Goal: Task Accomplishment & Management: Use online tool/utility

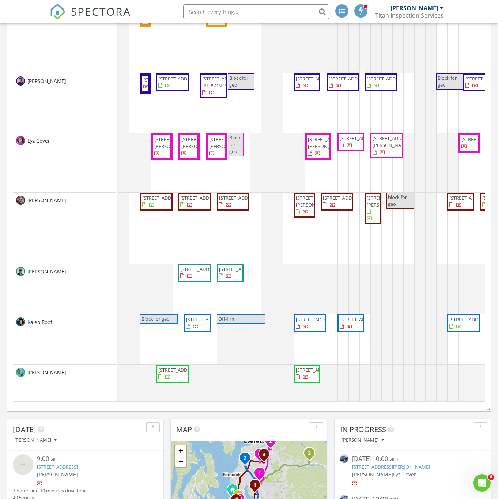
scroll to position [439, 0]
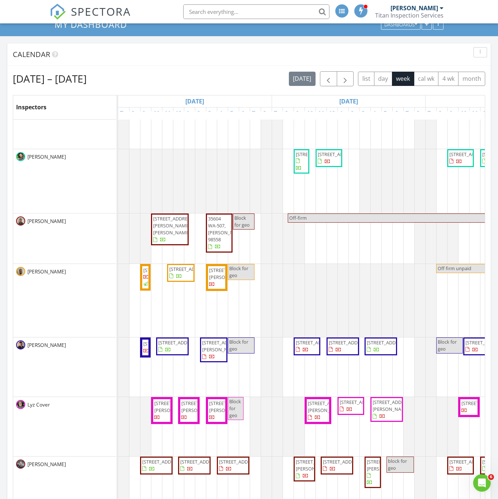
scroll to position [55, 0]
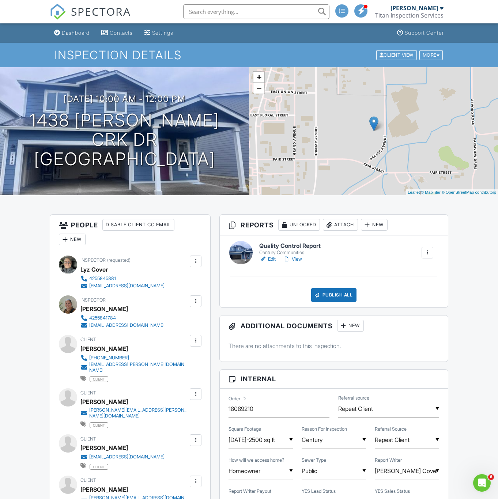
click at [270, 263] on link "Edit" at bounding box center [267, 259] width 16 height 7
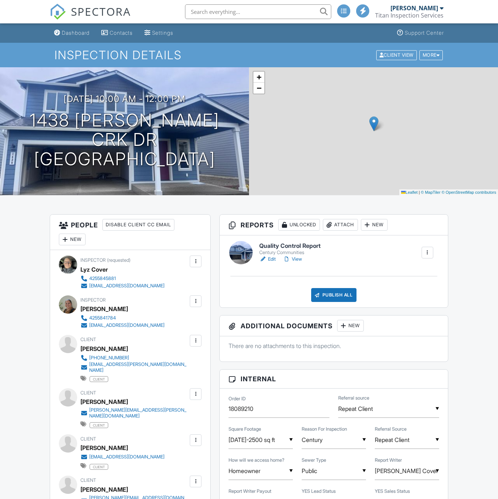
click at [297, 257] on link "View" at bounding box center [292, 259] width 19 height 7
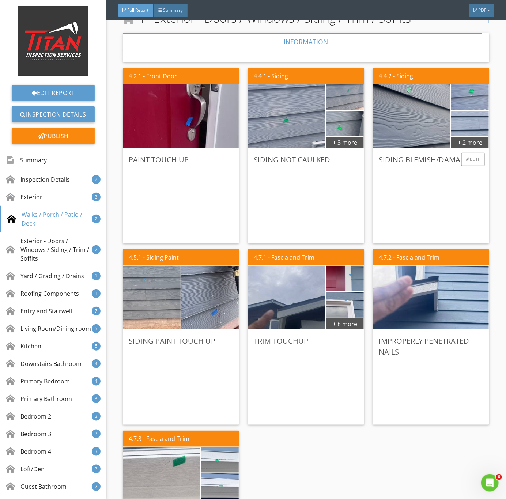
scroll to position [988, 0]
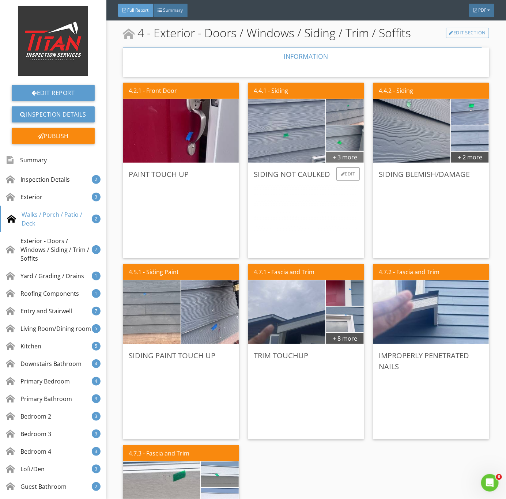
click at [344, 154] on div "+ 3 more" at bounding box center [345, 157] width 38 height 12
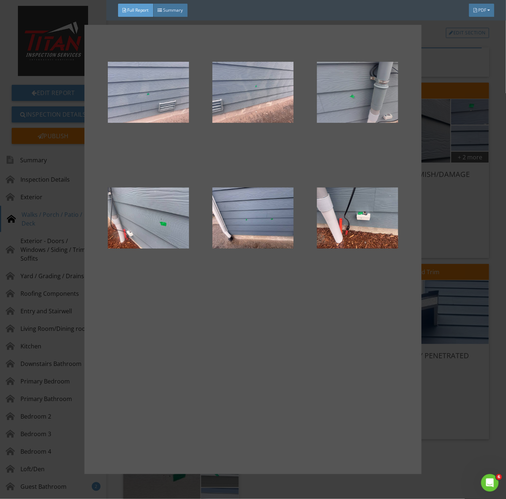
click at [369, 101] on div at bounding box center [357, 92] width 81 height 88
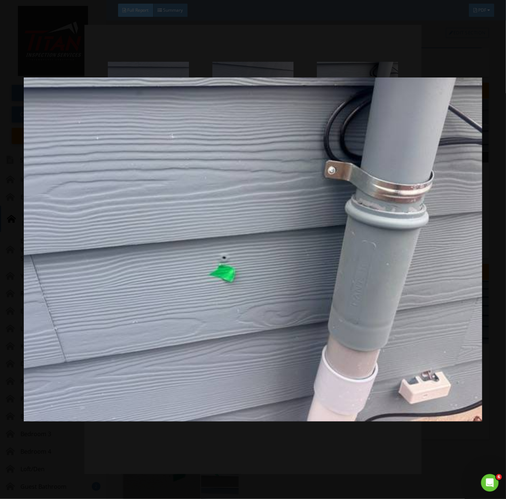
click at [248, 325] on img at bounding box center [253, 250] width 459 height 452
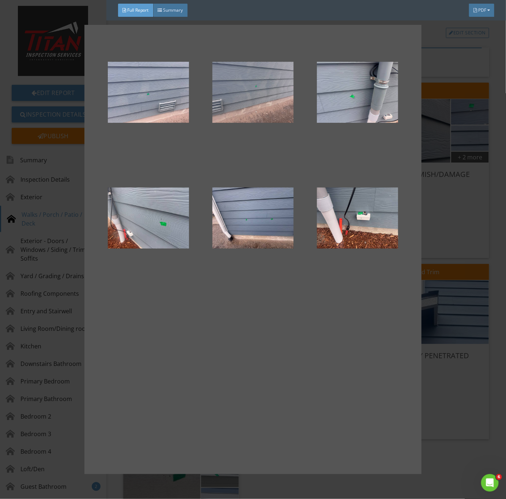
click at [261, 107] on div at bounding box center [253, 92] width 81 height 88
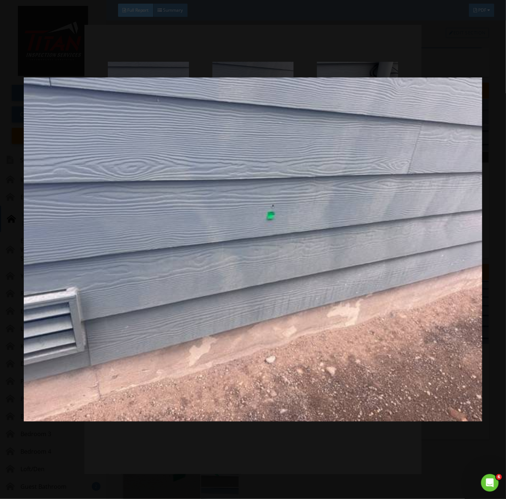
click at [275, 297] on img at bounding box center [253, 250] width 459 height 452
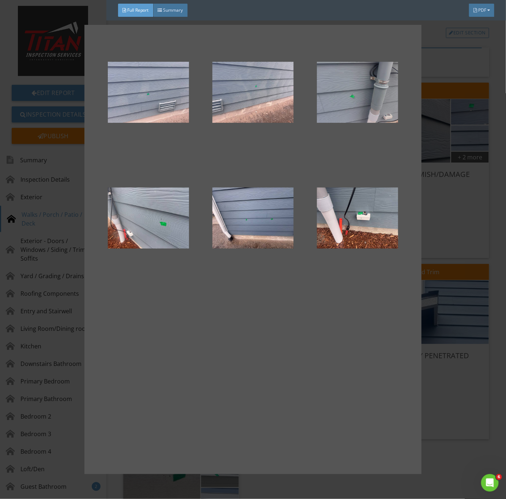
click at [352, 101] on div at bounding box center [357, 92] width 81 height 88
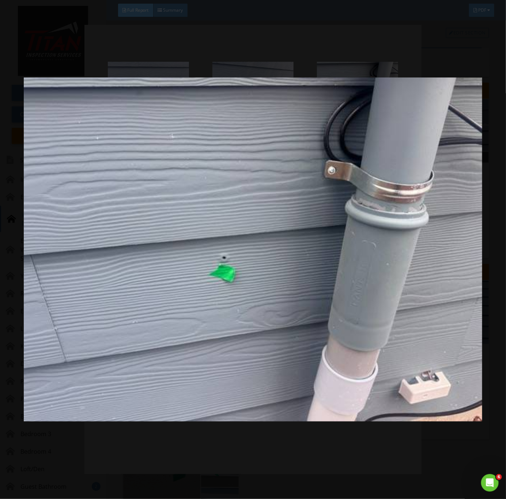
click at [214, 270] on img at bounding box center [253, 250] width 459 height 452
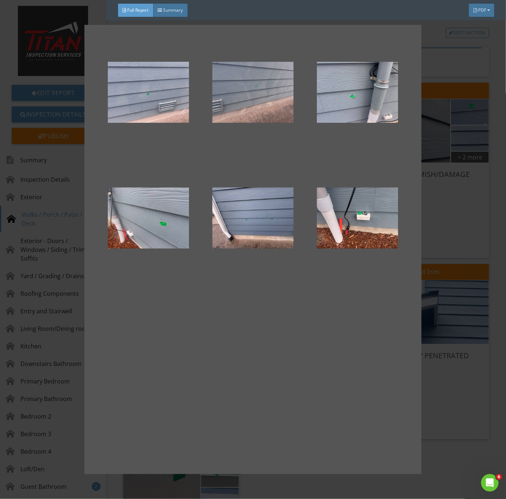
click at [255, 93] on div at bounding box center [253, 92] width 81 height 88
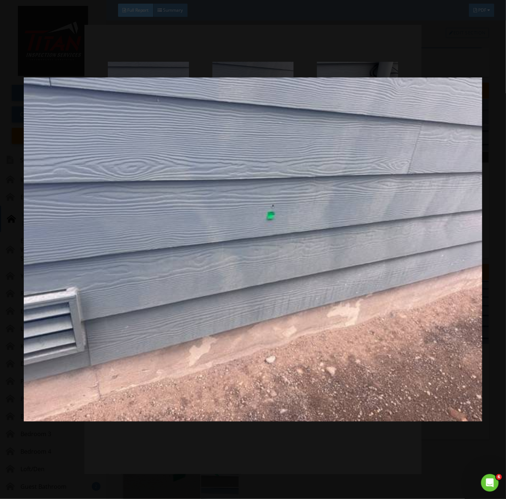
click at [268, 280] on img at bounding box center [253, 250] width 459 height 452
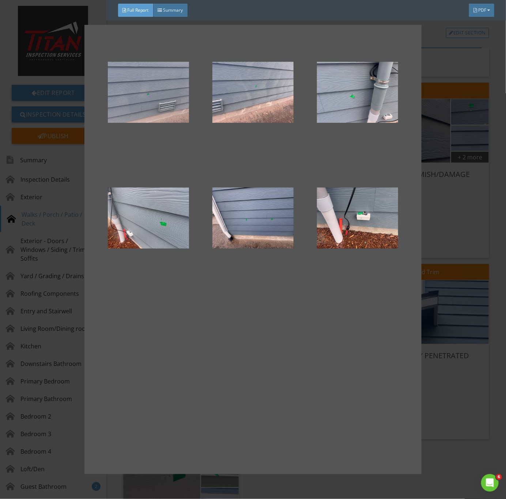
click at [172, 90] on div at bounding box center [148, 92] width 81 height 88
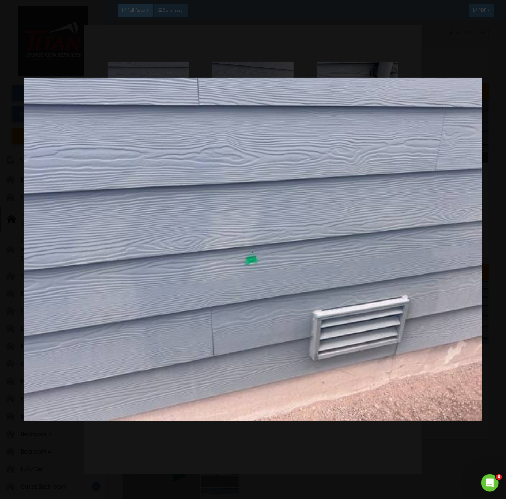
click at [269, 322] on img at bounding box center [253, 250] width 459 height 452
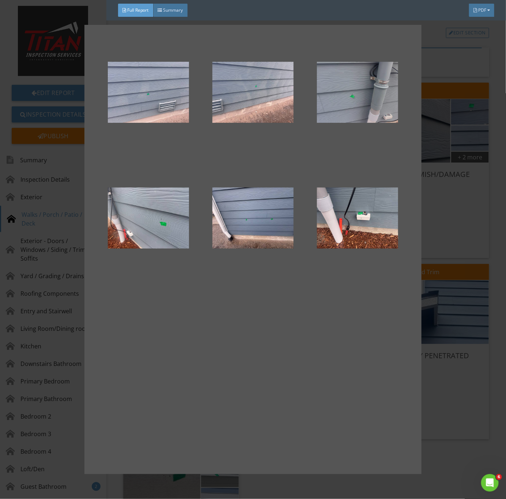
click at [371, 107] on div at bounding box center [357, 92] width 81 height 88
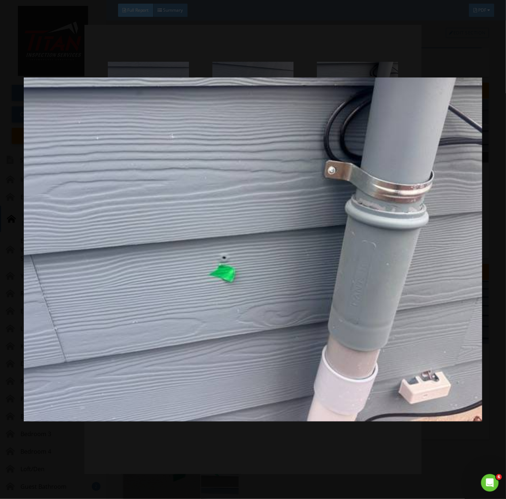
click at [358, 328] on img at bounding box center [253, 250] width 459 height 452
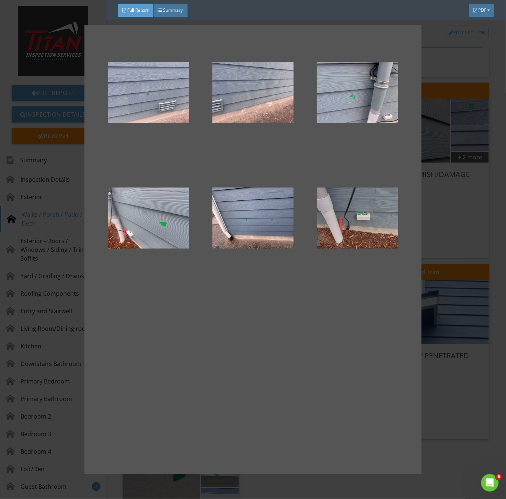
click at [387, 231] on div at bounding box center [357, 218] width 81 height 88
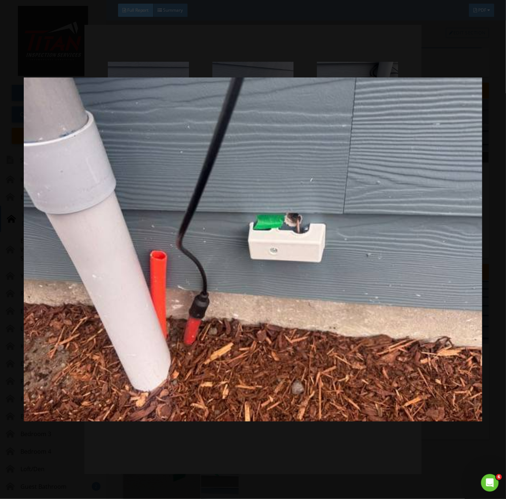
click at [314, 324] on img at bounding box center [253, 250] width 459 height 452
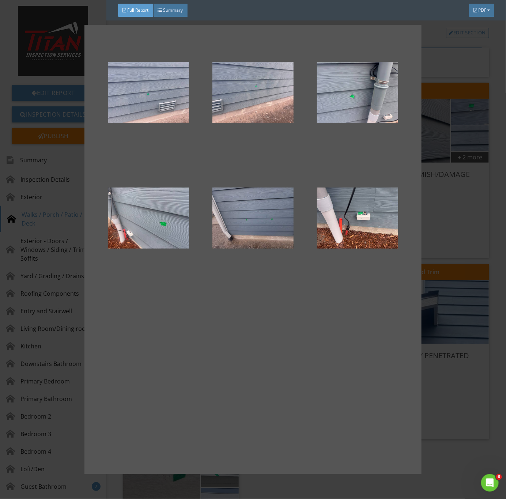
click at [227, 192] on div at bounding box center [253, 218] width 81 height 88
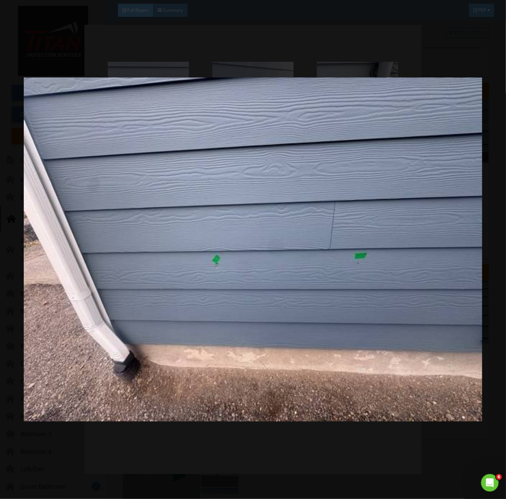
click at [247, 335] on img at bounding box center [253, 250] width 459 height 452
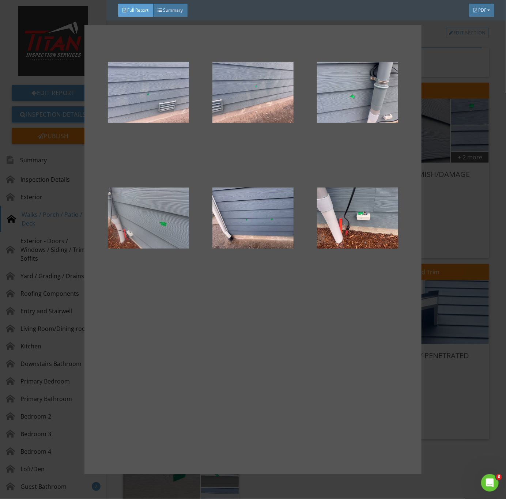
click at [152, 235] on div at bounding box center [148, 218] width 81 height 88
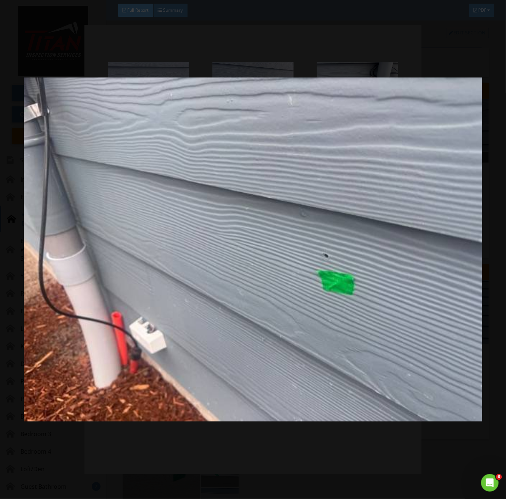
click at [291, 363] on img at bounding box center [253, 250] width 459 height 452
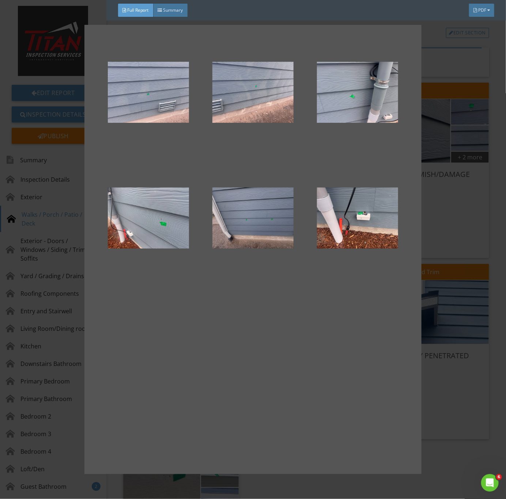
click at [259, 223] on div at bounding box center [253, 218] width 81 height 88
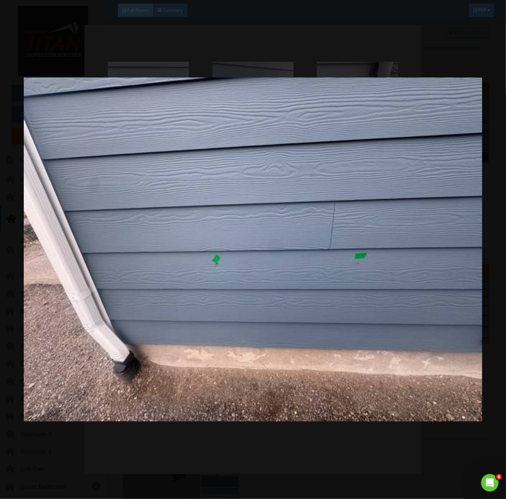
click at [268, 471] on img at bounding box center [253, 250] width 459 height 452
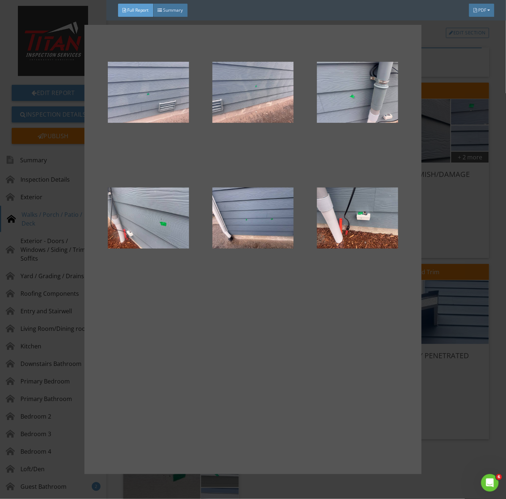
drag, startPoint x: 447, startPoint y: 421, endPoint x: 458, endPoint y: 413, distance: 13.4
click at [448, 419] on div at bounding box center [253, 249] width 506 height 499
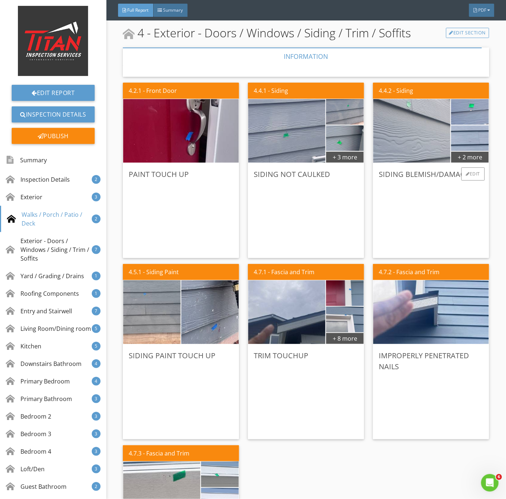
click at [423, 151] on img at bounding box center [412, 131] width 193 height 144
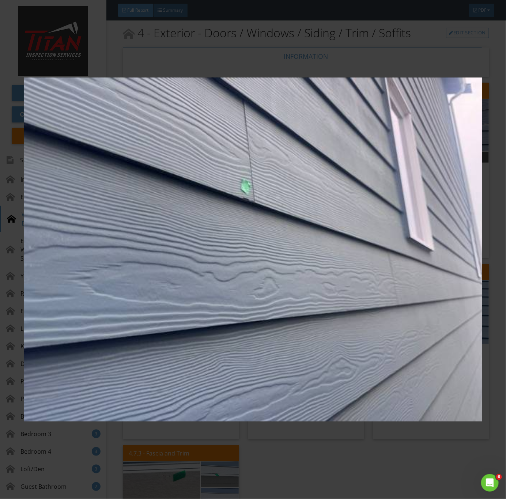
click at [387, 301] on img at bounding box center [253, 250] width 459 height 452
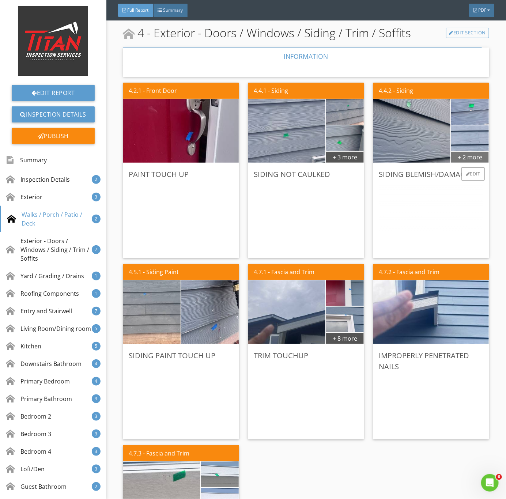
click at [468, 158] on div "+ 2 more" at bounding box center [470, 157] width 38 height 12
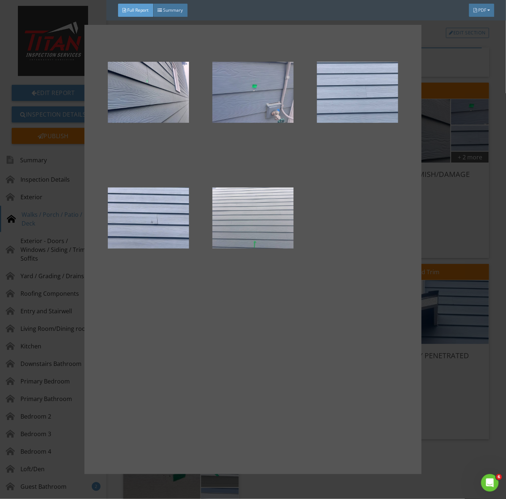
click at [262, 103] on div at bounding box center [253, 92] width 81 height 88
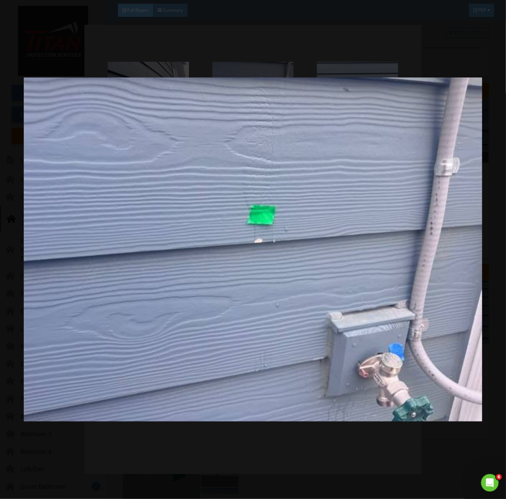
click at [375, 271] on img at bounding box center [253, 250] width 459 height 452
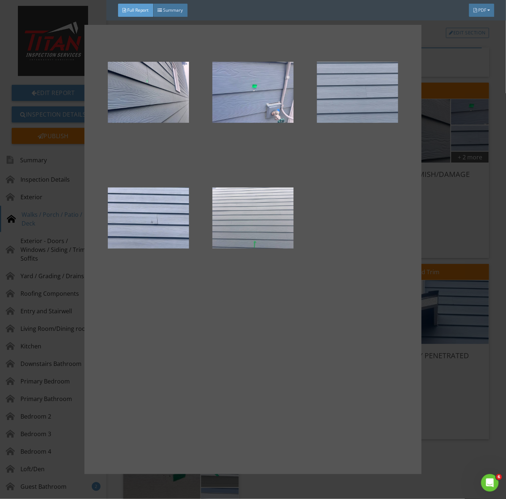
click at [382, 66] on div at bounding box center [357, 92] width 81 height 88
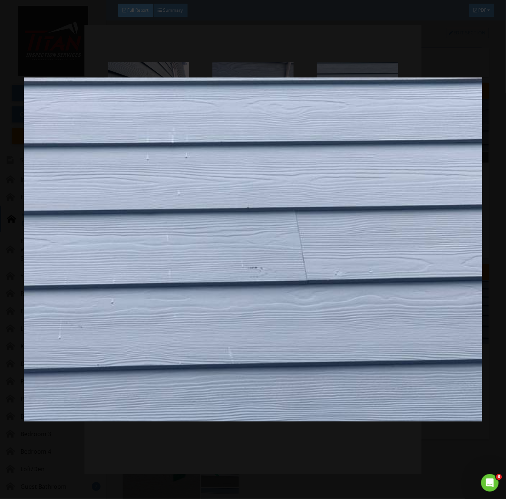
click at [345, 319] on img at bounding box center [253, 250] width 459 height 452
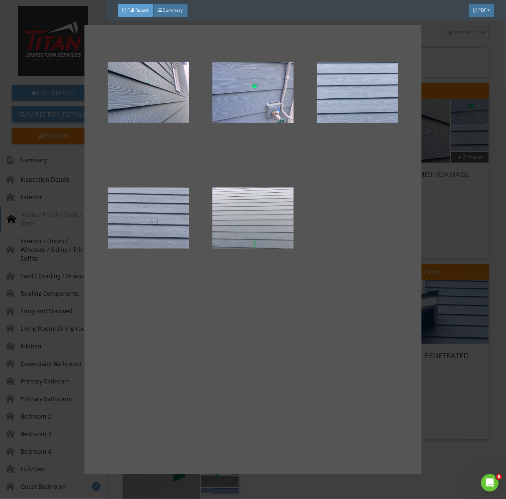
click at [135, 237] on div at bounding box center [148, 218] width 81 height 88
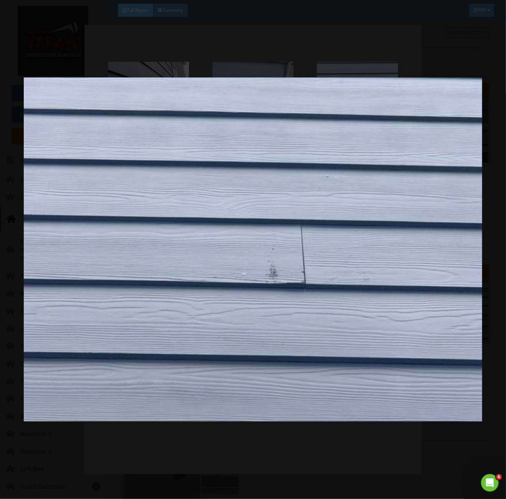
click at [339, 335] on img at bounding box center [253, 250] width 459 height 452
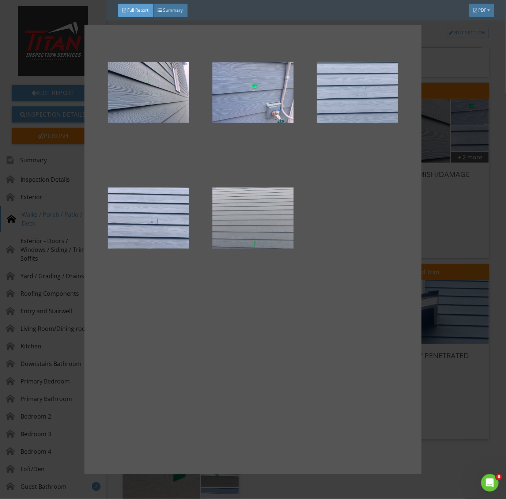
click at [271, 225] on div at bounding box center [253, 218] width 81 height 88
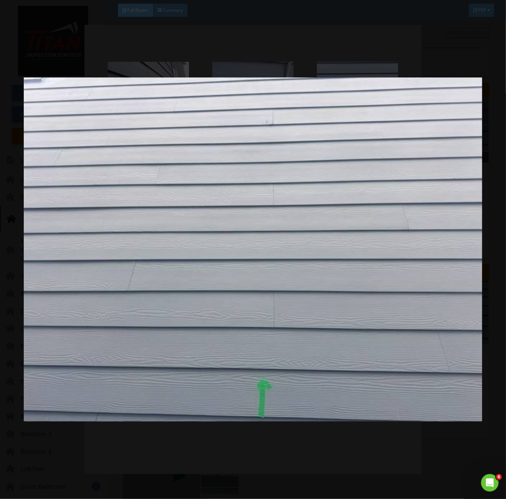
click at [331, 323] on img at bounding box center [253, 250] width 459 height 452
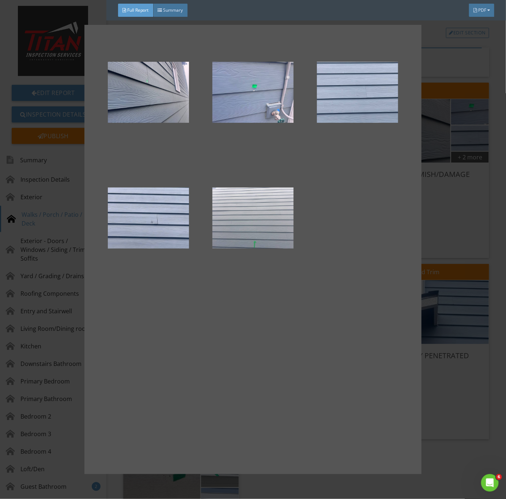
click at [461, 372] on div at bounding box center [253, 249] width 506 height 499
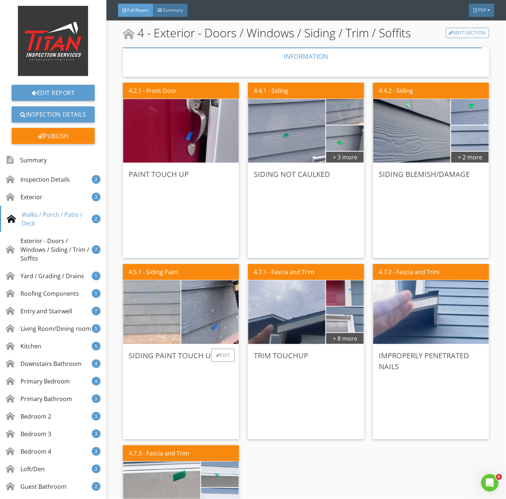
click at [165, 330] on img at bounding box center [152, 313] width 144 height 108
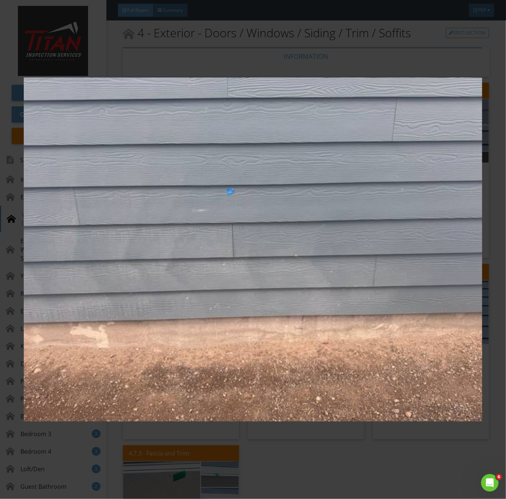
click at [277, 376] on img at bounding box center [253, 250] width 459 height 452
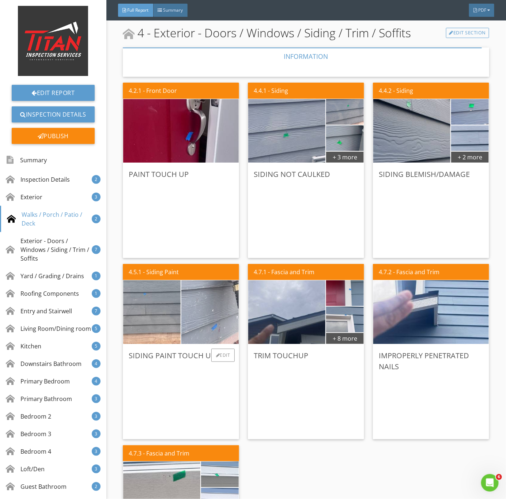
click at [224, 327] on img at bounding box center [210, 313] width 144 height 108
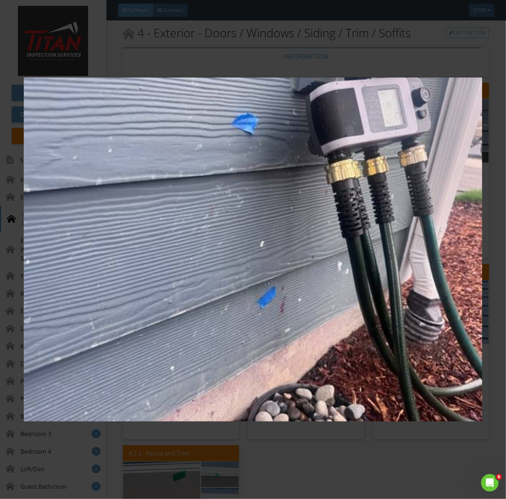
click at [352, 379] on img at bounding box center [253, 250] width 459 height 452
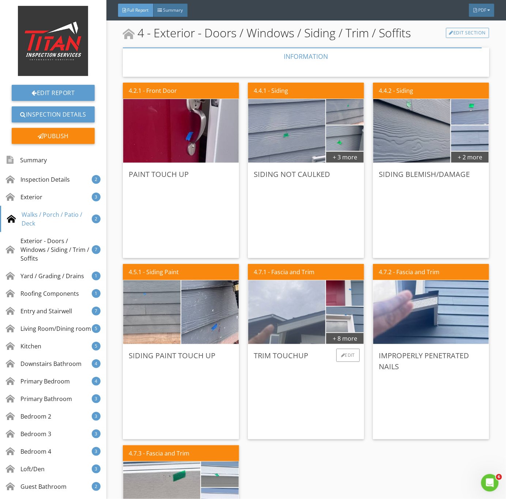
click at [295, 314] on img at bounding box center [287, 312] width 193 height 144
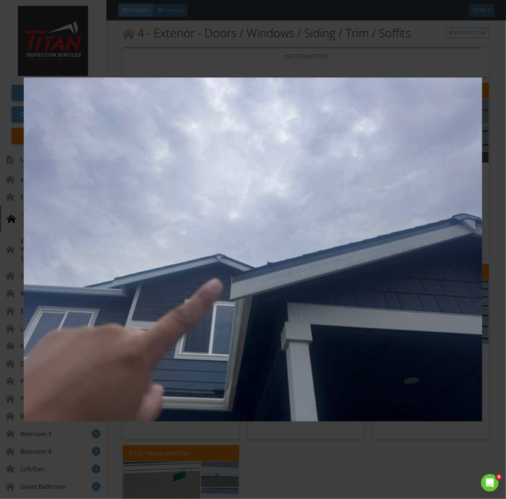
click at [319, 300] on img at bounding box center [253, 250] width 459 height 452
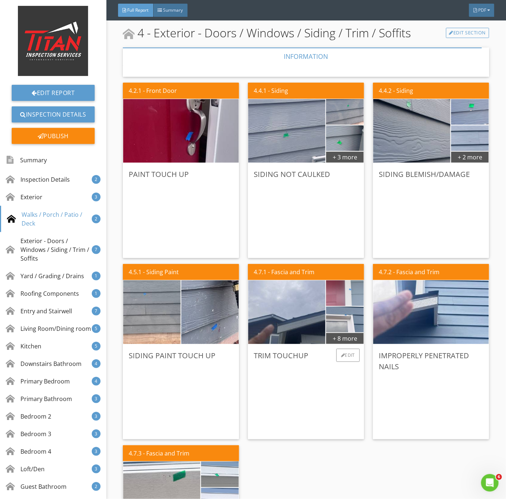
click at [339, 296] on img at bounding box center [345, 294] width 85 height 64
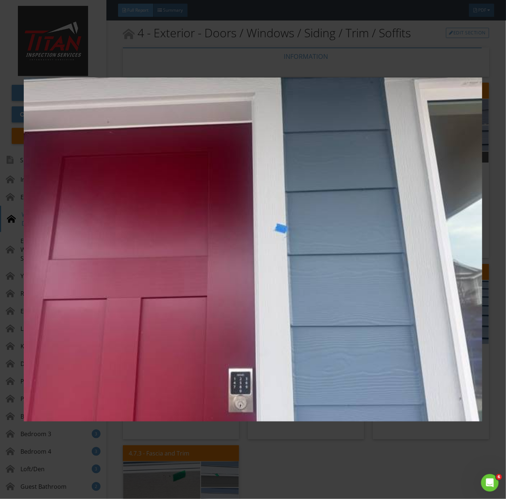
click at [326, 319] on img at bounding box center [253, 250] width 459 height 452
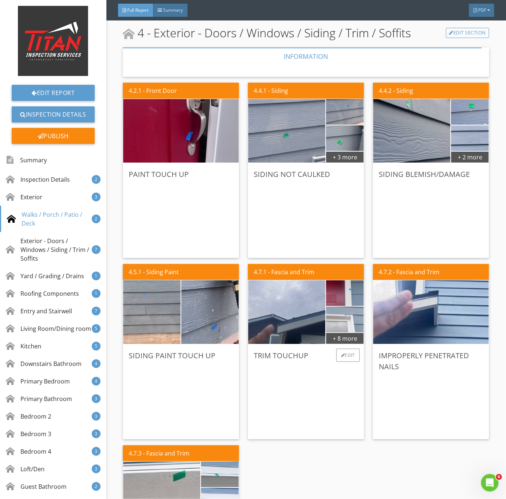
click at [336, 321] on img at bounding box center [345, 320] width 85 height 64
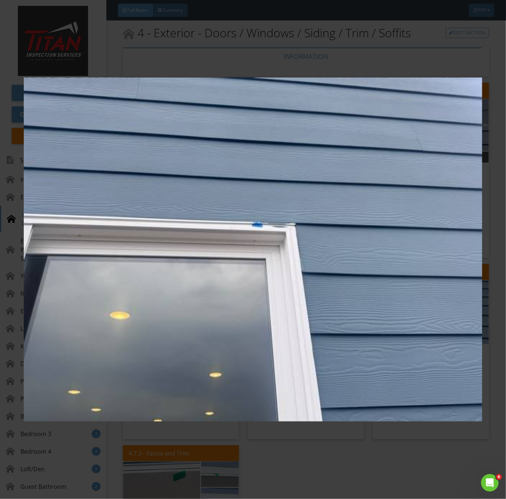
click at [320, 320] on img at bounding box center [253, 250] width 459 height 452
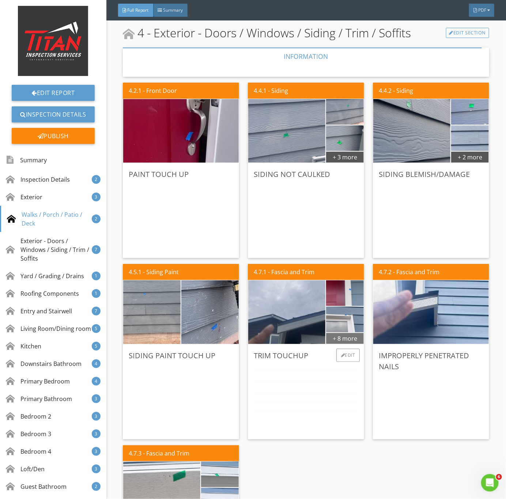
click at [341, 339] on div "+ 8 more" at bounding box center [345, 339] width 38 height 12
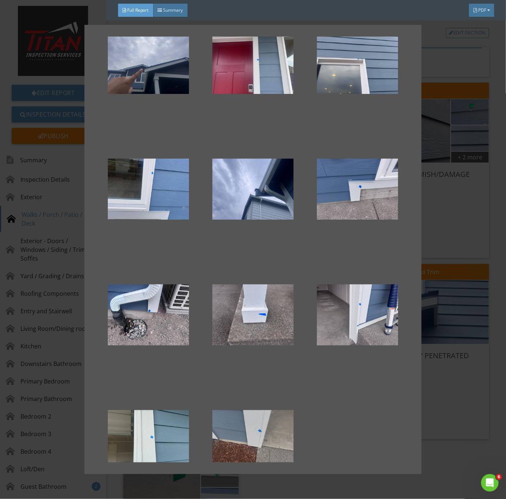
scroll to position [77, 0]
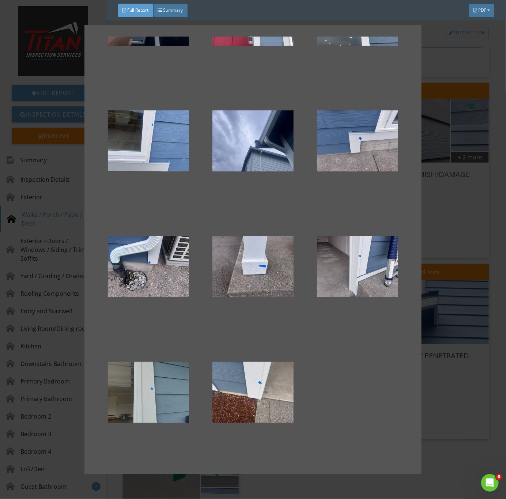
click at [137, 397] on div at bounding box center [148, 393] width 81 height 88
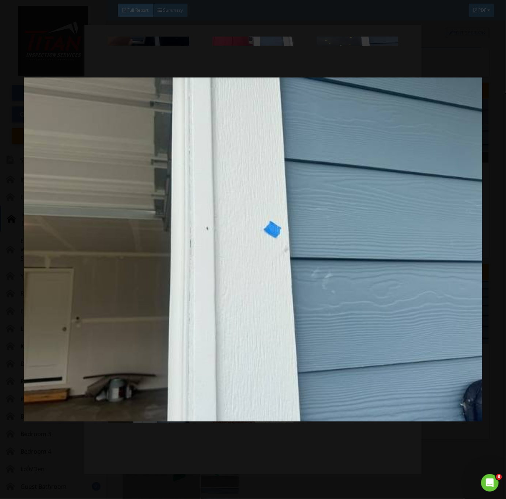
click at [360, 357] on img at bounding box center [253, 250] width 459 height 452
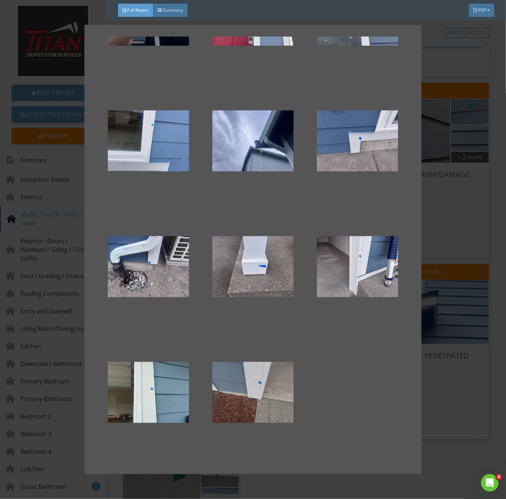
click at [257, 404] on div at bounding box center [253, 393] width 81 height 88
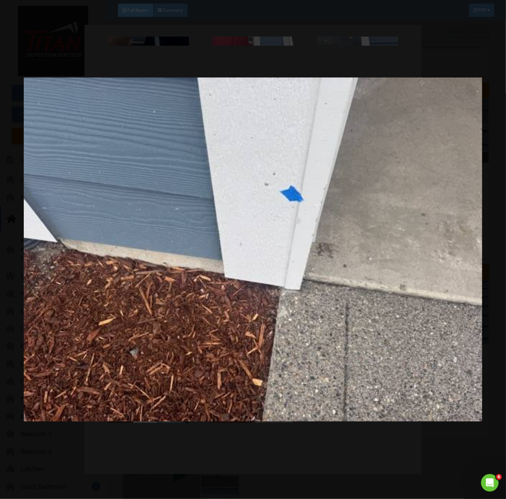
click at [337, 280] on img at bounding box center [253, 250] width 459 height 452
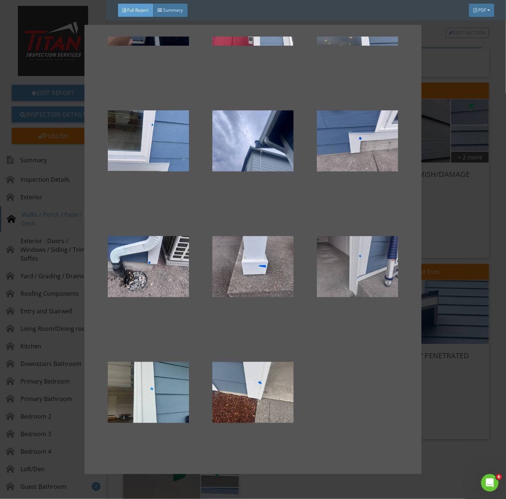
click at [356, 252] on div at bounding box center [357, 267] width 81 height 88
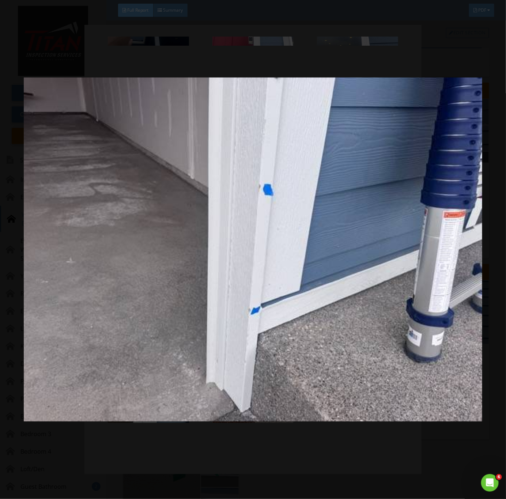
click at [321, 288] on img at bounding box center [253, 250] width 459 height 452
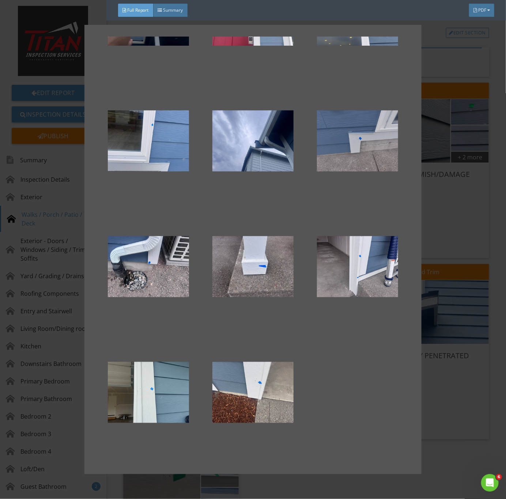
click at [356, 147] on div at bounding box center [357, 141] width 81 height 88
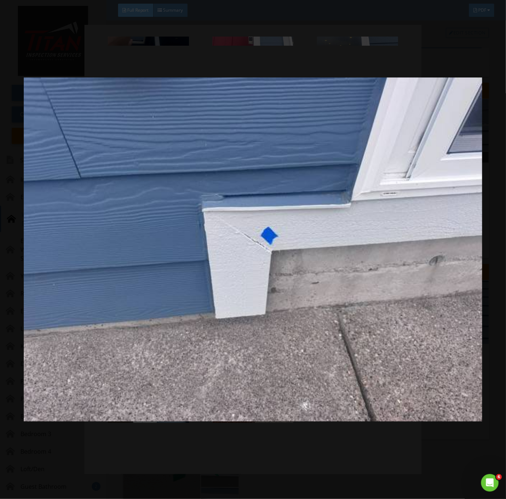
click at [346, 288] on img at bounding box center [253, 250] width 459 height 452
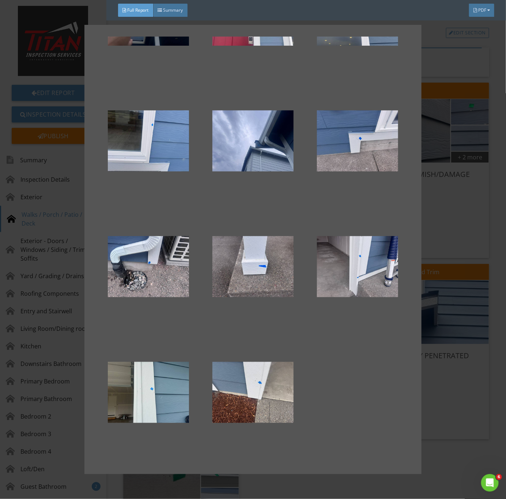
scroll to position [0, 0]
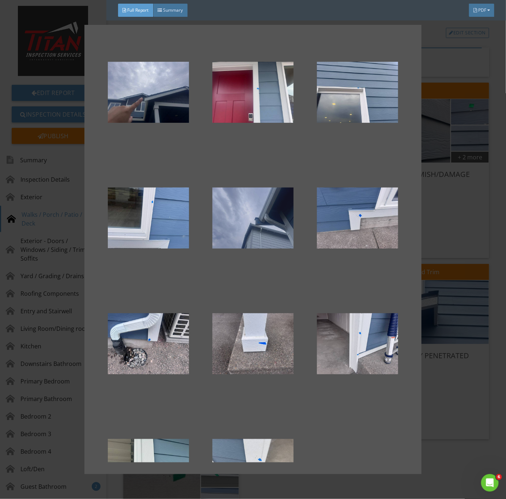
click at [264, 236] on div at bounding box center [253, 218] width 81 height 88
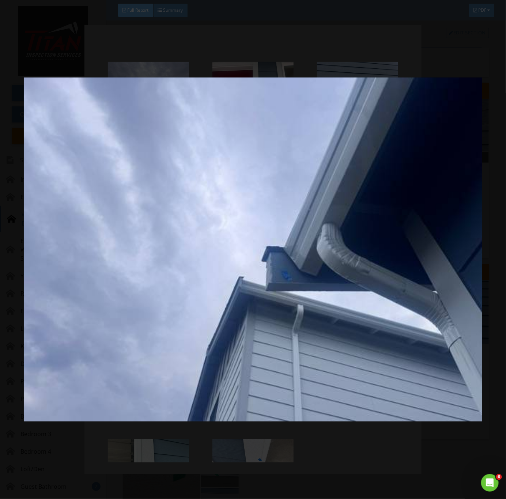
click at [288, 357] on img at bounding box center [253, 250] width 459 height 452
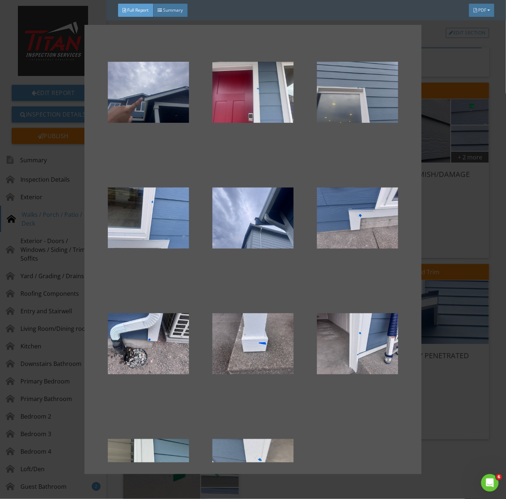
click at [367, 99] on div at bounding box center [357, 92] width 81 height 88
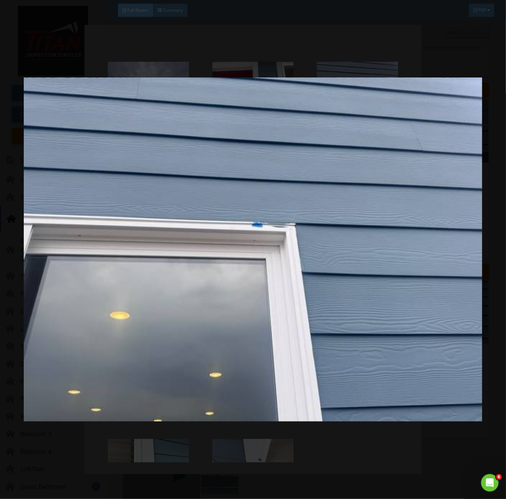
click at [302, 317] on img at bounding box center [253, 250] width 459 height 452
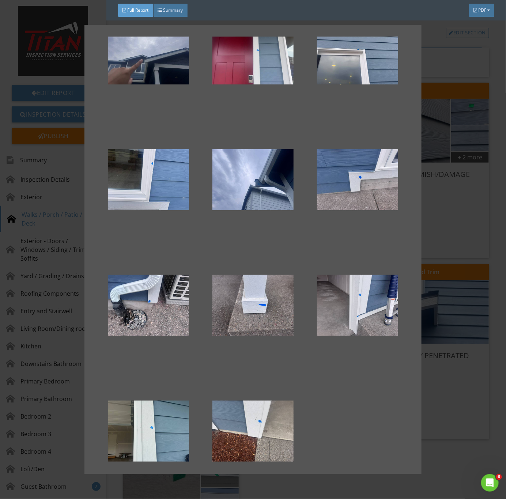
scroll to position [77, 0]
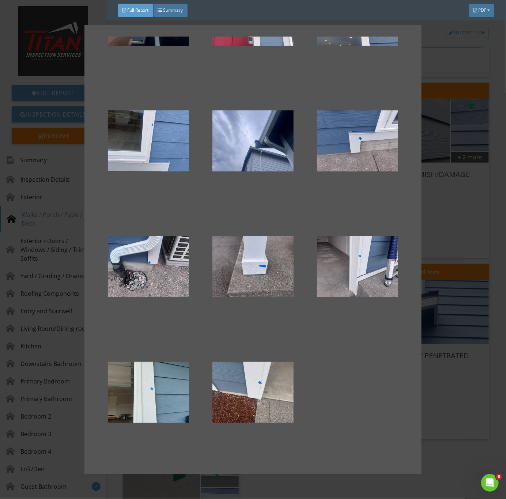
click at [443, 412] on div at bounding box center [253, 249] width 506 height 499
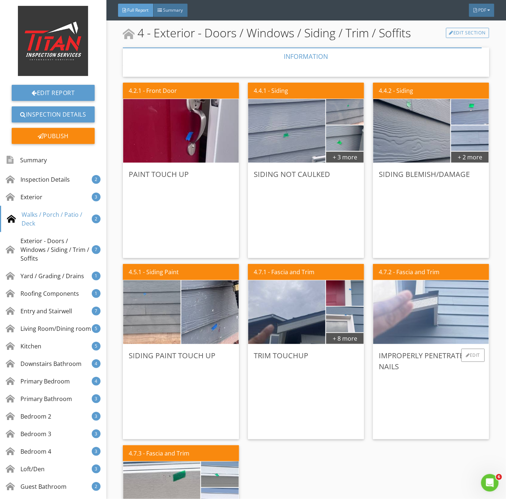
click at [425, 319] on img at bounding box center [431, 312] width 212 height 159
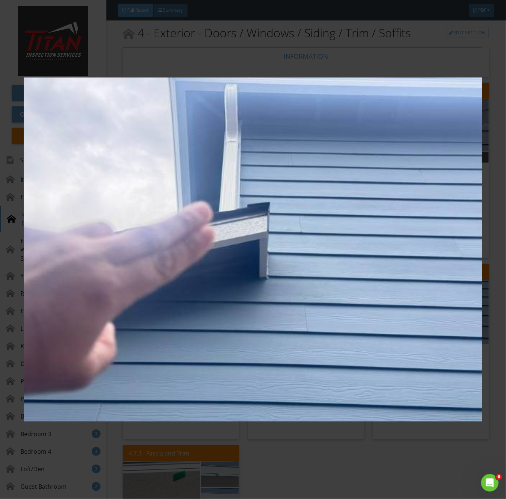
click at [335, 293] on img at bounding box center [253, 250] width 459 height 452
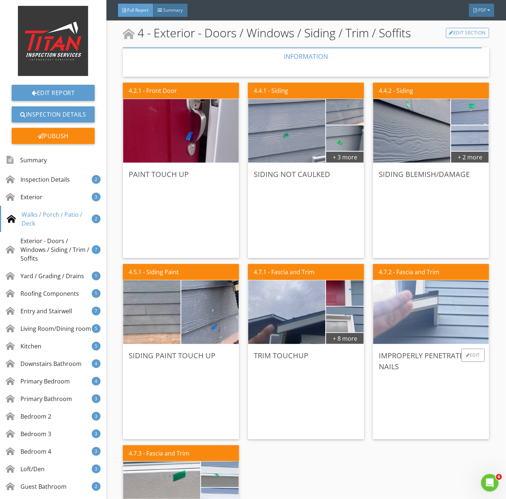
click at [418, 316] on img at bounding box center [431, 312] width 212 height 159
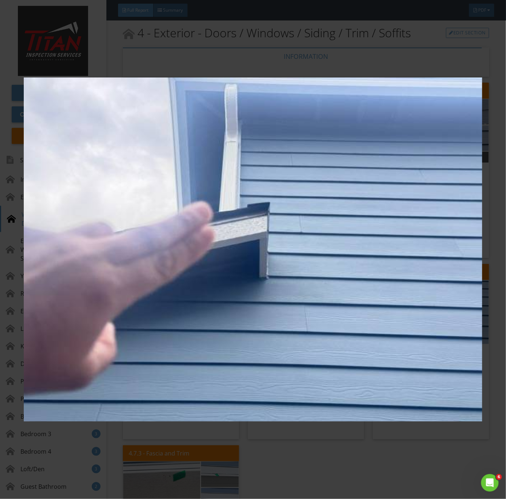
click at [243, 241] on img at bounding box center [253, 250] width 459 height 452
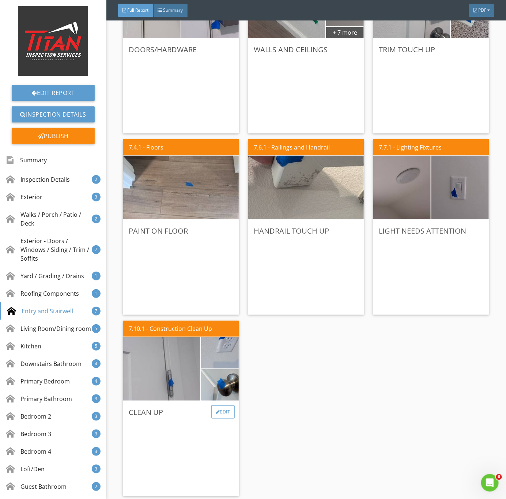
scroll to position [2305, 0]
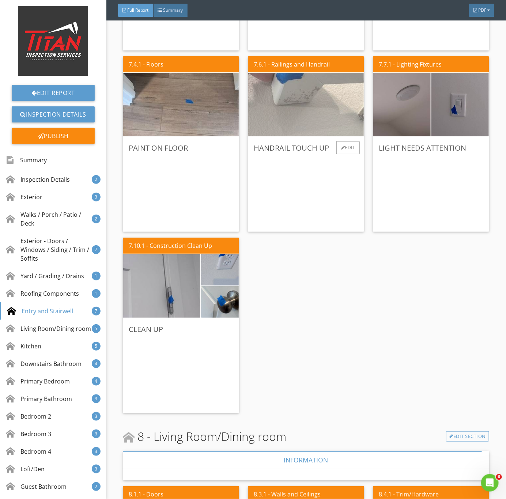
click at [300, 125] on img at bounding box center [306, 104] width 212 height 159
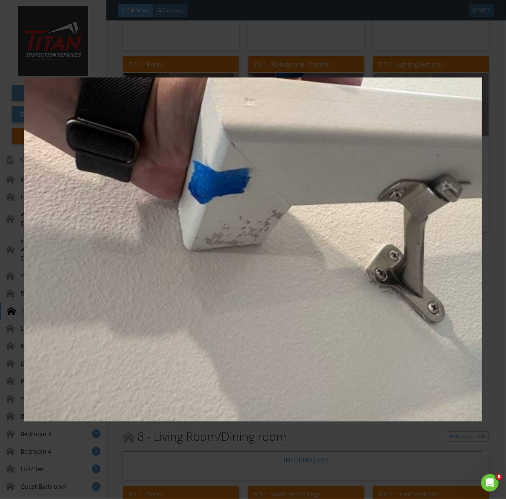
click at [267, 274] on img at bounding box center [253, 250] width 459 height 452
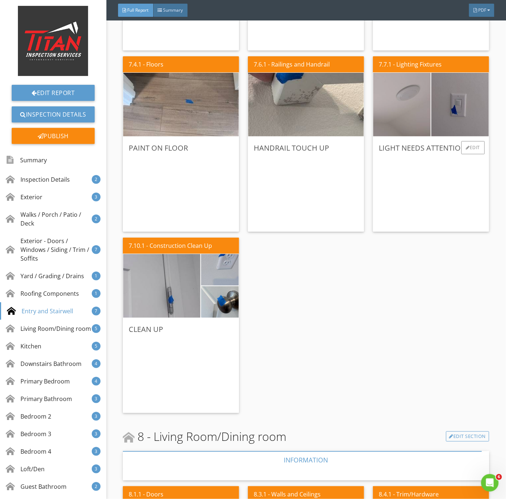
click at [413, 124] on img at bounding box center [403, 105] width 144 height 108
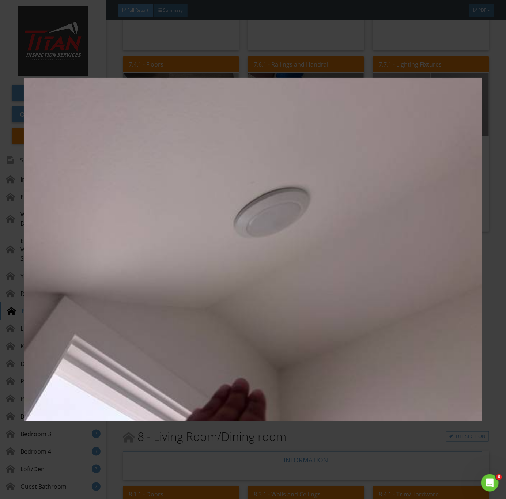
click at [229, 321] on img at bounding box center [253, 250] width 459 height 452
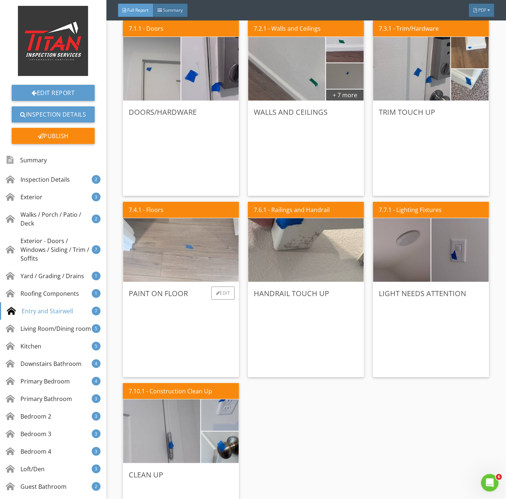
scroll to position [2140, 0]
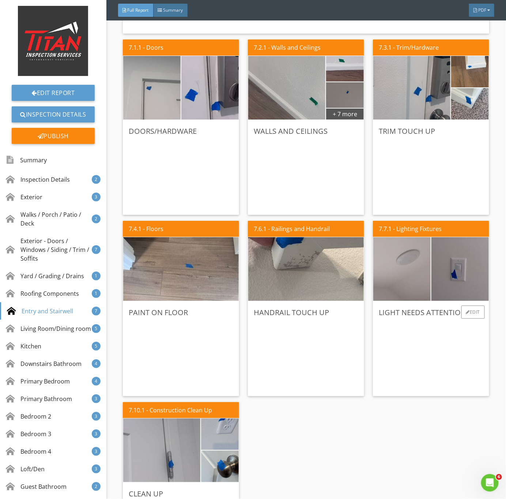
click at [405, 291] on img at bounding box center [403, 269] width 144 height 108
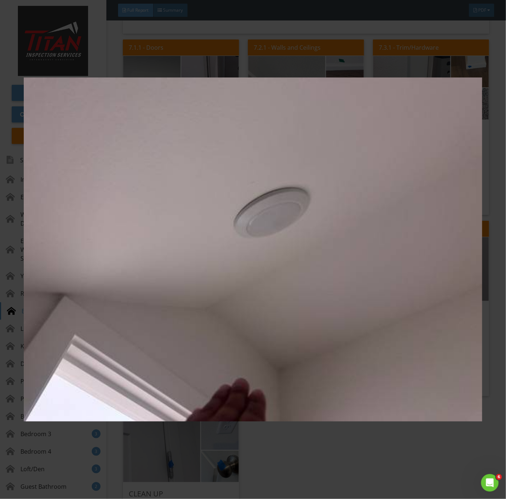
click at [281, 337] on img at bounding box center [253, 250] width 459 height 452
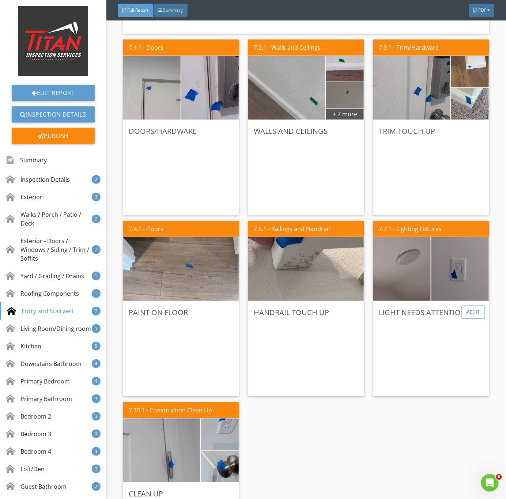
click at [466, 312] on div "Edit" at bounding box center [474, 312] width 24 height 13
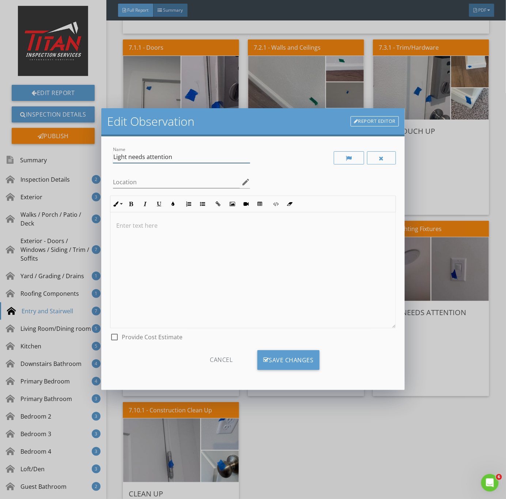
click at [191, 160] on input "Light needs attention" at bounding box center [181, 157] width 137 height 12
drag, startPoint x: 130, startPoint y: 157, endPoint x: 450, endPoint y: 158, distance: 320.4
click at [449, 159] on div "Edit Observation Report Editor Name Light needs attention Location edit Inline …" at bounding box center [253, 249] width 506 height 499
type input "Light not working"
click at [304, 359] on div "Save Changes" at bounding box center [289, 360] width 62 height 20
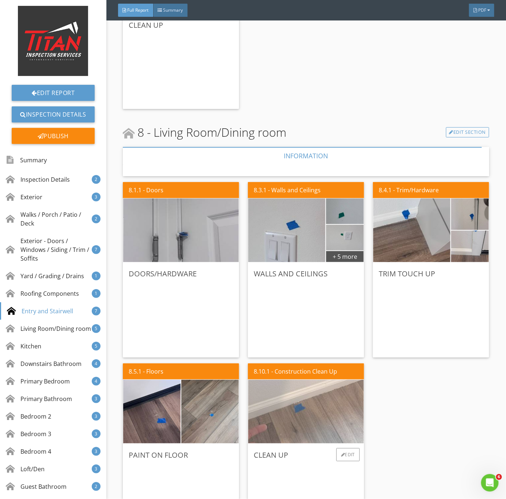
scroll to position [2634, 0]
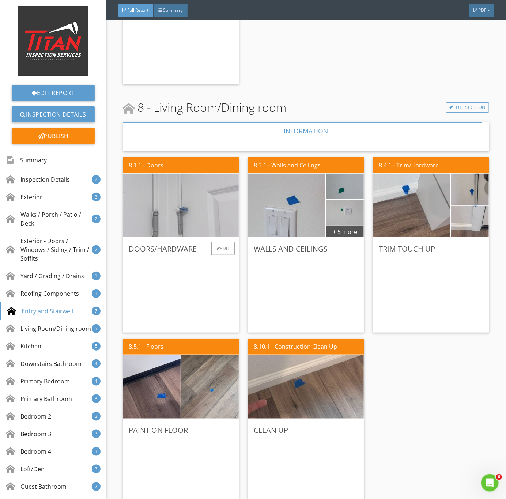
click at [177, 225] on img at bounding box center [181, 205] width 212 height 159
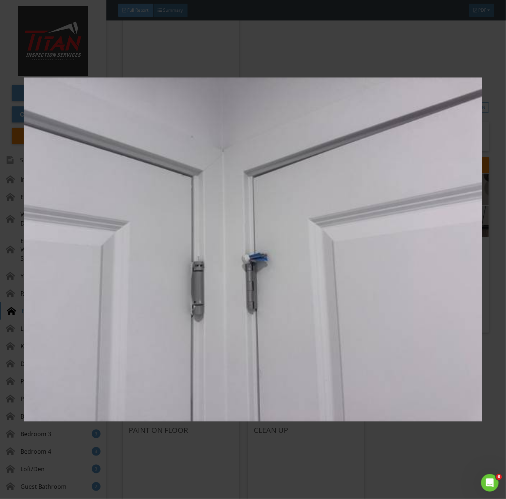
click at [279, 294] on img at bounding box center [253, 250] width 459 height 452
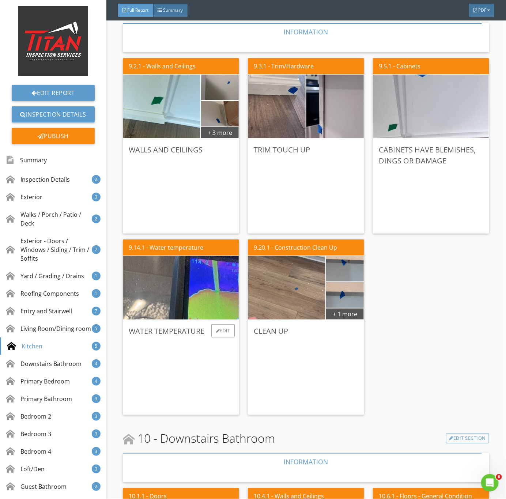
scroll to position [3183, 0]
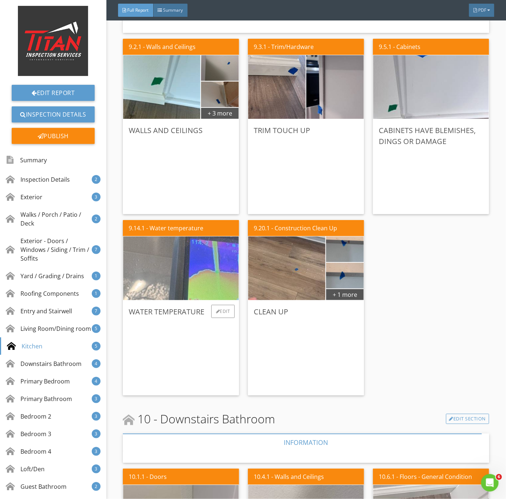
click at [176, 271] on img at bounding box center [181, 268] width 212 height 159
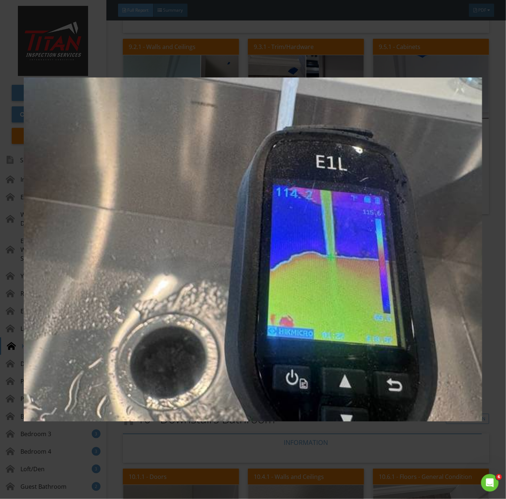
click at [239, 347] on img at bounding box center [253, 250] width 459 height 452
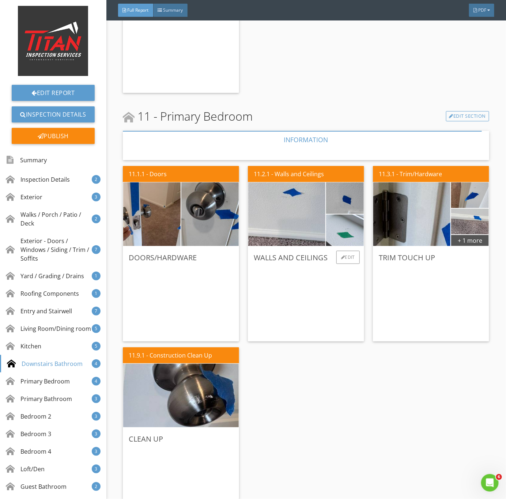
scroll to position [3896, 0]
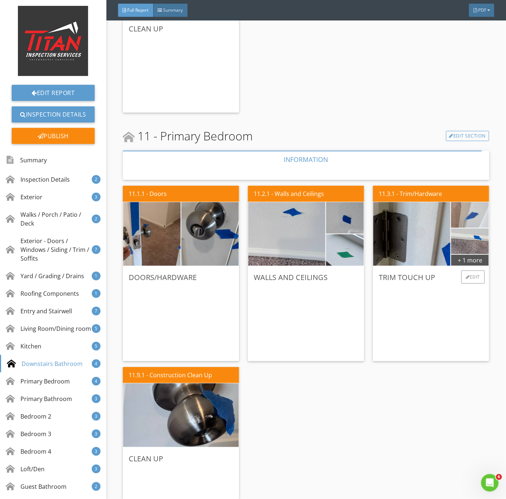
click at [470, 213] on img at bounding box center [470, 215] width 85 height 64
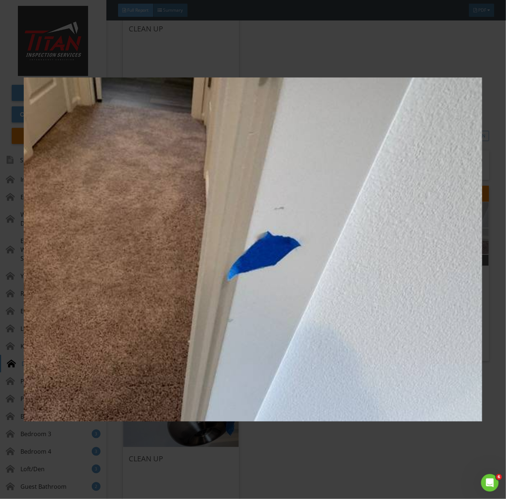
click at [315, 257] on img at bounding box center [253, 250] width 459 height 452
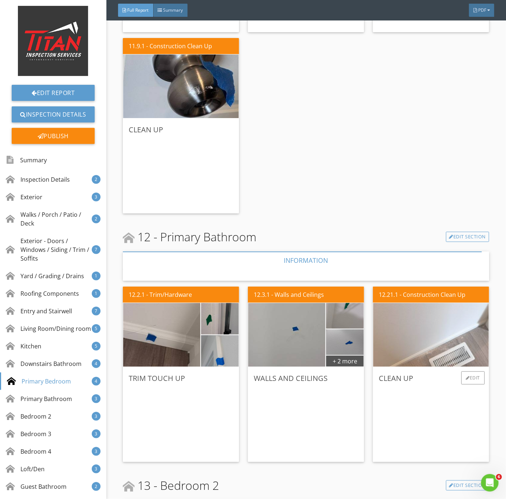
scroll to position [4280, 0]
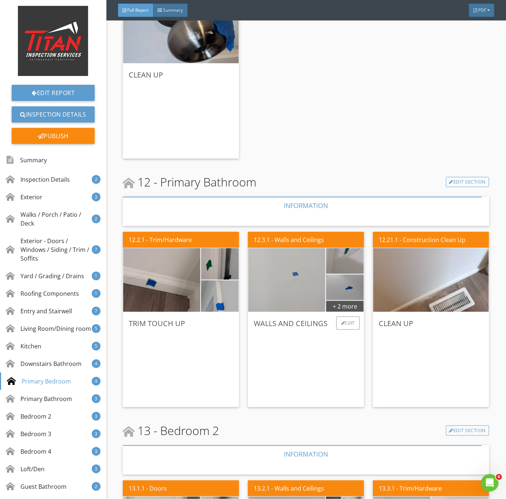
click at [304, 301] on img at bounding box center [287, 280] width 193 height 144
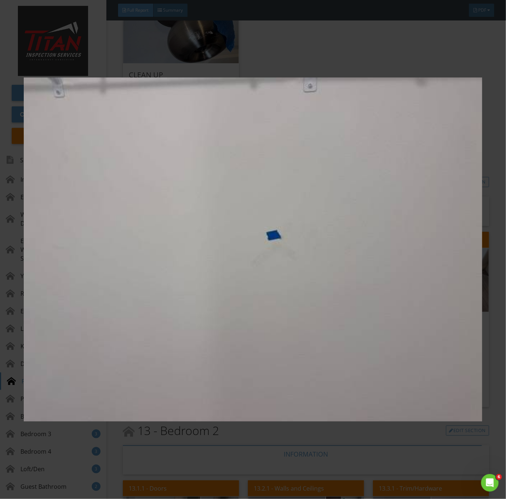
click at [284, 313] on img at bounding box center [253, 250] width 459 height 452
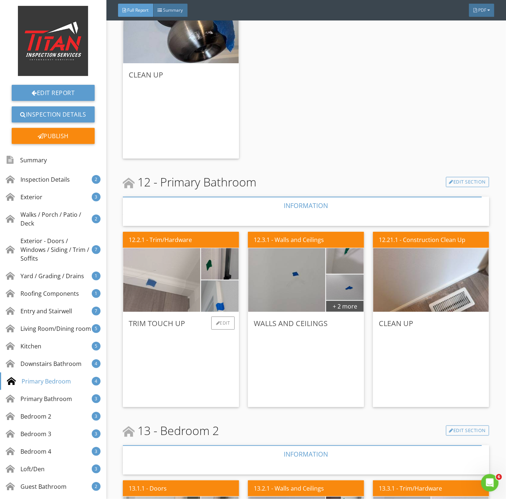
click at [141, 289] on img at bounding box center [161, 280] width 193 height 144
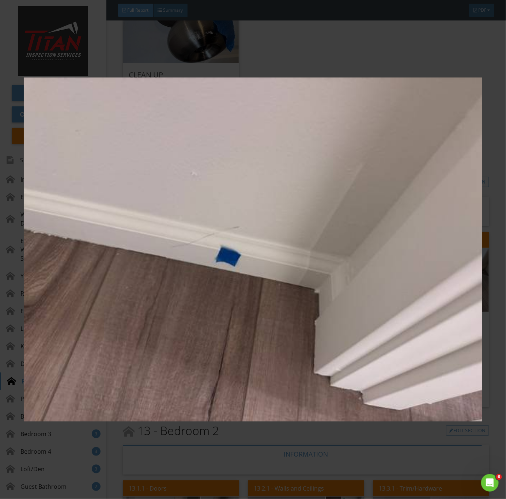
click at [396, 337] on img at bounding box center [253, 250] width 459 height 452
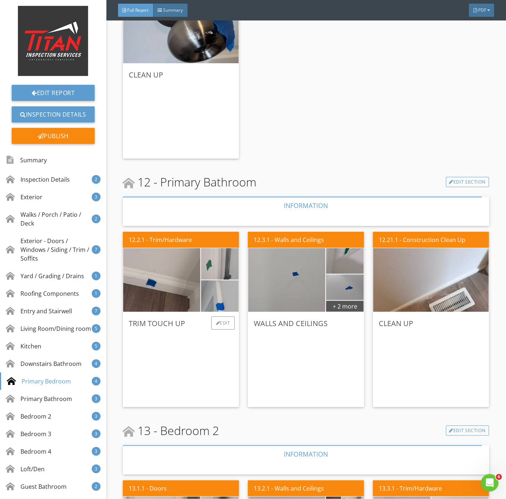
click at [215, 264] on img at bounding box center [220, 264] width 94 height 71
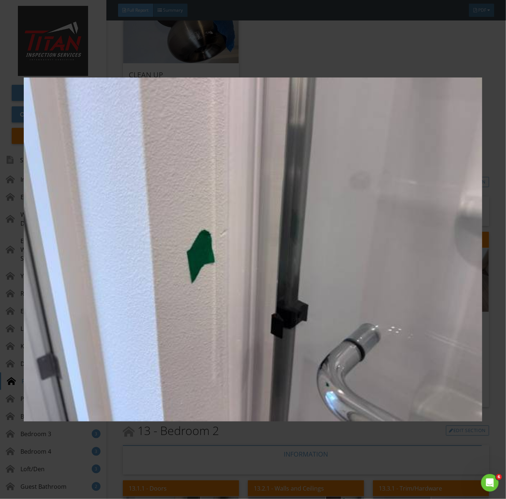
click at [207, 275] on img at bounding box center [253, 250] width 459 height 452
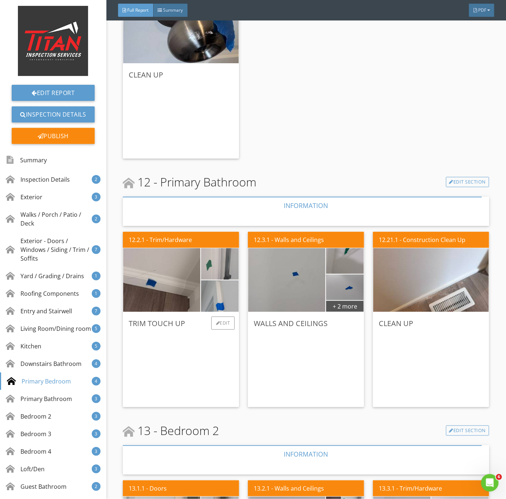
click at [214, 270] on img at bounding box center [220, 264] width 94 height 71
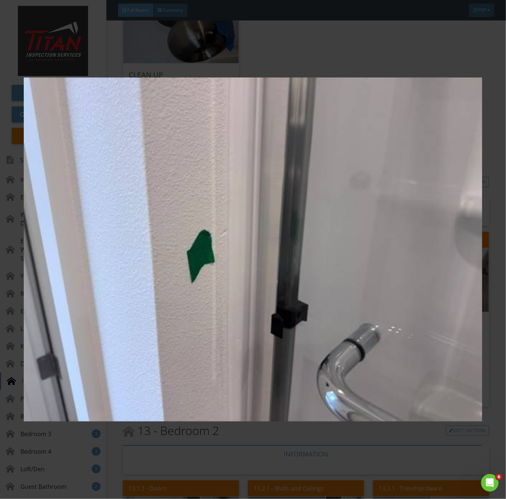
drag, startPoint x: 234, startPoint y: 255, endPoint x: 273, endPoint y: 267, distance: 41.1
click at [234, 255] on img at bounding box center [253, 250] width 459 height 452
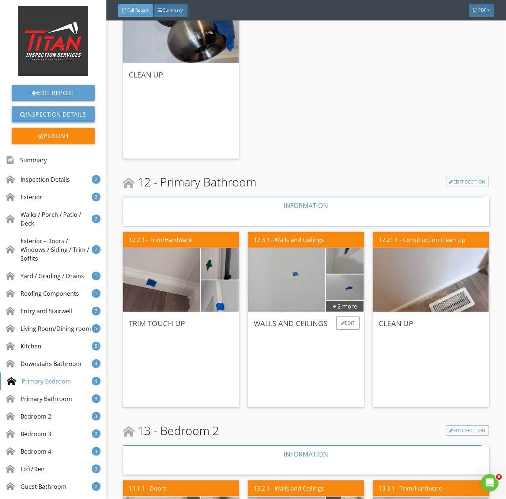
click at [267, 266] on img at bounding box center [287, 280] width 193 height 144
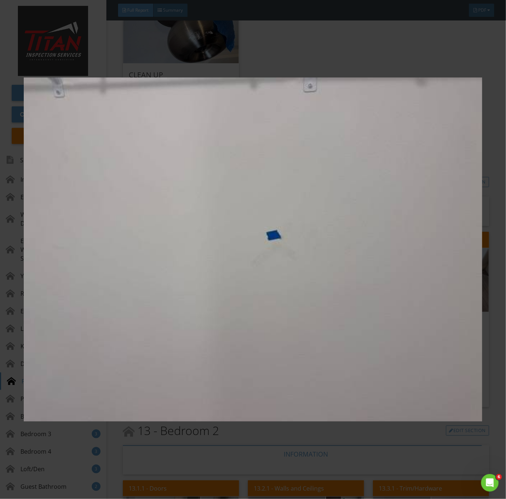
drag, startPoint x: 306, startPoint y: 318, endPoint x: 344, endPoint y: 303, distance: 40.7
click at [307, 318] on img at bounding box center [253, 250] width 459 height 452
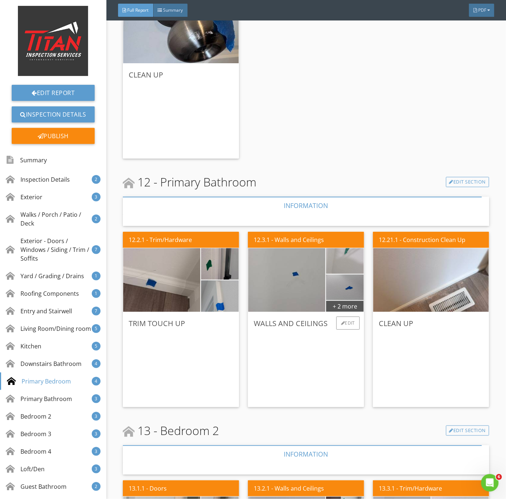
click at [345, 267] on img at bounding box center [345, 261] width 85 height 64
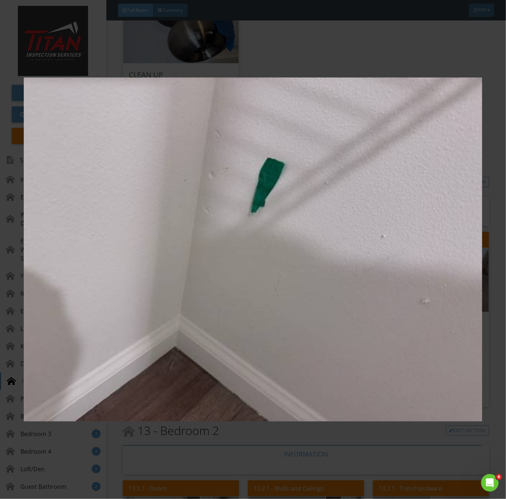
click at [304, 320] on img at bounding box center [253, 250] width 459 height 452
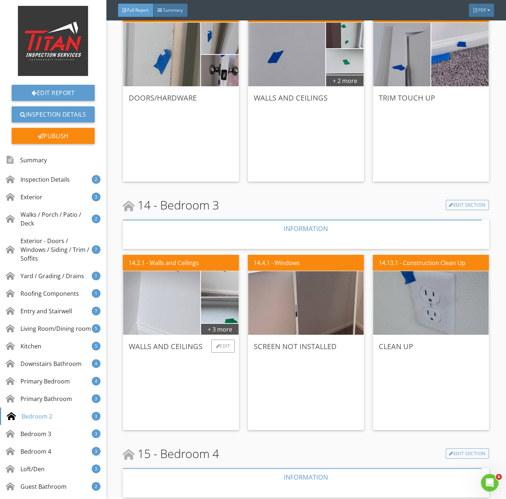
scroll to position [4774, 0]
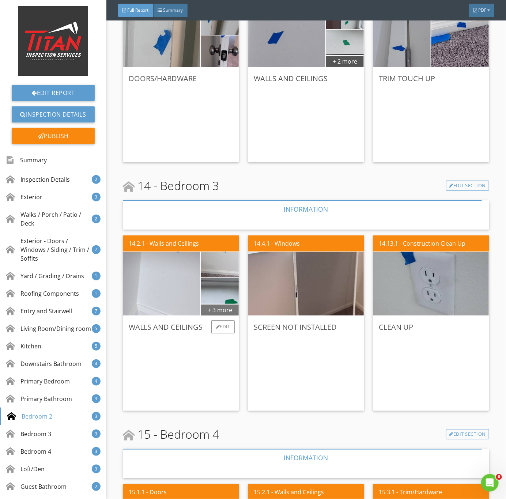
click at [229, 308] on div "+ 3 more" at bounding box center [220, 310] width 38 height 12
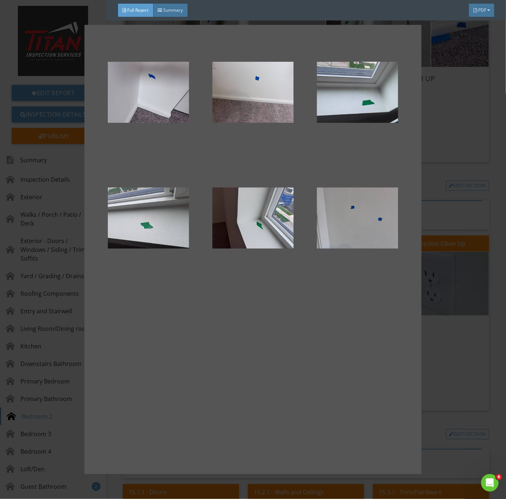
click at [446, 372] on div at bounding box center [253, 249] width 506 height 499
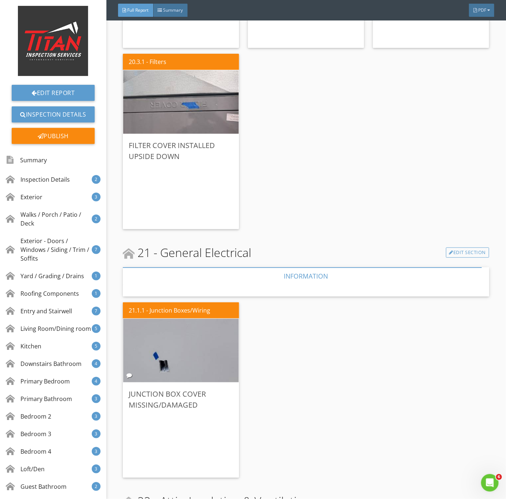
scroll to position [6749, 0]
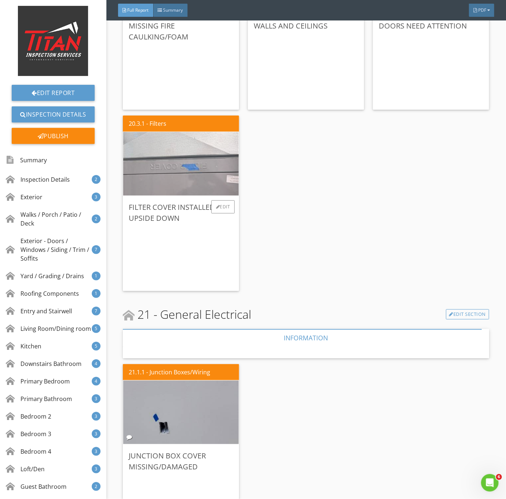
click at [191, 176] on img at bounding box center [181, 164] width 212 height 159
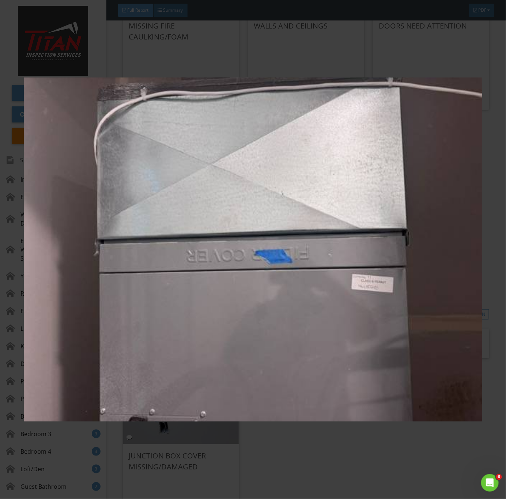
click at [436, 439] on img at bounding box center [253, 250] width 459 height 452
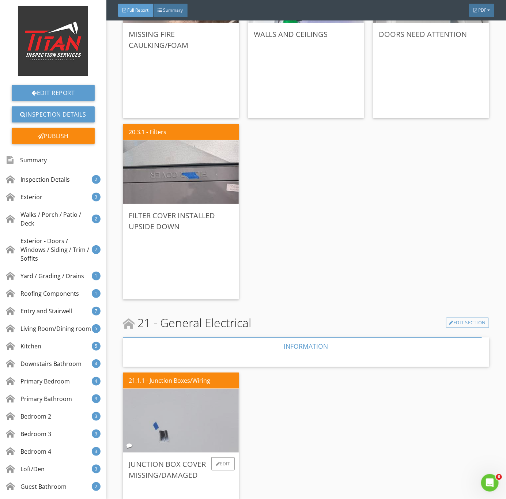
scroll to position [6859, 0]
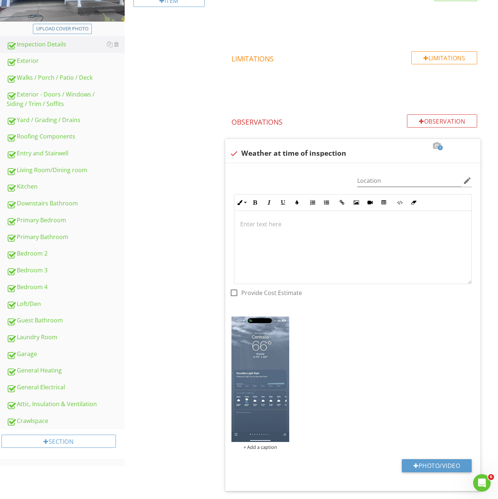
scroll to position [165, 0]
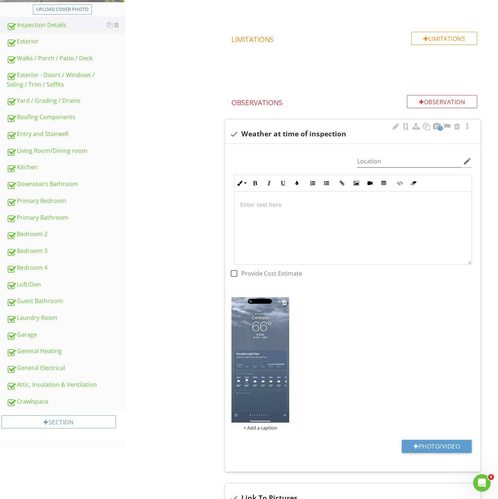
click at [268, 357] on img at bounding box center [261, 360] width 58 height 126
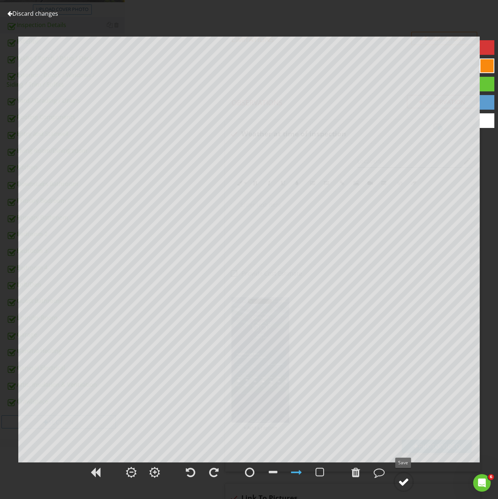
click at [408, 483] on div at bounding box center [403, 482] width 11 height 11
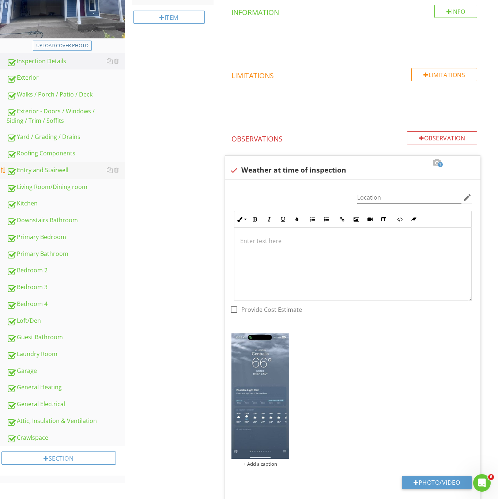
scroll to position [110, 0]
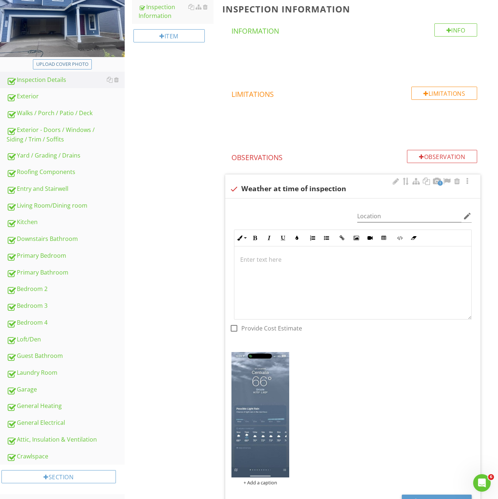
drag, startPoint x: 40, startPoint y: 202, endPoint x: 289, endPoint y: 201, distance: 248.7
click at [40, 202] on div "Living Room/Dining room" at bounding box center [66, 206] width 118 height 10
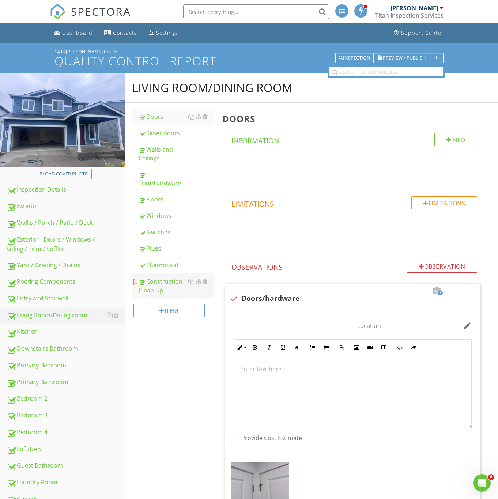
click at [157, 277] on div "Construction Clean Up" at bounding box center [176, 286] width 75 height 18
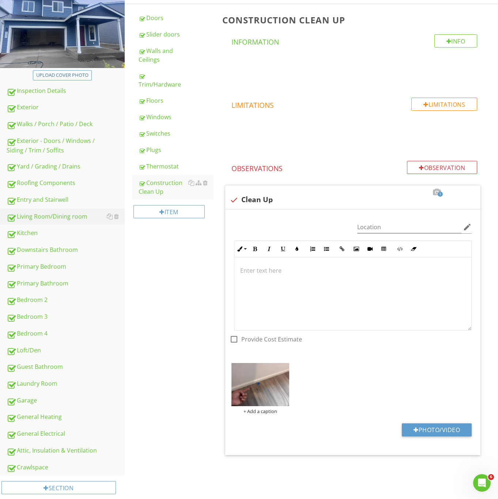
scroll to position [112, 0]
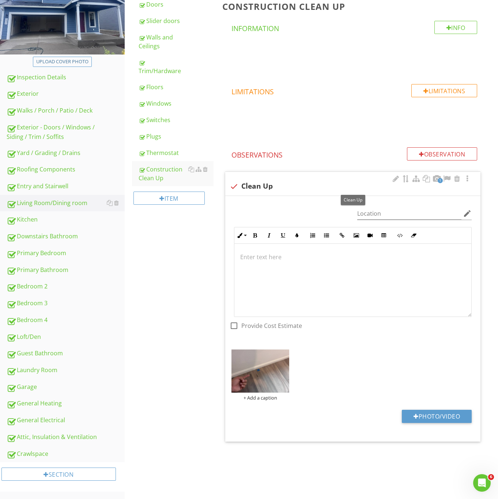
click at [232, 184] on div at bounding box center [234, 186] width 12 height 12
checkbox input "true"
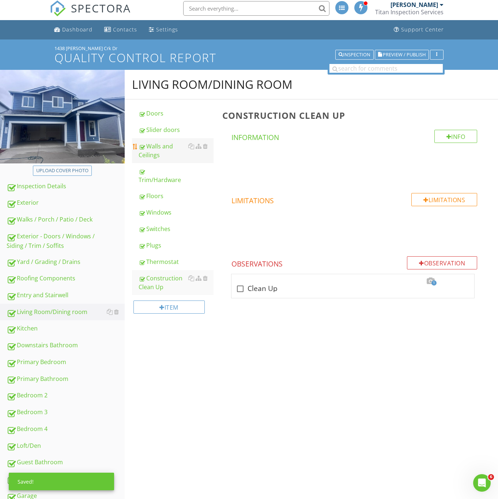
scroll to position [3, 0]
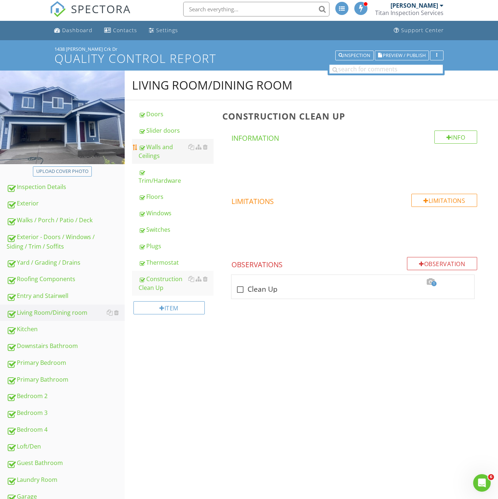
click at [154, 146] on div "Walls and Ceilings" at bounding box center [176, 152] width 75 height 18
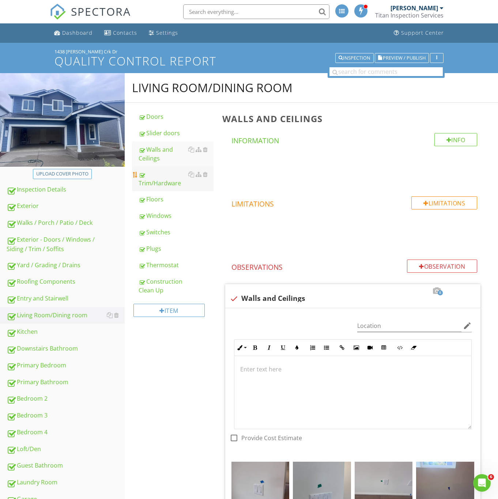
click at [159, 174] on div "Trim/Hardware" at bounding box center [176, 179] width 75 height 18
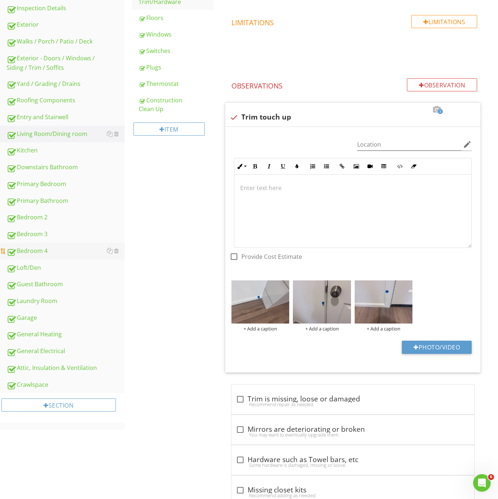
scroll to position [130, 0]
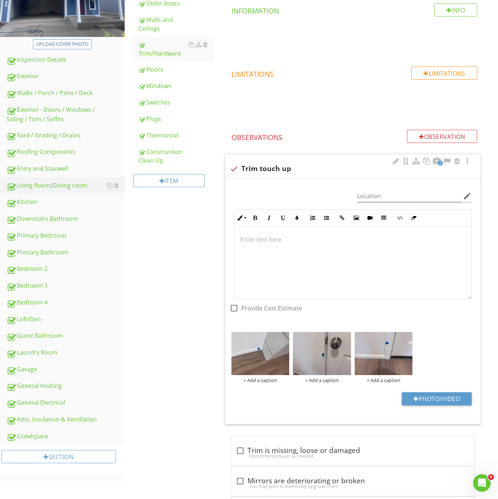
drag, startPoint x: 43, startPoint y: 195, endPoint x: 239, endPoint y: 191, distance: 196.5
click at [43, 195] on link "Kitchen" at bounding box center [66, 202] width 118 height 17
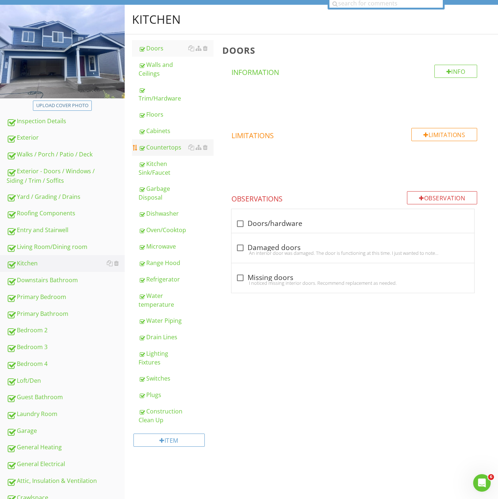
scroll to position [3, 0]
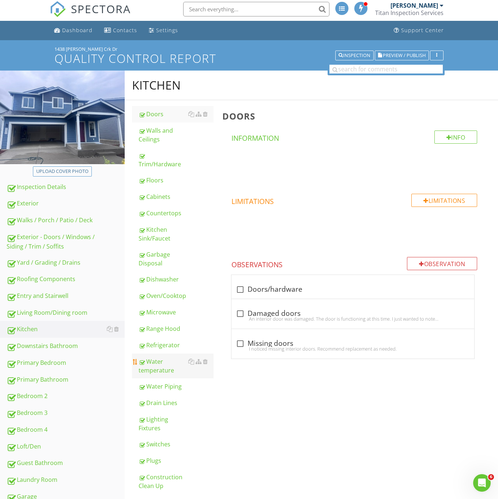
click at [164, 357] on div "Water temperature" at bounding box center [176, 366] width 75 height 18
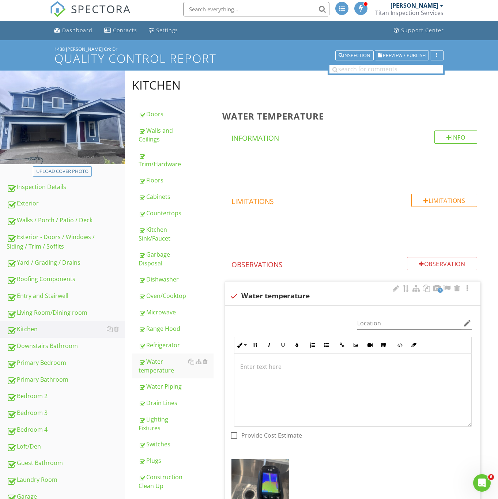
scroll to position [0, 0]
click at [232, 290] on div at bounding box center [234, 296] width 12 height 12
checkbox input "true"
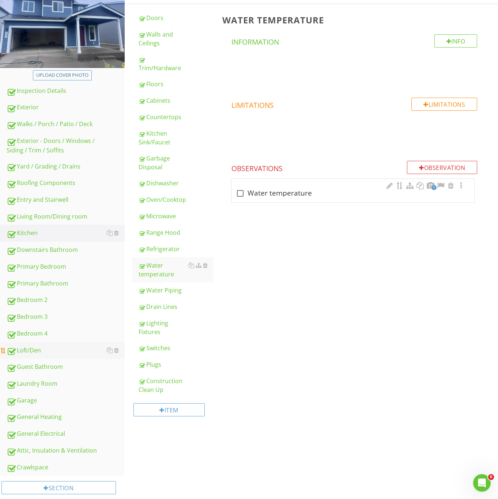
scroll to position [112, 0]
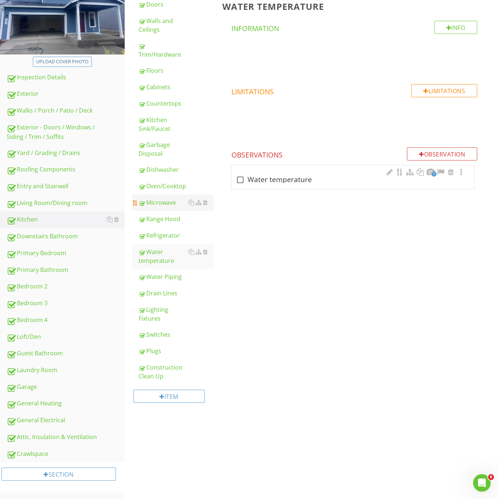
drag, startPoint x: 41, startPoint y: 206, endPoint x: 159, endPoint y: 187, distance: 120.0
click at [41, 206] on div "Living Room/Dining room" at bounding box center [66, 204] width 118 height 10
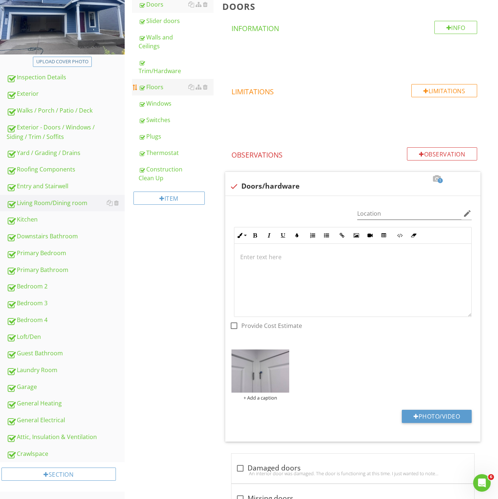
click at [154, 83] on div "Floors" at bounding box center [176, 87] width 75 height 9
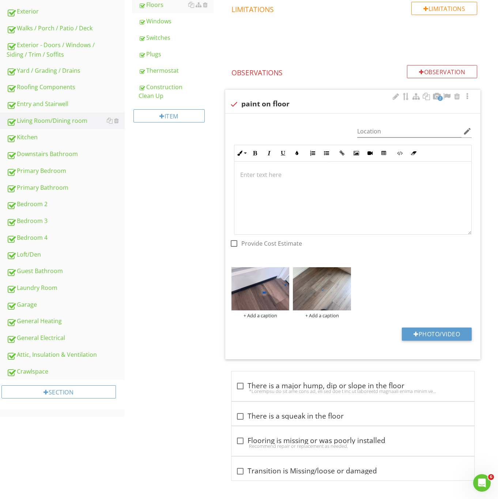
scroll to position [197, 0]
click at [245, 290] on img at bounding box center [261, 289] width 58 height 44
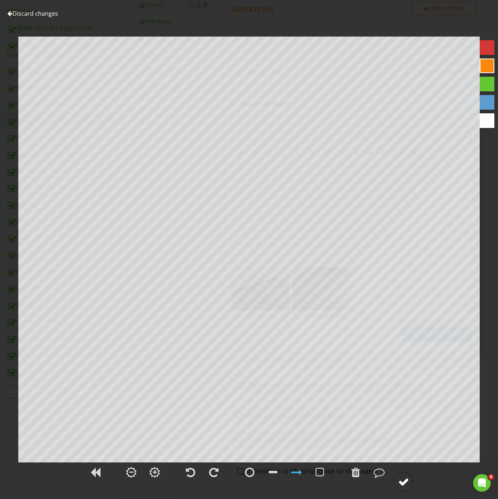
click at [407, 485] on div at bounding box center [403, 482] width 11 height 11
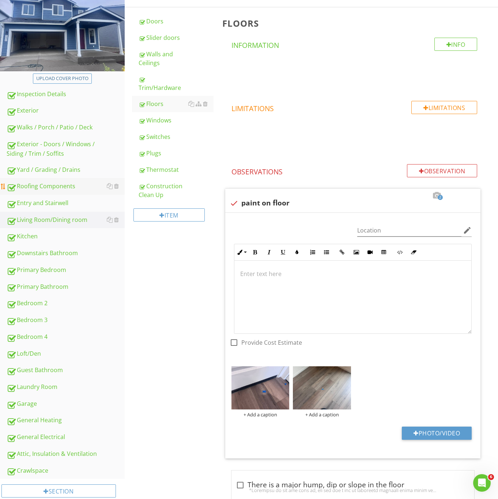
scroll to position [32, 0]
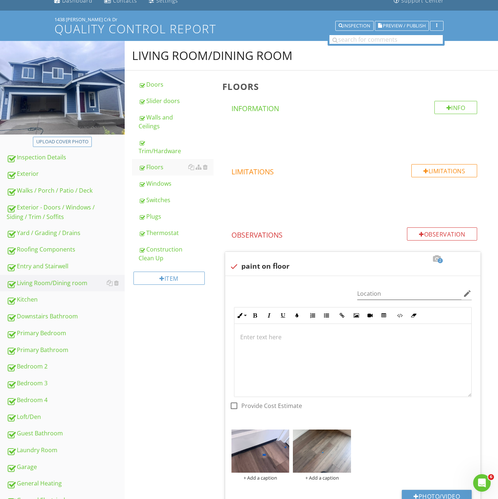
drag, startPoint x: 37, startPoint y: 349, endPoint x: 180, endPoint y: 331, distance: 144.1
click at [37, 349] on div "Primary Bathroom" at bounding box center [66, 351] width 118 height 10
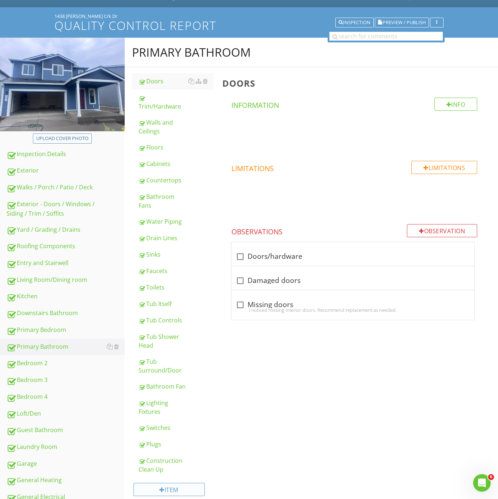
scroll to position [55, 0]
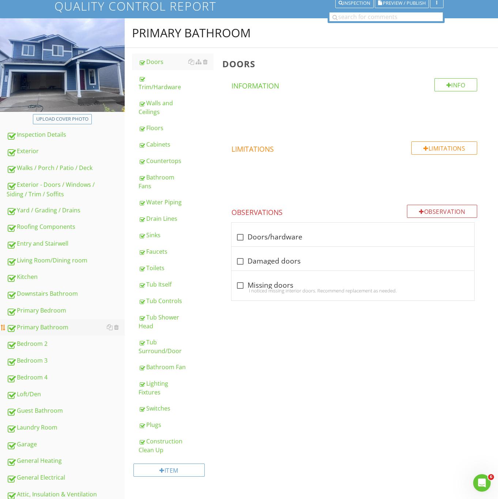
click at [55, 325] on div "Primary Bathroom" at bounding box center [66, 328] width 118 height 10
click at [166, 99] on div "Walls and Ceilings" at bounding box center [176, 108] width 75 height 18
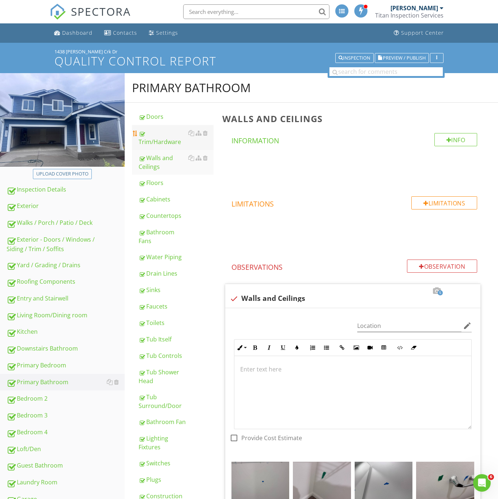
click at [163, 131] on div "Trim/Hardware" at bounding box center [176, 138] width 75 height 18
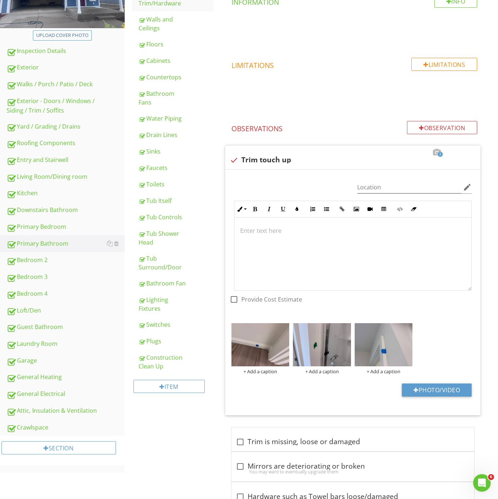
scroll to position [165, 0]
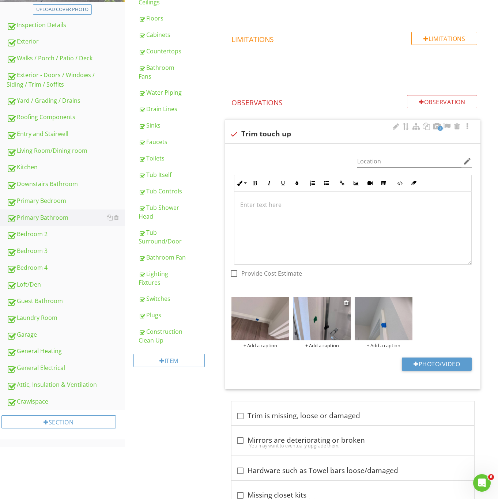
click at [327, 317] on img at bounding box center [322, 319] width 58 height 44
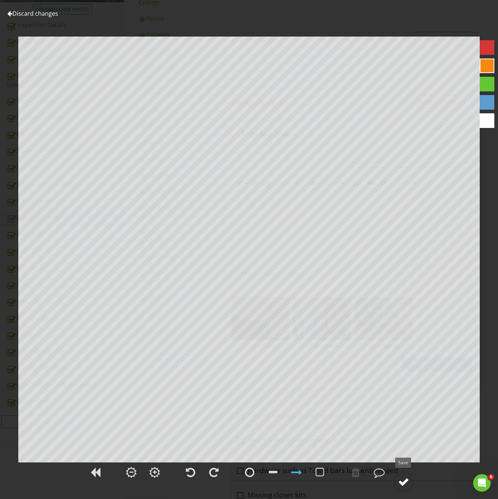
click at [402, 484] on div at bounding box center [403, 482] width 11 height 11
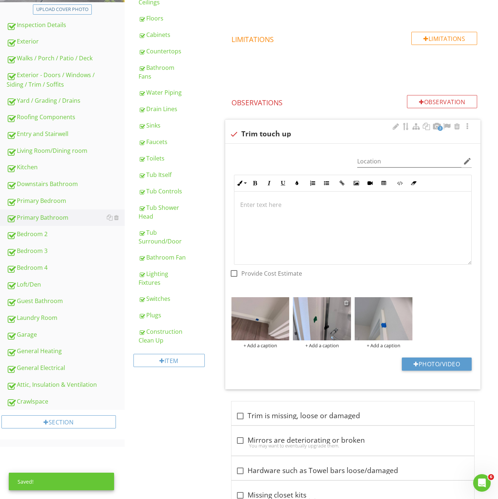
click at [346, 304] on div at bounding box center [346, 303] width 5 height 6
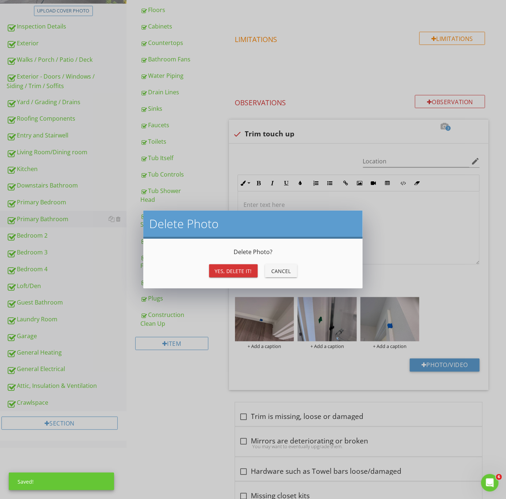
click at [243, 272] on div "Yes, Delete it!" at bounding box center [233, 271] width 37 height 8
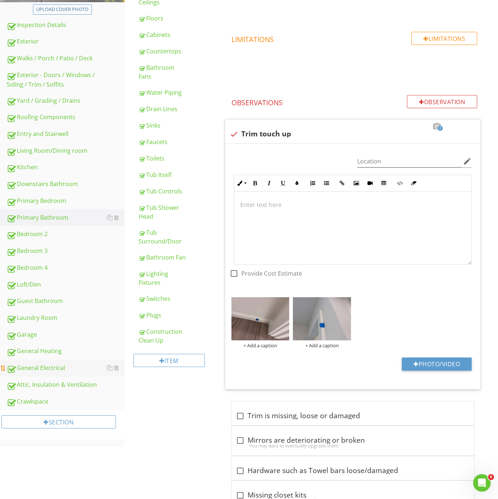
click at [30, 369] on div "General Electrical" at bounding box center [66, 369] width 118 height 10
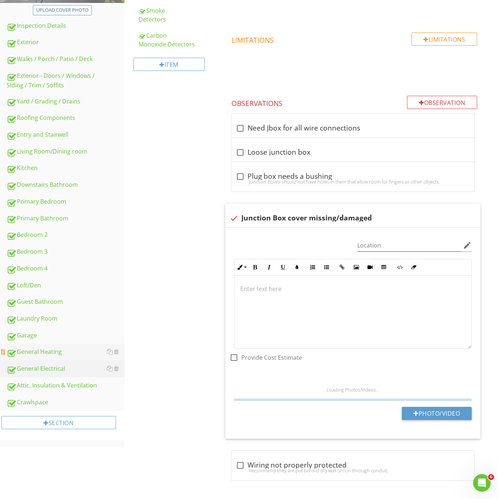
click at [45, 353] on div "General Heating" at bounding box center [66, 353] width 118 height 10
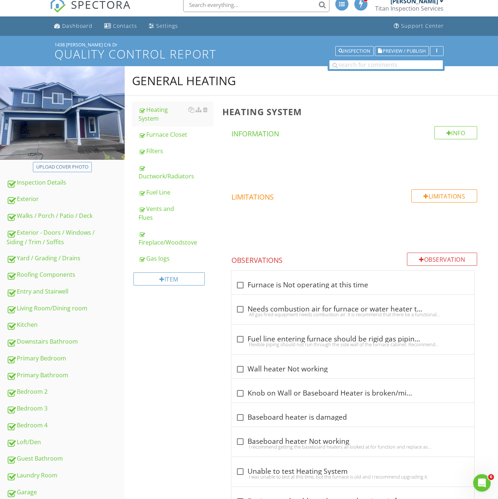
scroll to position [3, 0]
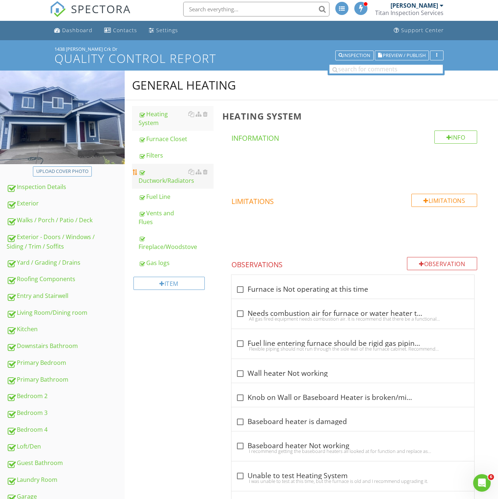
click at [163, 176] on div "Ductwork/Radiators" at bounding box center [176, 177] width 75 height 18
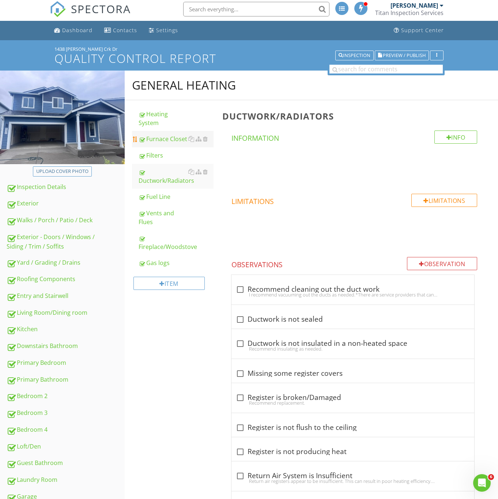
click at [172, 138] on div "Furnace Closet" at bounding box center [176, 139] width 75 height 9
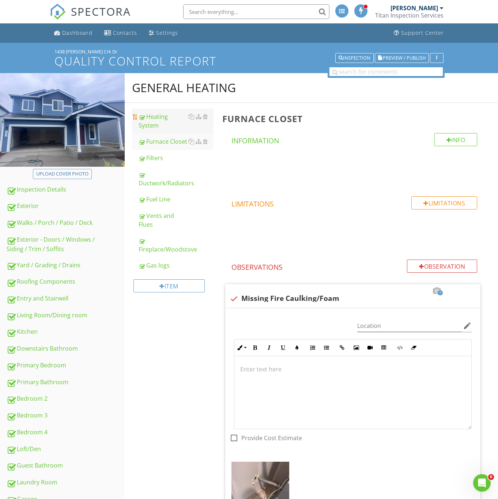
click at [161, 121] on div "Heating System" at bounding box center [176, 121] width 75 height 18
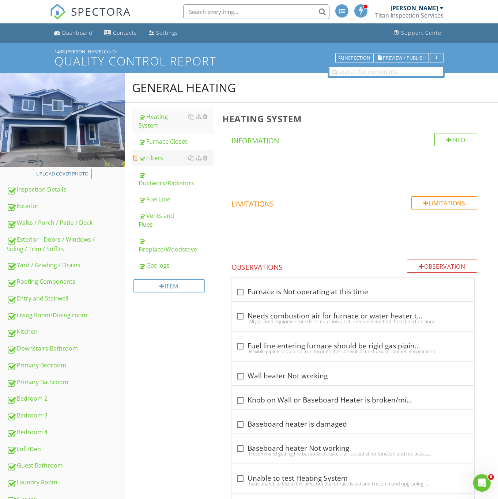
click at [154, 162] on div "Filters" at bounding box center [176, 158] width 75 height 9
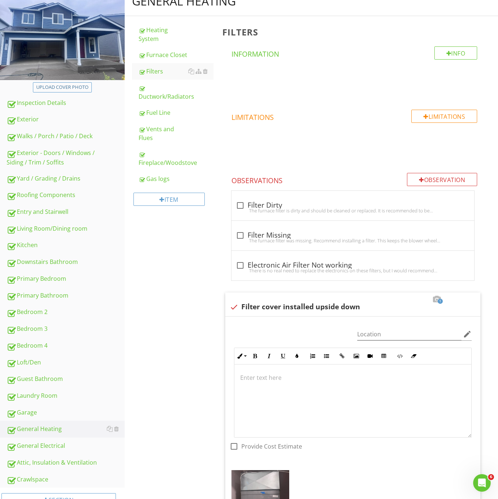
scroll to position [213, 0]
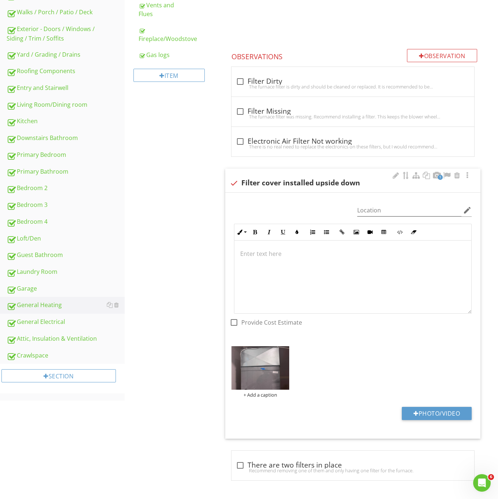
click at [236, 178] on div at bounding box center [234, 183] width 12 height 12
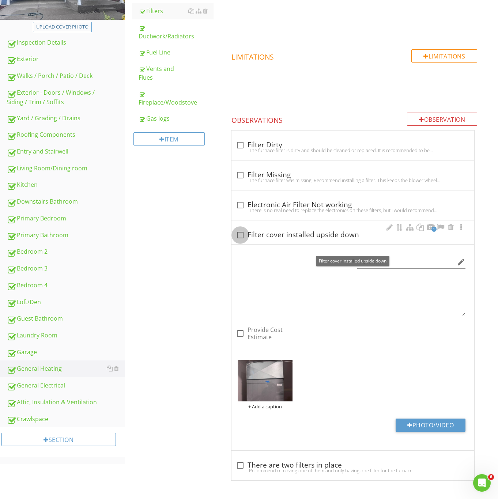
checkbox input "true"
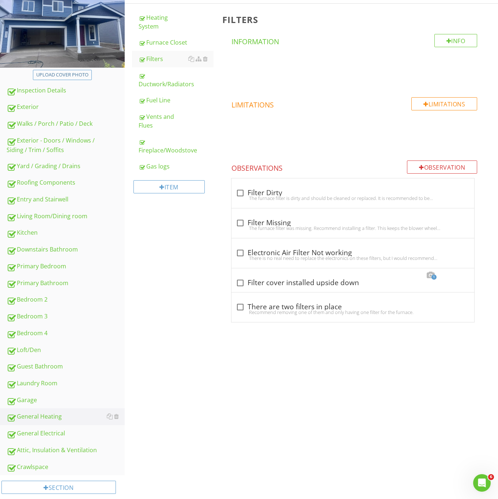
scroll to position [110, 0]
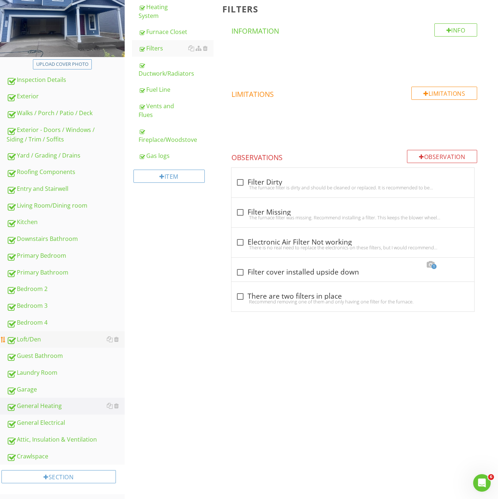
click at [30, 339] on div "Loft/Den" at bounding box center [66, 340] width 118 height 10
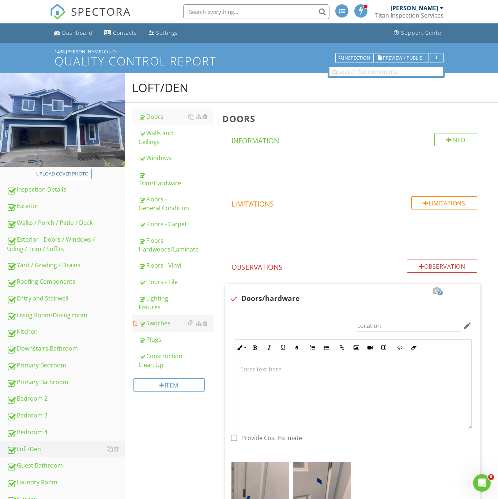
click at [158, 319] on div "Switches" at bounding box center [176, 323] width 75 height 9
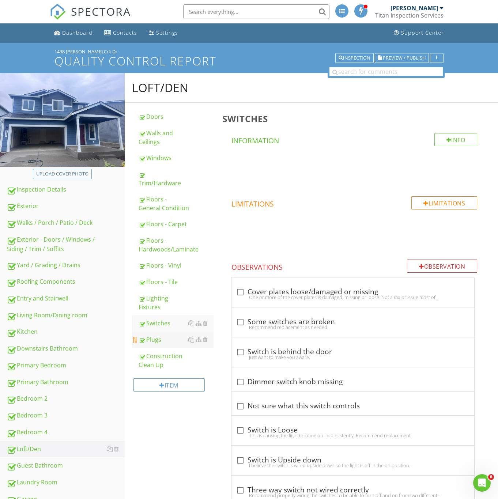
click at [150, 332] on link "Plugs" at bounding box center [176, 340] width 75 height 16
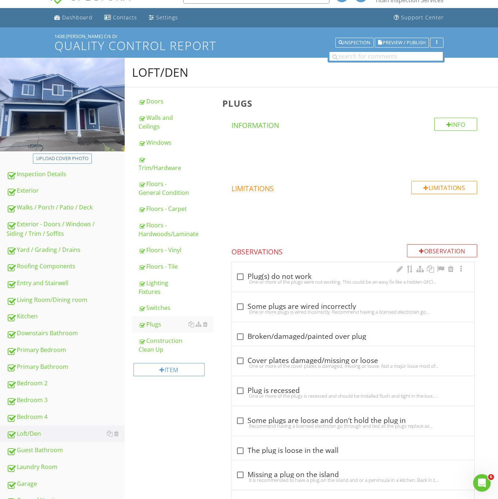
scroll to position [7, 0]
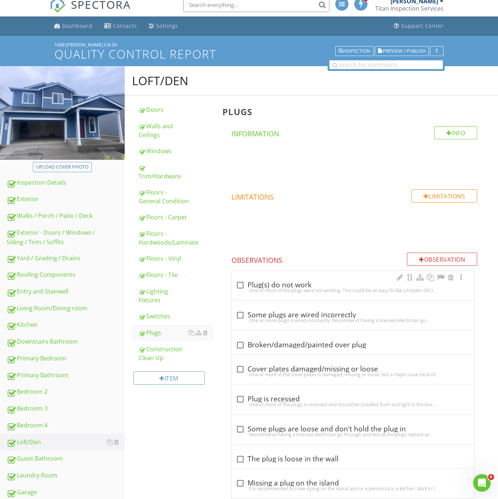
click at [240, 286] on div at bounding box center [240, 285] width 12 height 12
checkbox input "true"
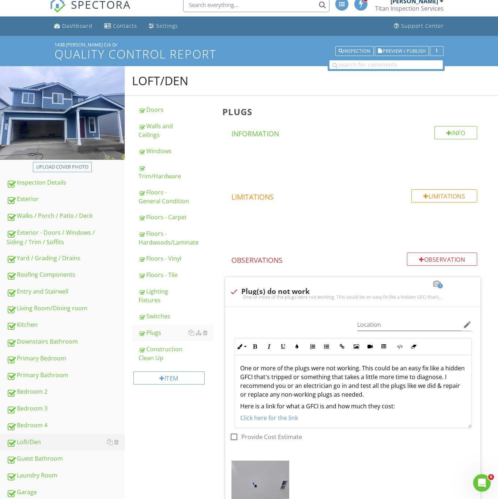
drag, startPoint x: 423, startPoint y: 409, endPoint x: 210, endPoint y: 360, distance: 218.5
click at [210, 360] on div "Loft/Den Doors Walls and Ceilings Windows Trim/Hardware Floors - General Condit…" at bounding box center [312, 470] width 374 height 809
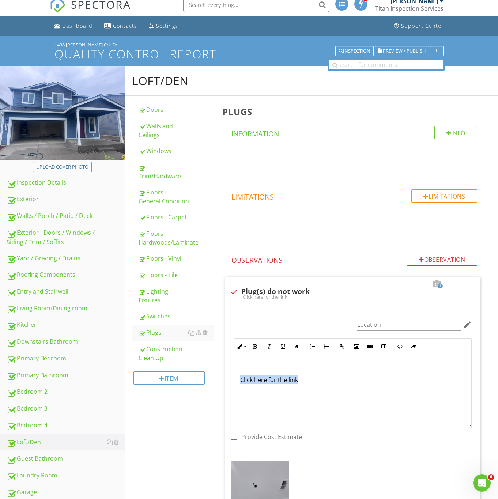
drag, startPoint x: 335, startPoint y: 386, endPoint x: 146, endPoint y: 390, distance: 188.8
click at [145, 390] on div "Loft/Den Doors Walls and Ceilings Windows Trim/Hardware Floors - General Condit…" at bounding box center [312, 470] width 374 height 809
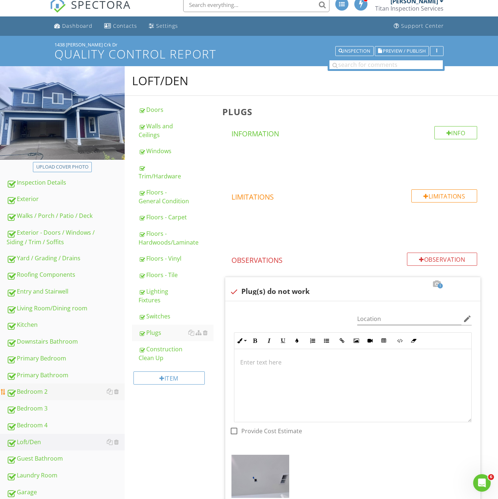
scroll to position [1, 0]
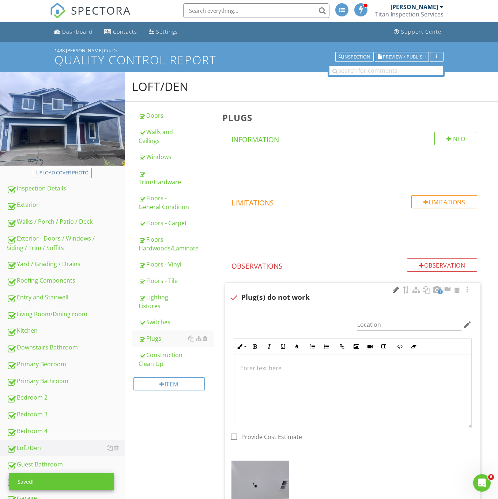
click at [395, 294] on div at bounding box center [395, 289] width 9 height 7
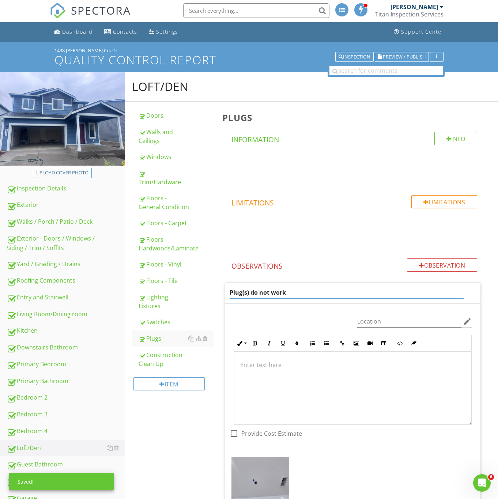
drag, startPoint x: 305, startPoint y: 290, endPoint x: 247, endPoint y: 302, distance: 59.3
click at [85, 286] on div "Upload cover photo Inspection Details Exterior Walks / Porch / Patio / Deck Ext…" at bounding box center [249, 472] width 498 height 800
type input "Junction box cover missing/damaged"
click at [193, 466] on div "Loft/Den Doors Walls and Ceilings Windows Trim/Hardware Floors - General Condit…" at bounding box center [312, 472] width 374 height 800
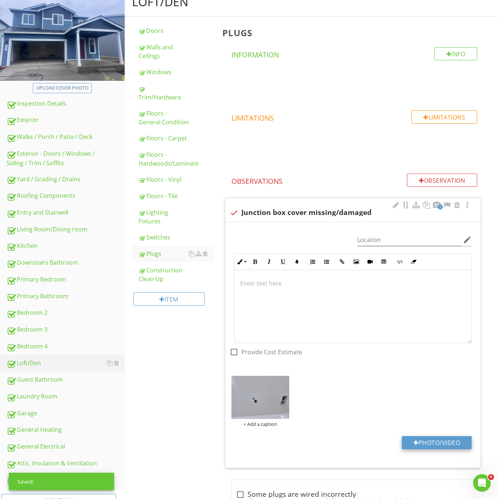
scroll to position [221, 0]
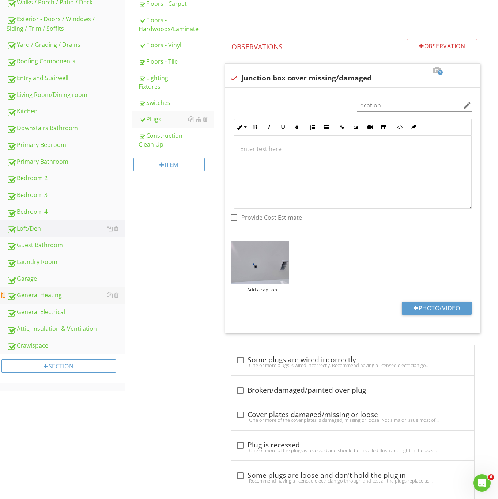
click at [44, 296] on div "General Heating" at bounding box center [66, 296] width 118 height 10
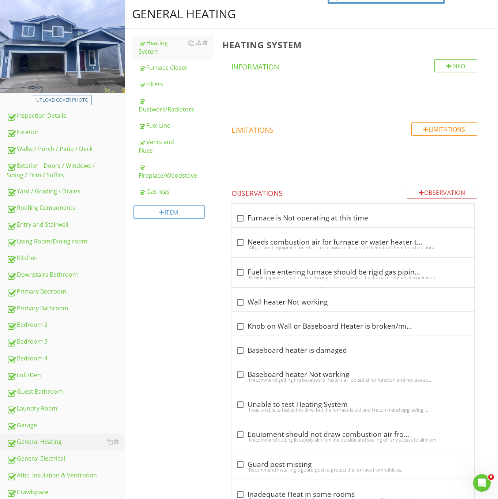
scroll to position [57, 0]
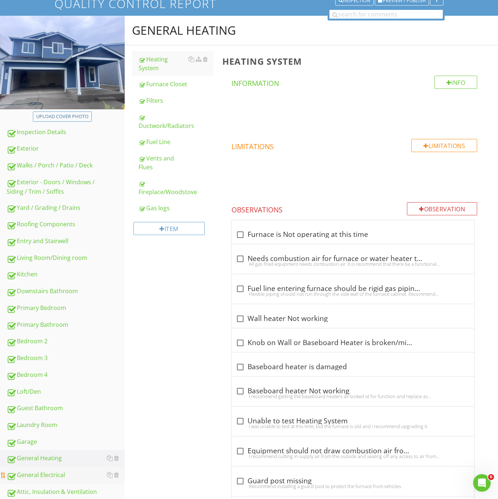
click at [43, 473] on div "General Electrical" at bounding box center [66, 476] width 118 height 10
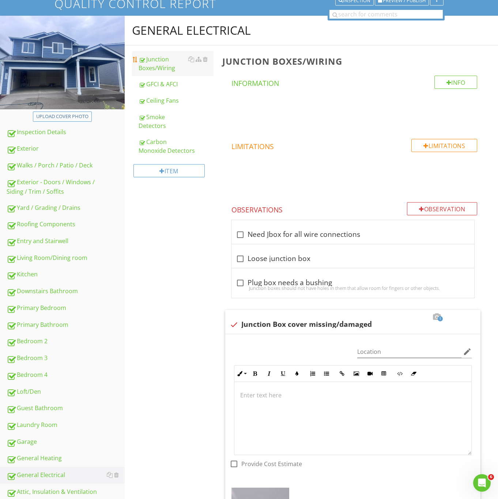
click at [168, 64] on div "Junction Boxes/Wiring" at bounding box center [176, 64] width 75 height 18
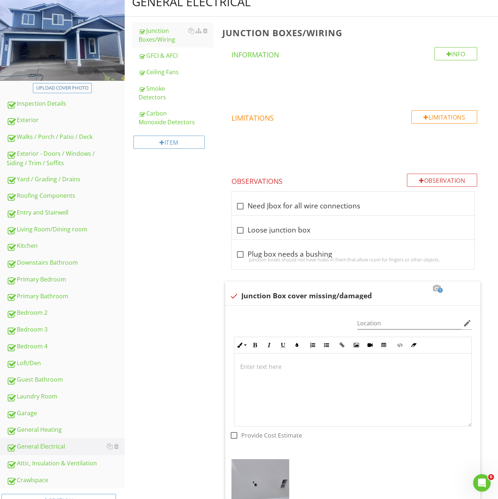
scroll to position [112, 0]
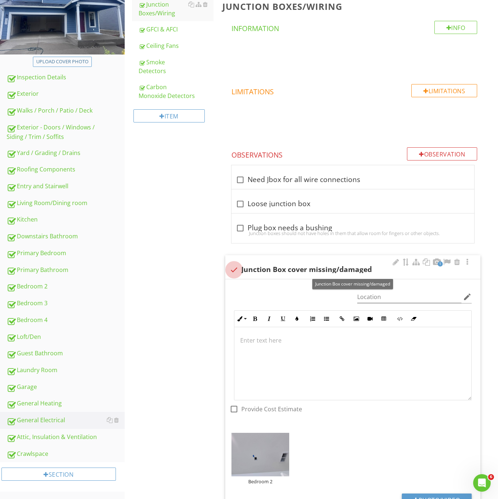
click at [235, 271] on div at bounding box center [234, 270] width 12 height 12
checkbox input "true"
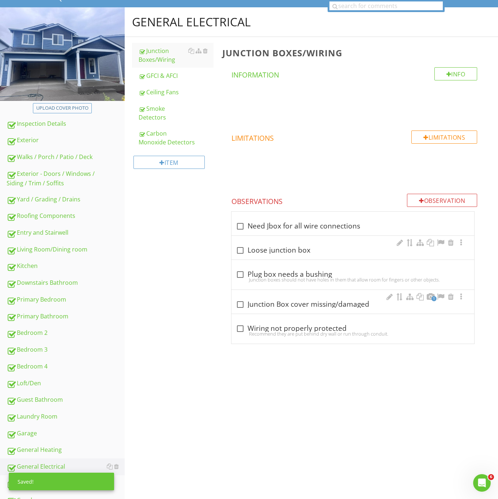
scroll to position [0, 0]
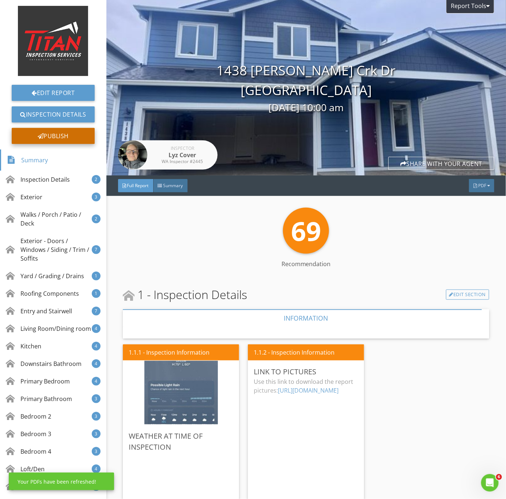
click at [41, 135] on div "Publish" at bounding box center [53, 136] width 83 height 16
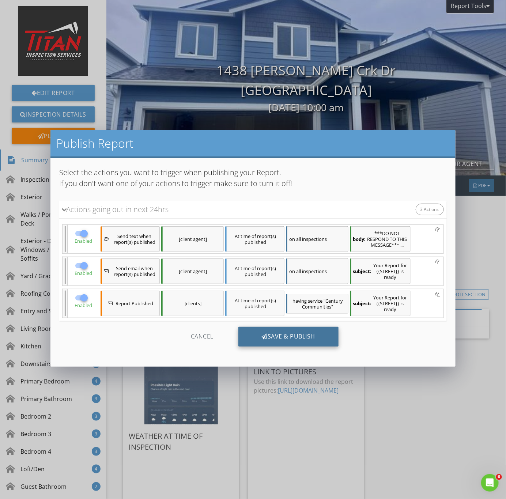
click at [272, 338] on div "Save & Publish" at bounding box center [289, 337] width 101 height 20
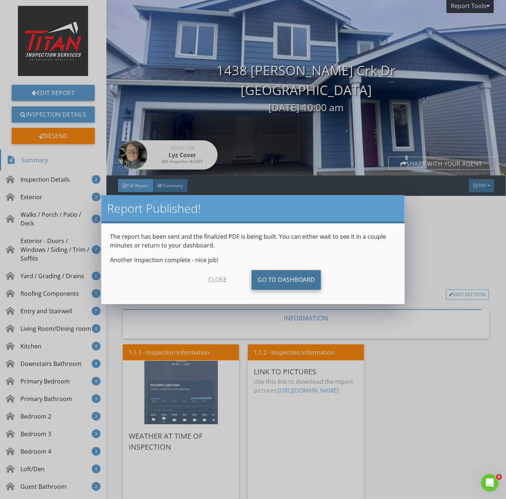
drag, startPoint x: 286, startPoint y: 281, endPoint x: 361, endPoint y: 283, distance: 75.0
click at [285, 281] on link "Go To Dashboard" at bounding box center [287, 280] width 70 height 20
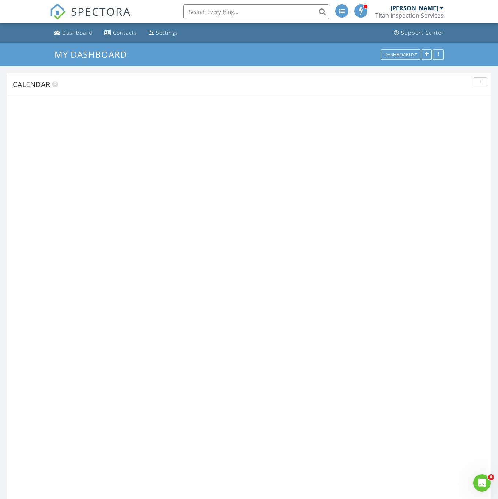
scroll to position [1104, 516]
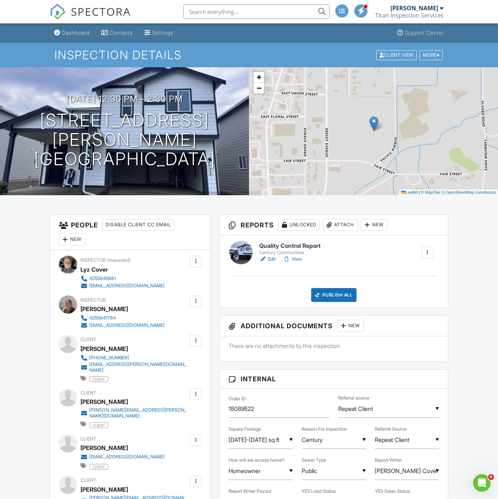
click at [298, 260] on link "View" at bounding box center [292, 259] width 19 height 7
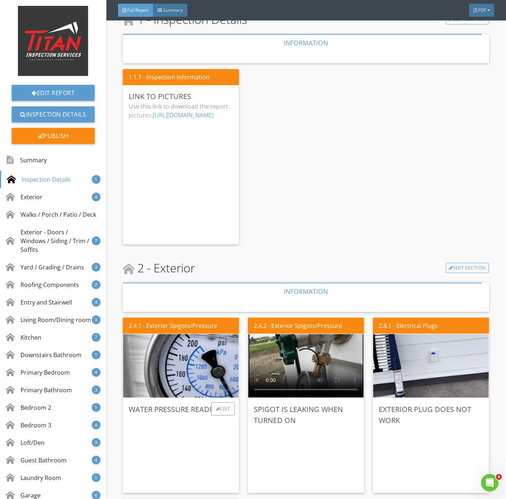
scroll to position [274, 0]
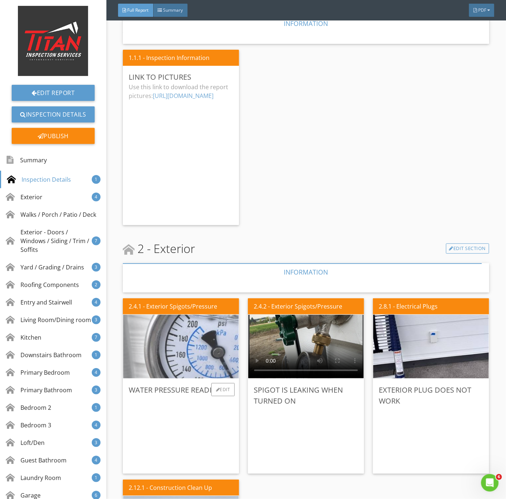
click at [211, 331] on img at bounding box center [181, 346] width 212 height 159
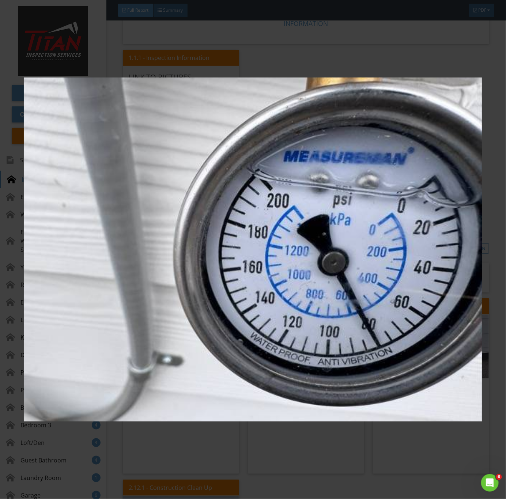
click at [238, 423] on img at bounding box center [253, 250] width 459 height 452
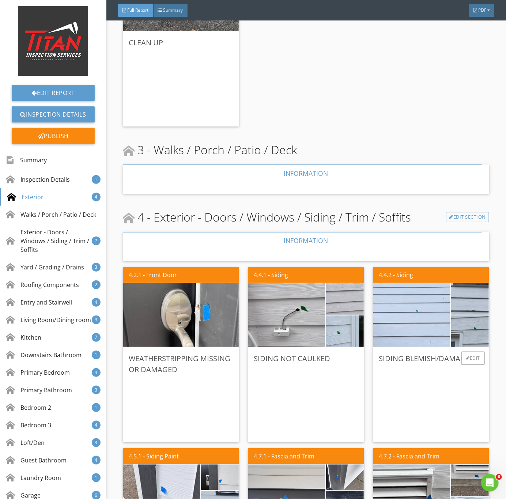
scroll to position [823, 0]
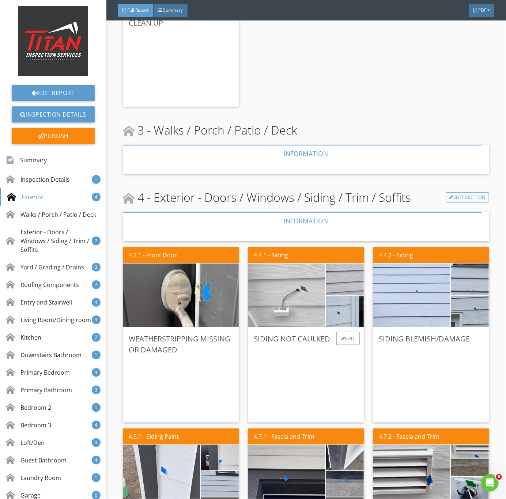
click at [312, 298] on img at bounding box center [287, 295] width 193 height 144
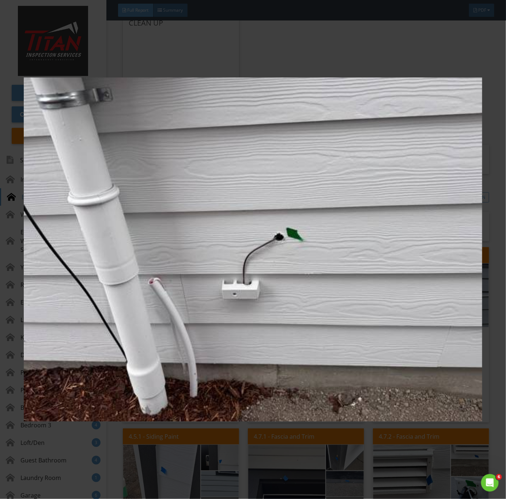
click at [316, 348] on img at bounding box center [253, 250] width 459 height 452
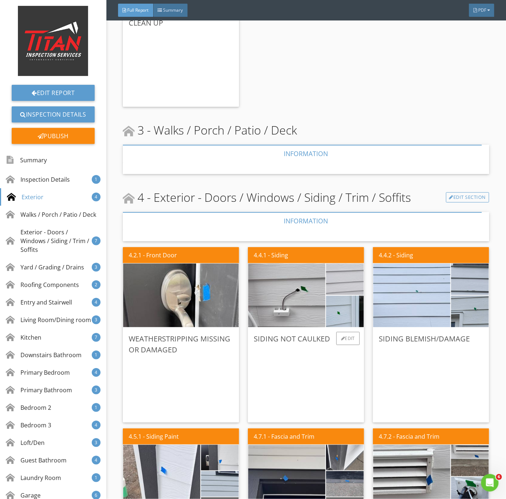
click at [342, 280] on img at bounding box center [345, 279] width 94 height 71
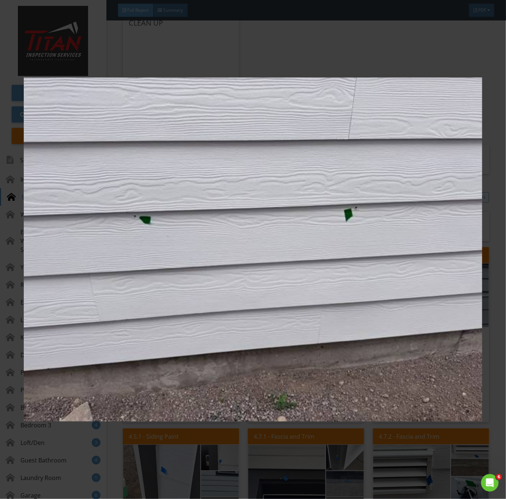
click at [330, 346] on img at bounding box center [253, 250] width 459 height 452
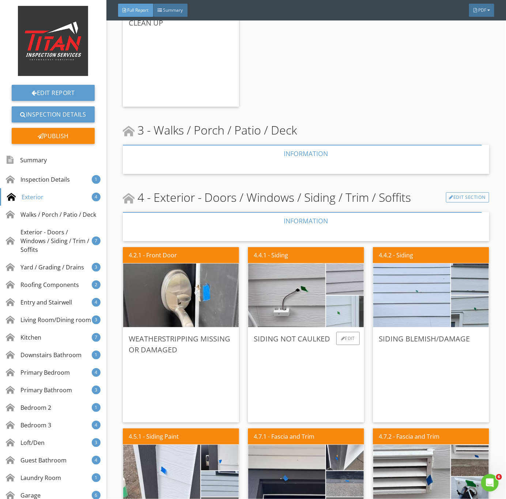
click at [331, 315] on img at bounding box center [345, 311] width 94 height 71
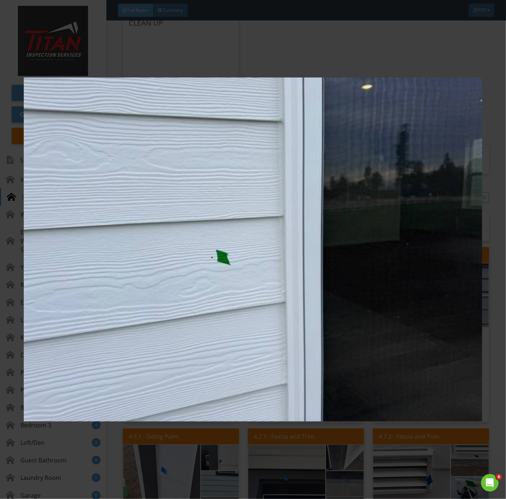
click at [361, 350] on img at bounding box center [253, 250] width 459 height 452
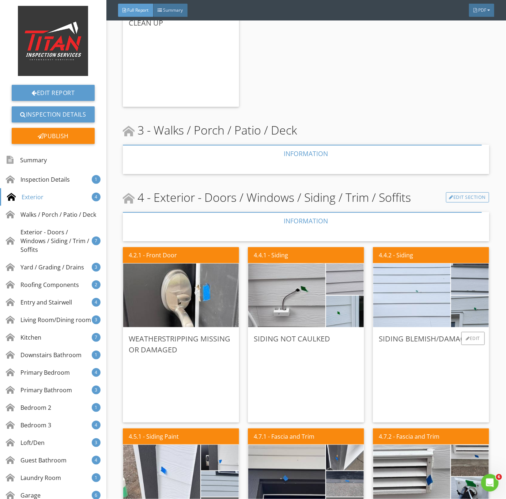
click at [436, 292] on img at bounding box center [412, 295] width 193 height 144
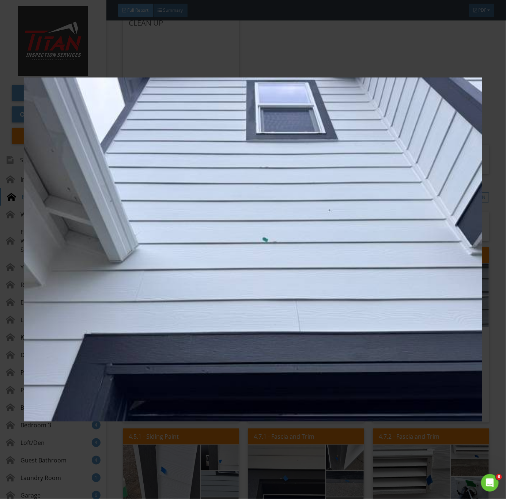
click at [338, 356] on img at bounding box center [253, 250] width 459 height 452
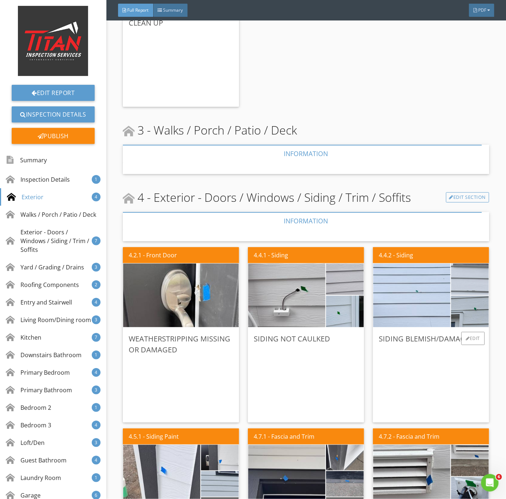
click at [471, 284] on img at bounding box center [470, 279] width 94 height 71
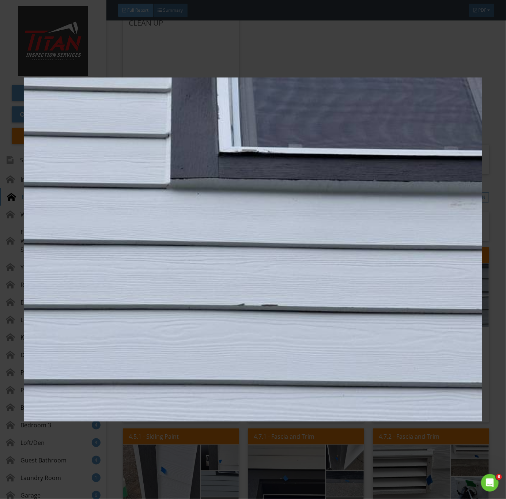
click at [371, 325] on img at bounding box center [253, 250] width 459 height 452
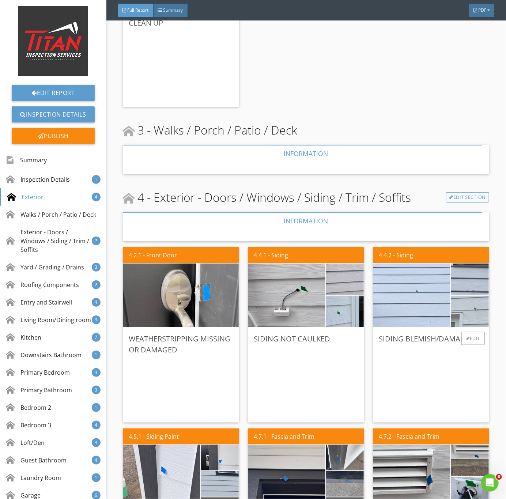
click at [451, 314] on img at bounding box center [470, 311] width 94 height 71
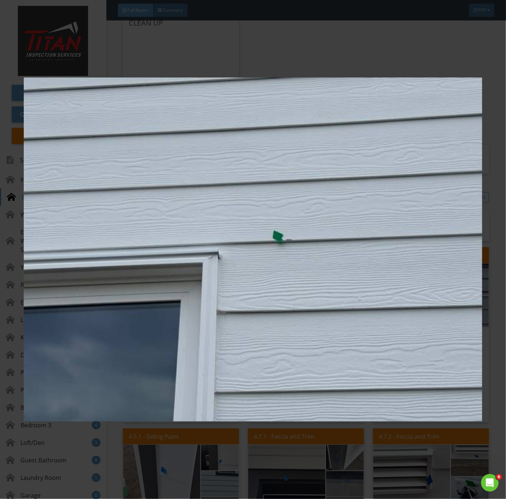
click at [325, 373] on img at bounding box center [253, 250] width 459 height 452
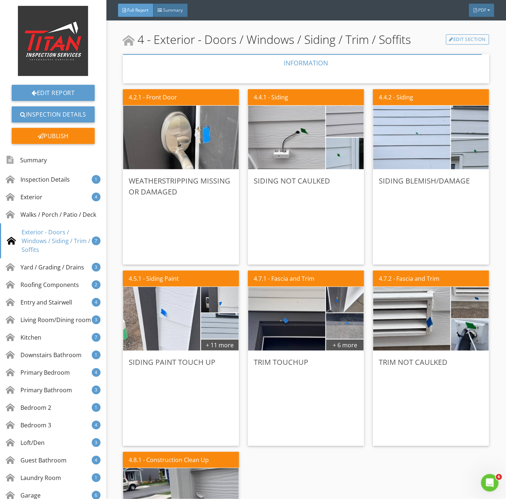
scroll to position [1043, 0]
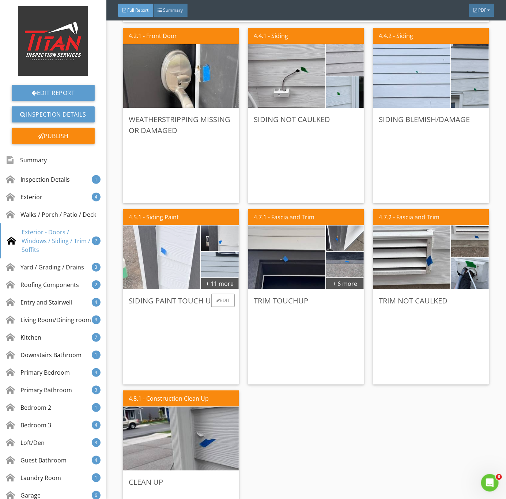
click at [167, 269] on img at bounding box center [161, 257] width 193 height 144
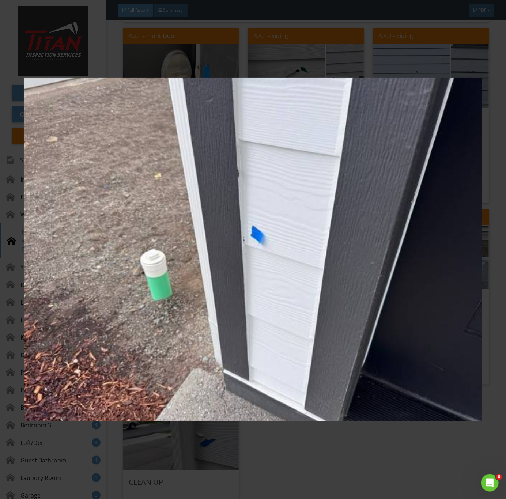
click at [289, 314] on img at bounding box center [253, 250] width 459 height 452
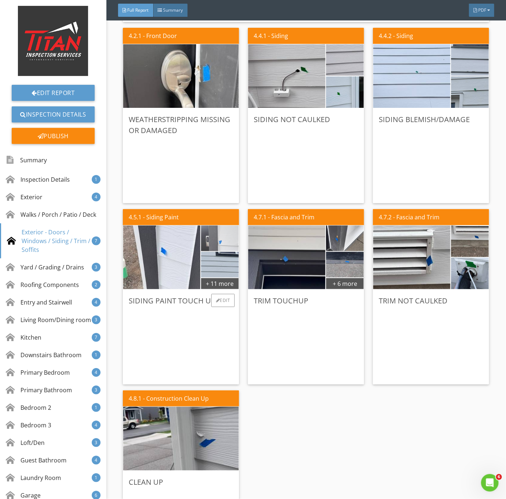
click at [214, 240] on img at bounding box center [219, 239] width 85 height 64
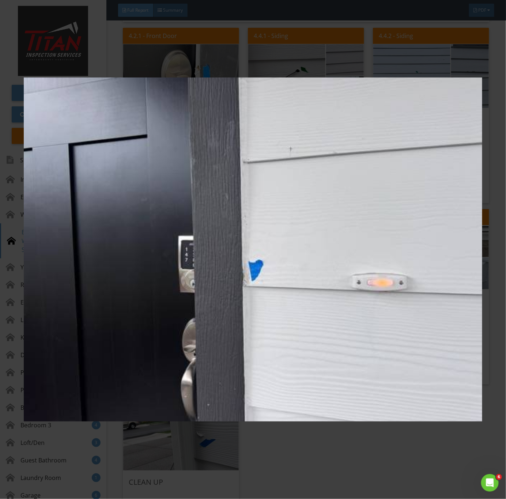
click at [232, 298] on img at bounding box center [253, 250] width 459 height 452
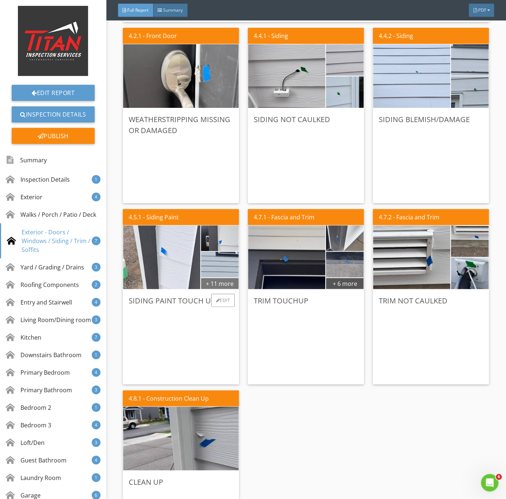
click at [223, 280] on div "+ 11 more" at bounding box center [220, 284] width 38 height 12
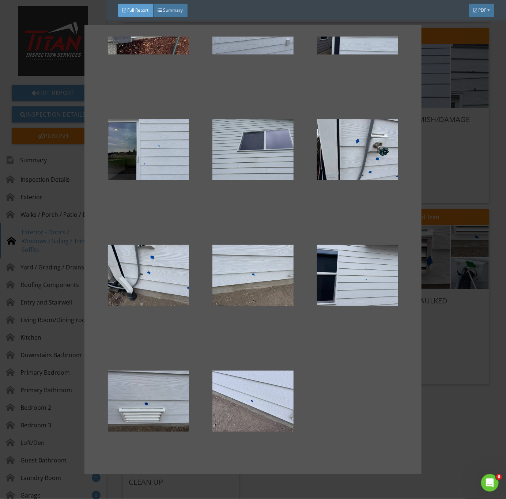
scroll to position [203, 0]
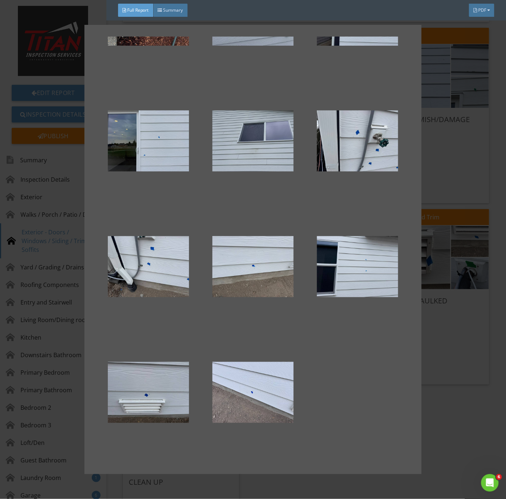
click at [451, 420] on div at bounding box center [253, 249] width 506 height 499
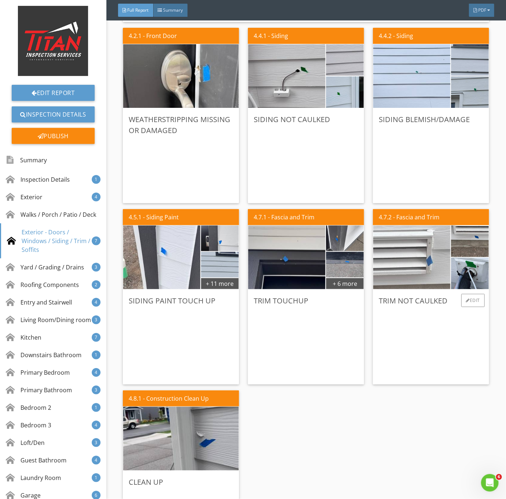
click at [406, 271] on img at bounding box center [412, 257] width 193 height 144
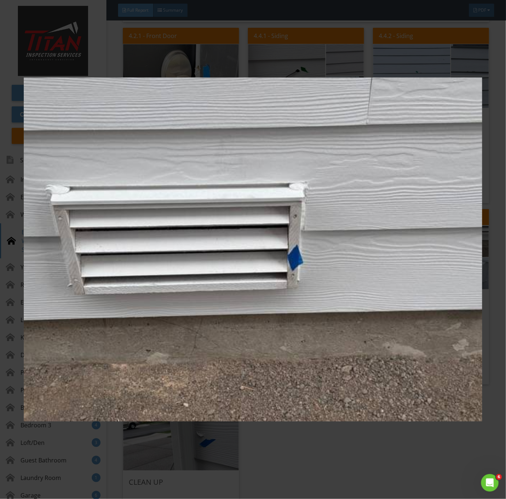
click at [368, 347] on img at bounding box center [253, 250] width 459 height 452
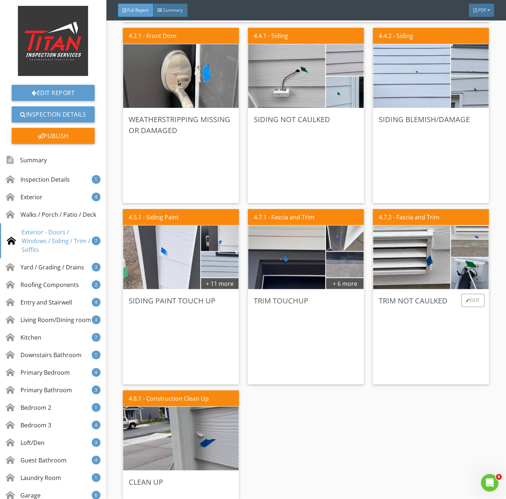
click at [470, 246] on img at bounding box center [470, 241] width 94 height 71
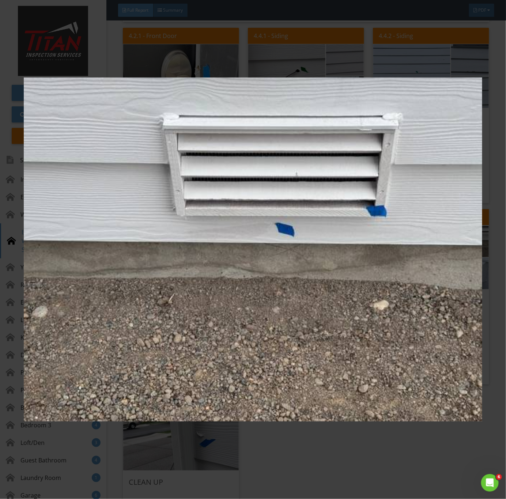
click at [307, 292] on img at bounding box center [253, 250] width 459 height 452
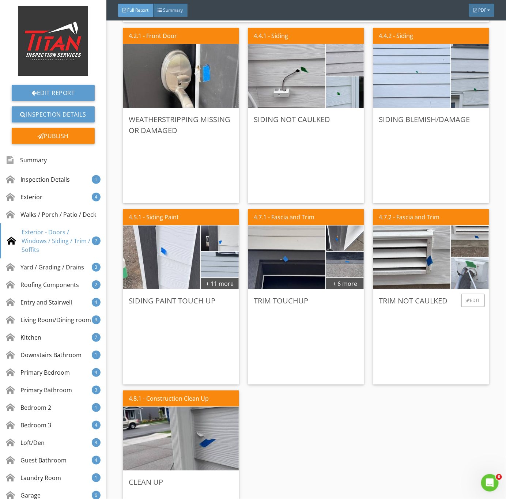
click at [477, 278] on img at bounding box center [470, 273] width 94 height 71
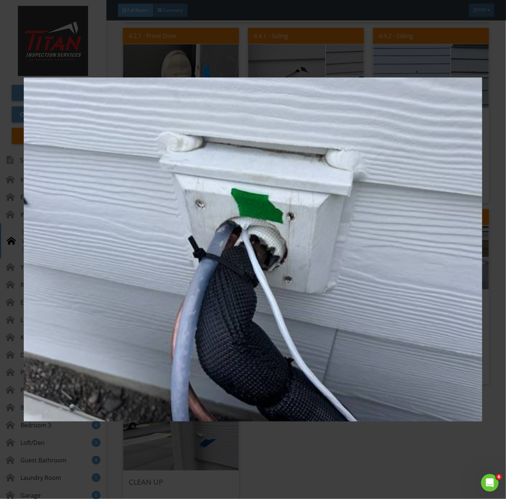
click at [274, 307] on img at bounding box center [253, 250] width 459 height 452
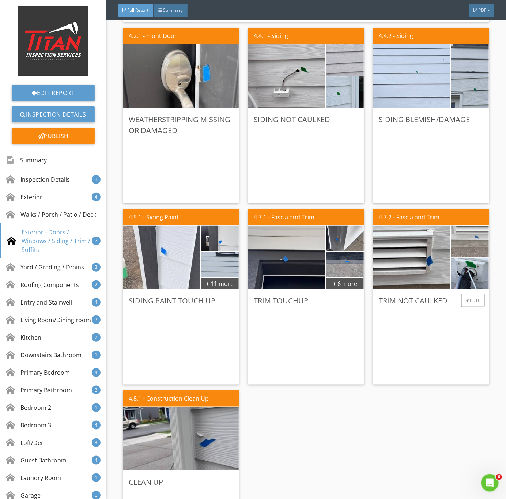
click at [465, 243] on img at bounding box center [470, 241] width 94 height 71
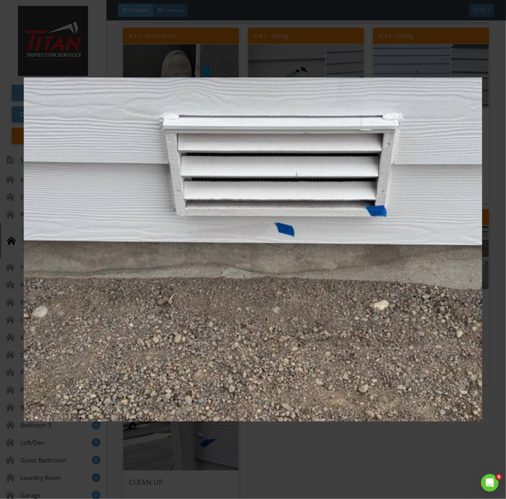
click at [269, 293] on img at bounding box center [253, 250] width 459 height 452
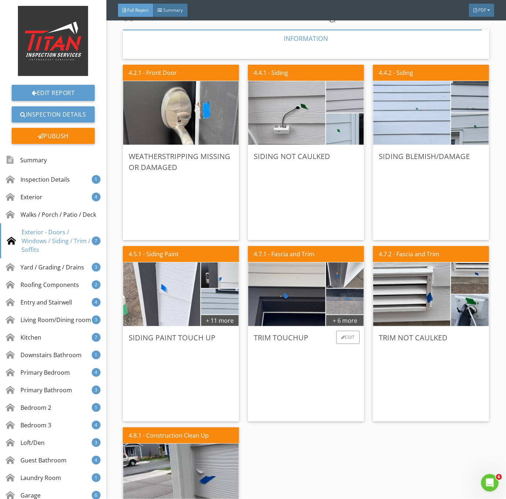
scroll to position [988, 0]
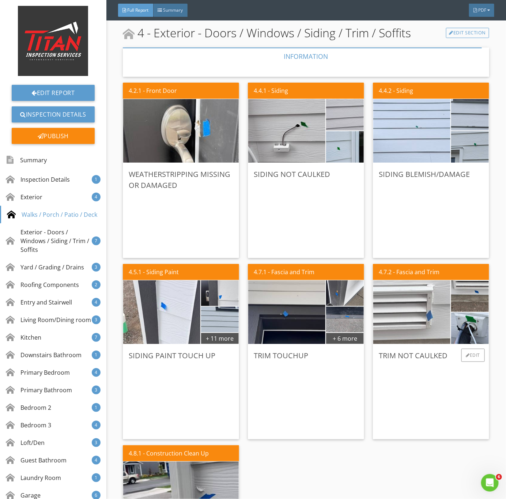
click at [430, 322] on img at bounding box center [412, 312] width 193 height 144
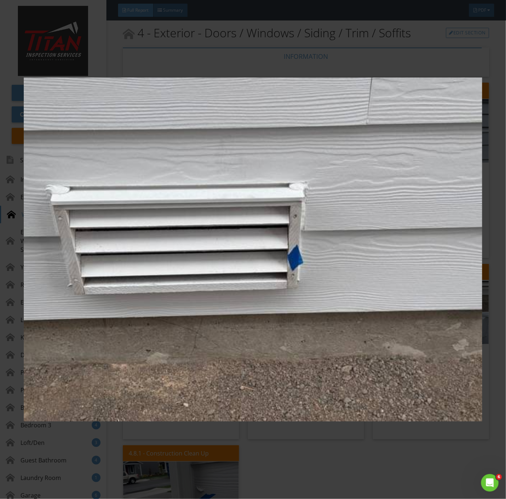
click at [280, 371] on img at bounding box center [253, 250] width 459 height 452
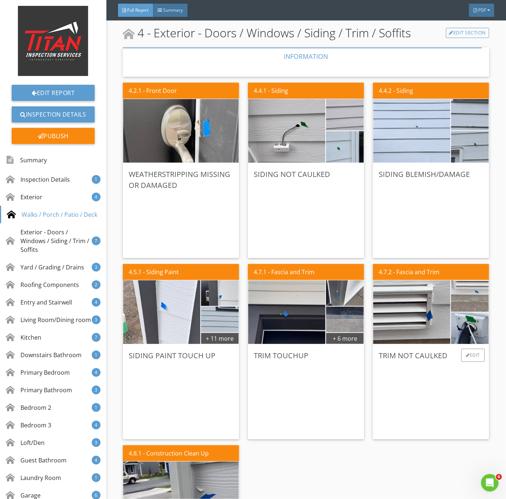
click at [481, 301] on img at bounding box center [470, 296] width 94 height 71
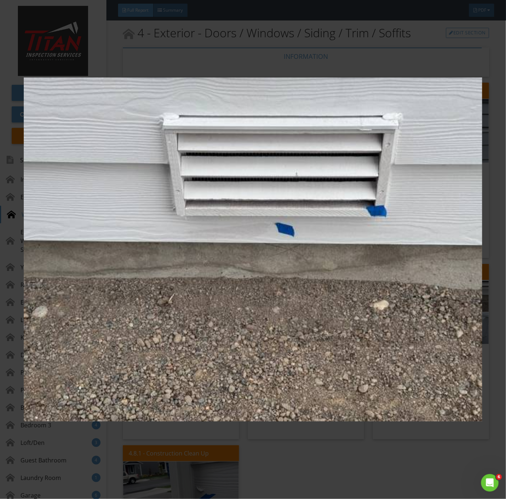
click at [410, 294] on img at bounding box center [253, 250] width 459 height 452
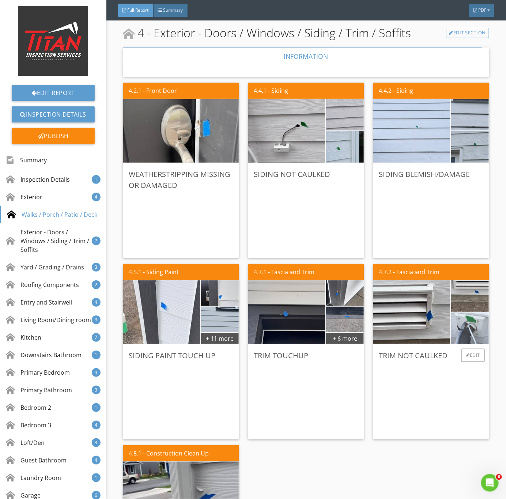
click at [473, 329] on img at bounding box center [470, 328] width 94 height 71
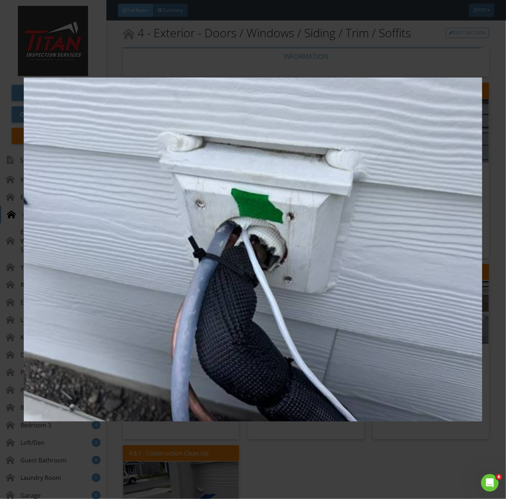
click at [335, 319] on img at bounding box center [253, 250] width 459 height 452
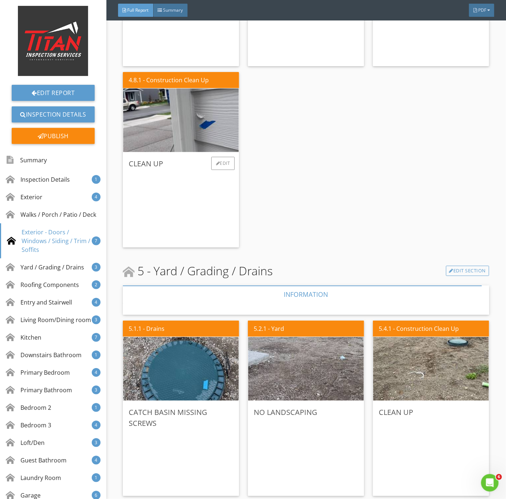
scroll to position [1372, 0]
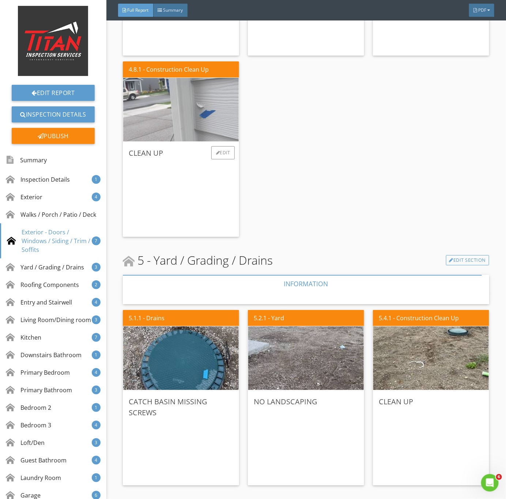
click at [183, 122] on img at bounding box center [181, 109] width 212 height 159
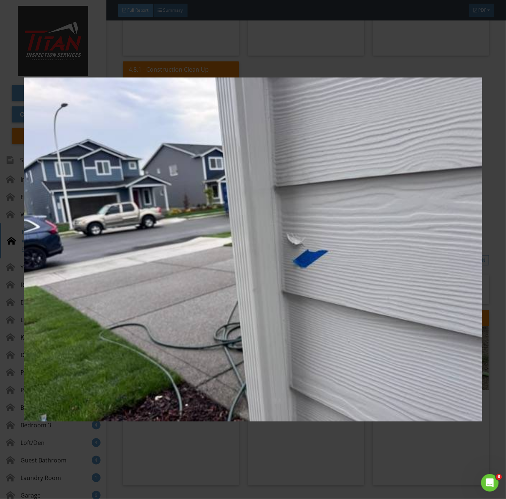
click at [361, 458] on img at bounding box center [253, 250] width 459 height 452
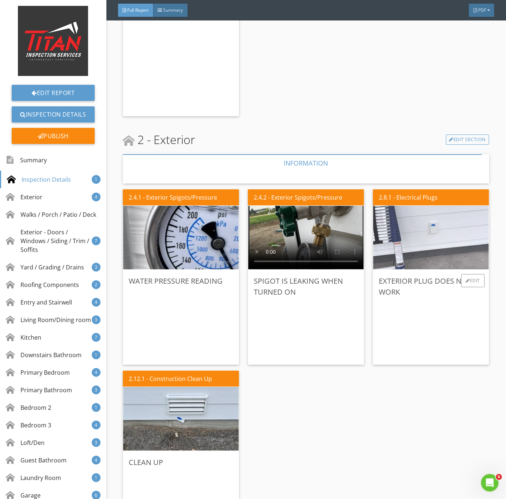
scroll to position [384, 0]
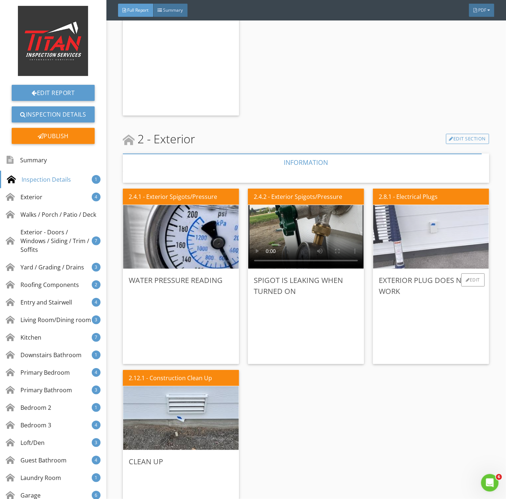
click at [418, 249] on img at bounding box center [431, 237] width 212 height 159
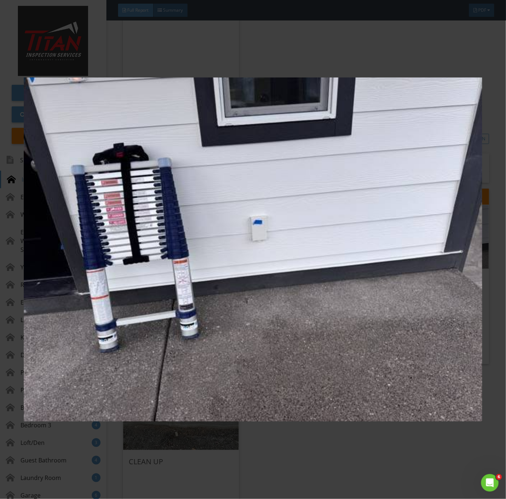
click at [357, 443] on img at bounding box center [253, 250] width 459 height 452
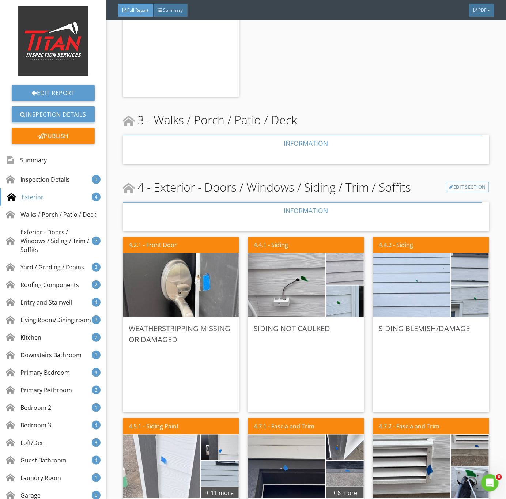
scroll to position [878, 0]
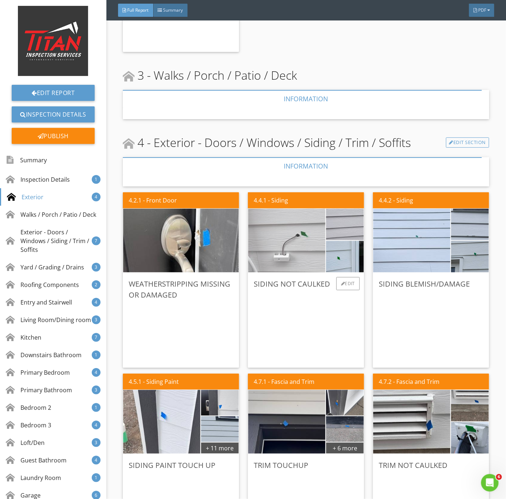
click at [289, 254] on img at bounding box center [287, 240] width 193 height 144
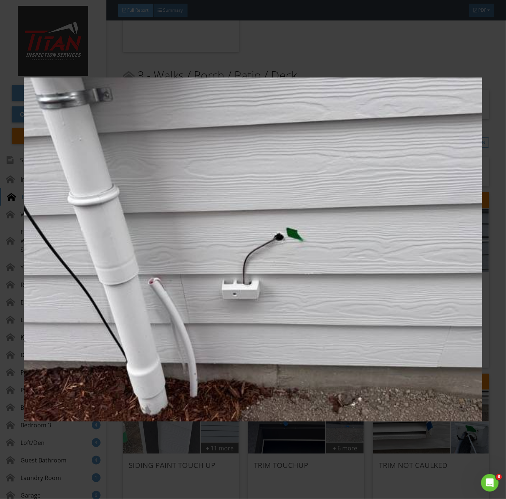
click at [294, 301] on img at bounding box center [253, 250] width 459 height 452
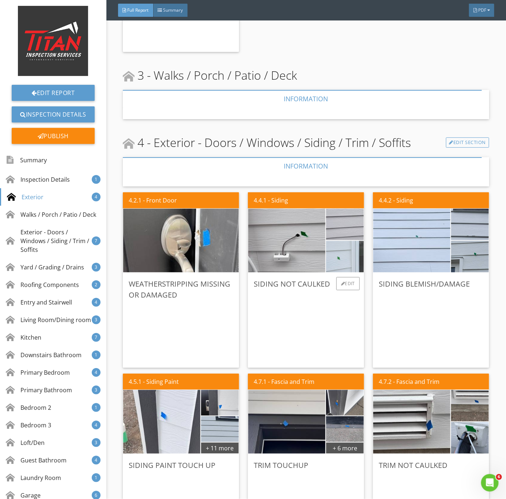
click at [328, 257] on img at bounding box center [345, 256] width 94 height 71
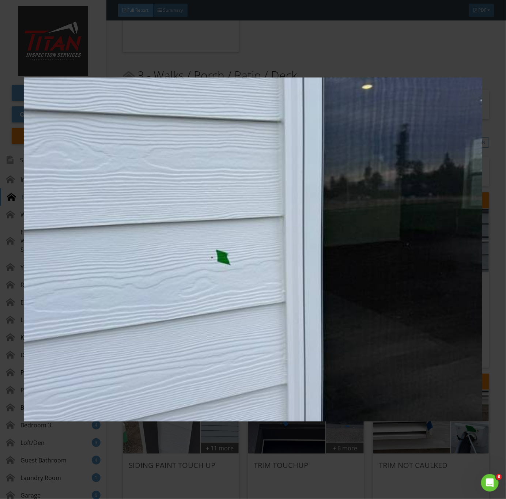
click at [183, 276] on img at bounding box center [253, 250] width 459 height 452
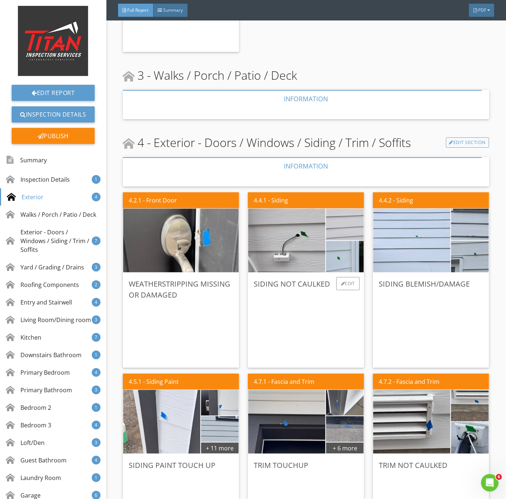
click at [329, 221] on img at bounding box center [345, 224] width 94 height 71
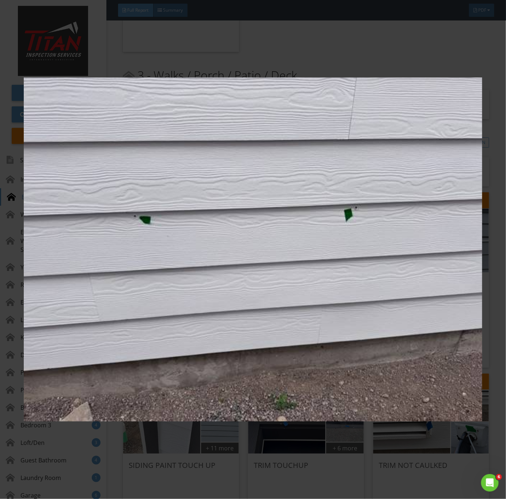
click at [200, 301] on img at bounding box center [253, 250] width 459 height 452
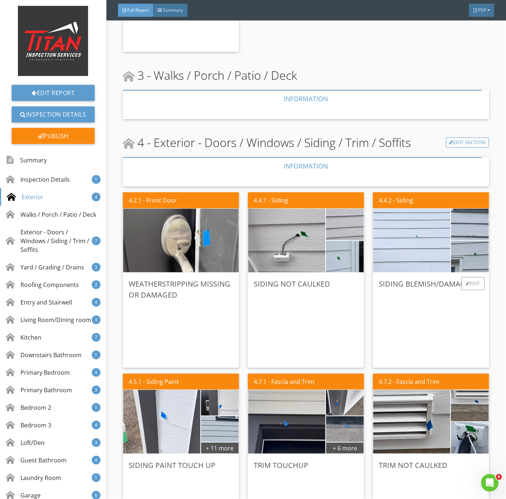
click at [416, 253] on img at bounding box center [412, 240] width 193 height 144
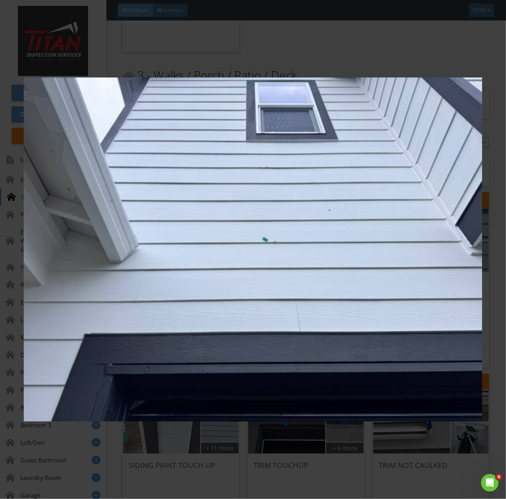
click at [379, 283] on img at bounding box center [253, 250] width 459 height 452
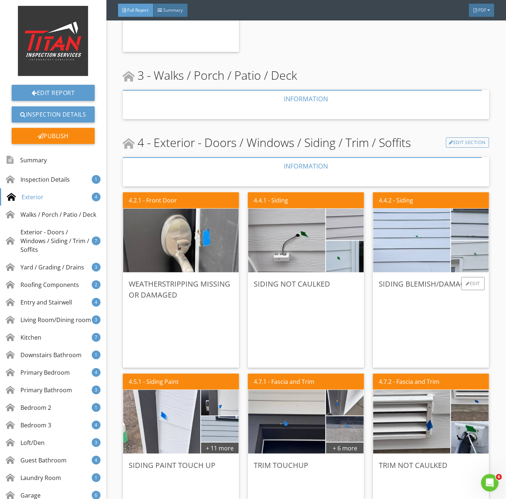
click at [466, 245] on img at bounding box center [470, 256] width 94 height 71
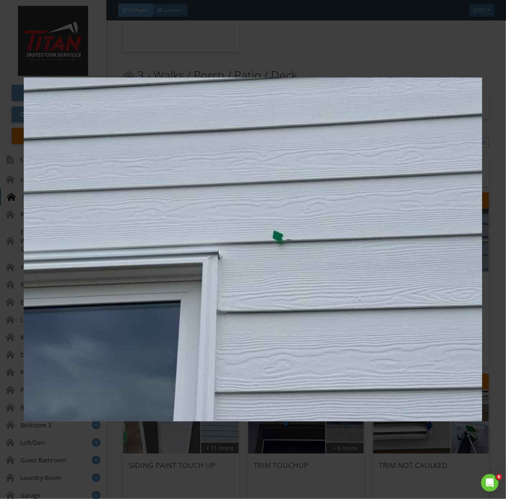
click at [437, 286] on img at bounding box center [253, 250] width 459 height 452
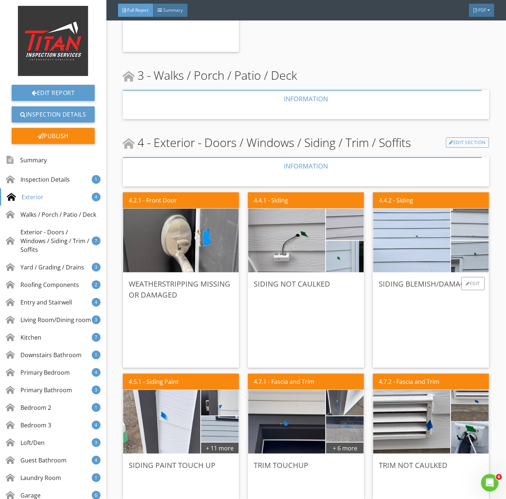
click at [459, 219] on img at bounding box center [470, 224] width 94 height 71
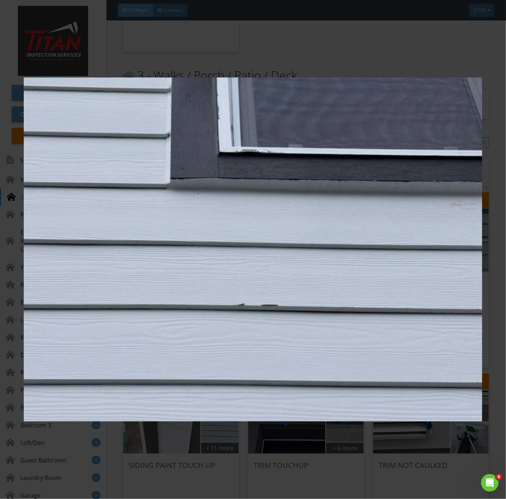
click at [273, 363] on img at bounding box center [253, 250] width 459 height 452
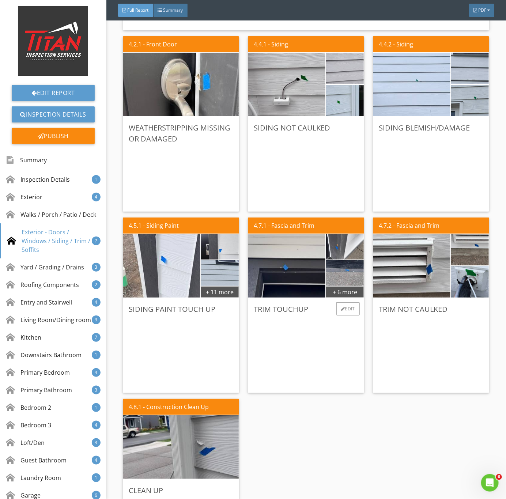
scroll to position [1043, 0]
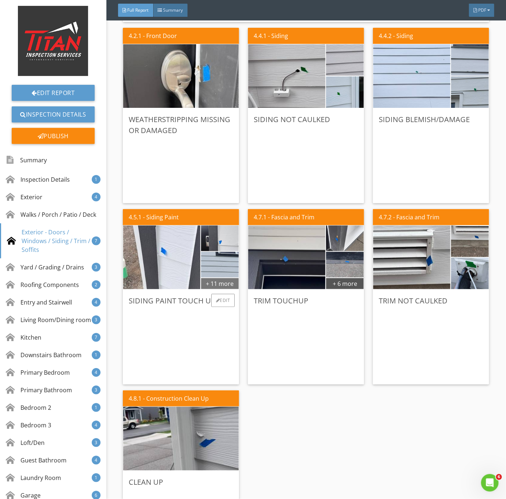
click at [223, 286] on div "+ 11 more" at bounding box center [220, 284] width 38 height 12
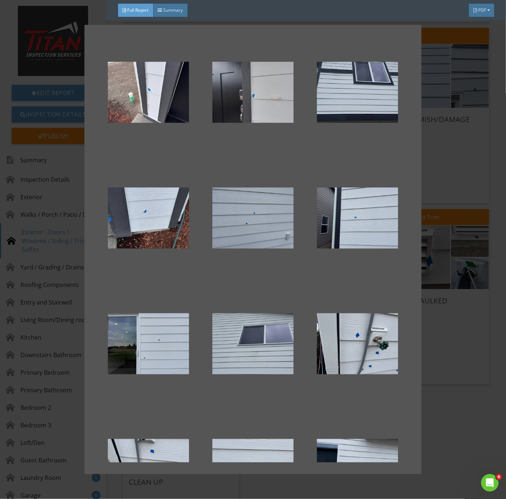
click at [248, 75] on div at bounding box center [253, 92] width 81 height 88
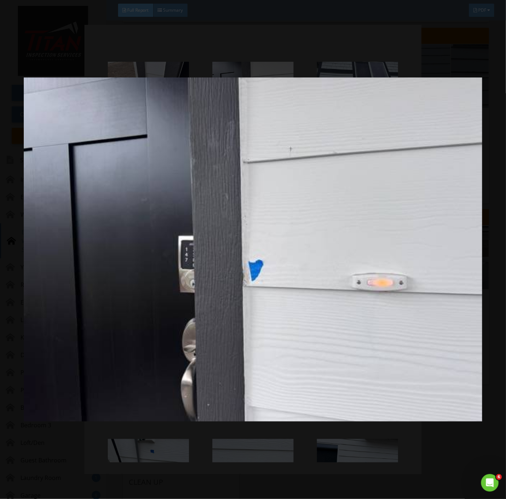
click at [301, 378] on img at bounding box center [253, 250] width 459 height 452
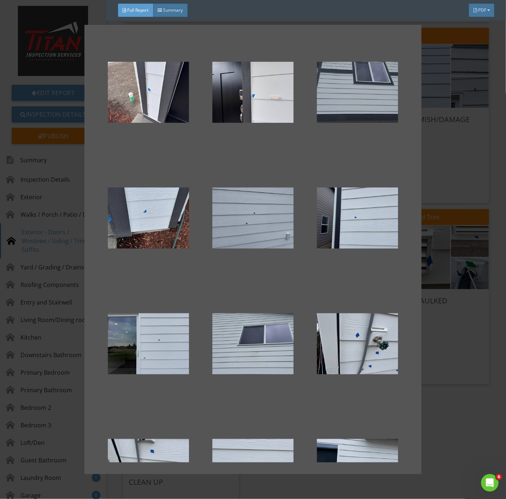
click at [345, 91] on div at bounding box center [357, 92] width 81 height 88
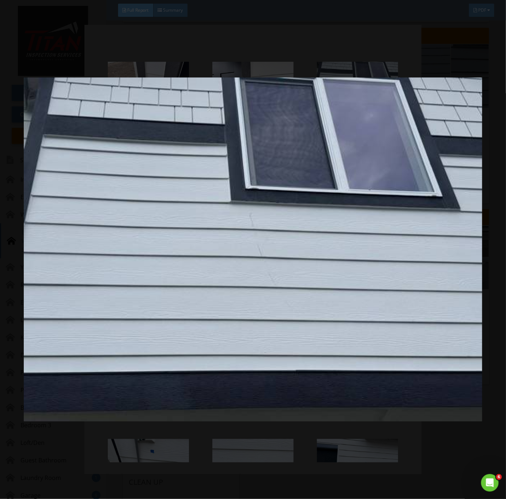
click at [296, 312] on img at bounding box center [253, 250] width 459 height 452
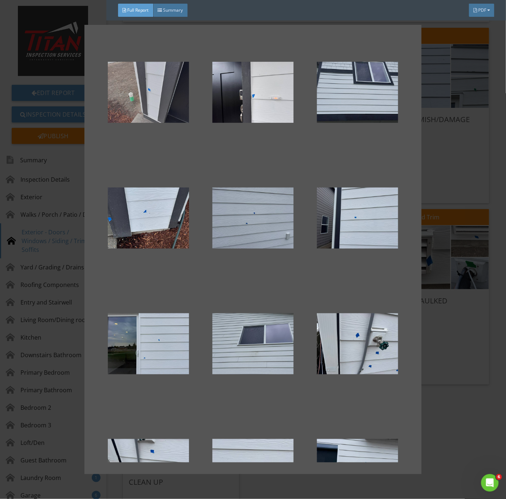
click at [144, 101] on div at bounding box center [148, 92] width 81 height 88
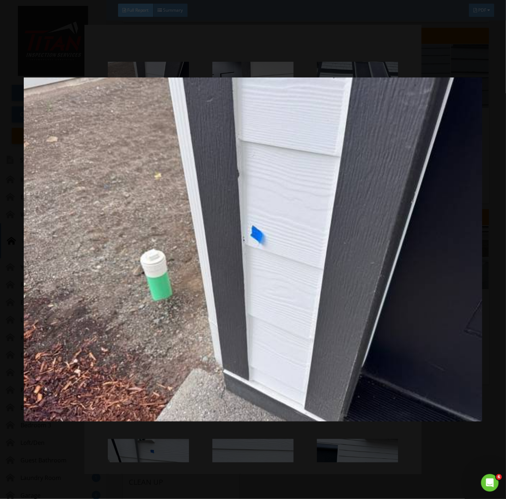
click at [349, 282] on img at bounding box center [253, 250] width 459 height 452
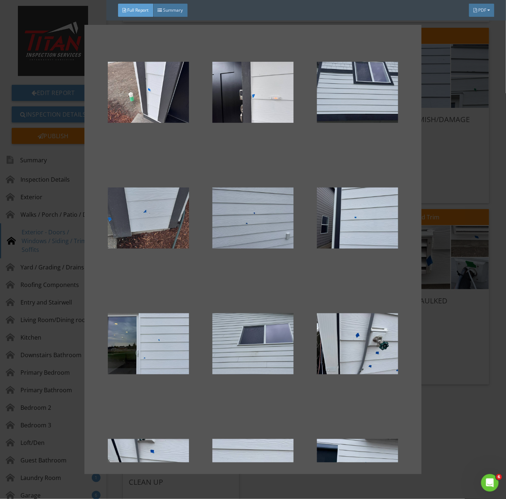
click at [141, 203] on div at bounding box center [148, 218] width 81 height 88
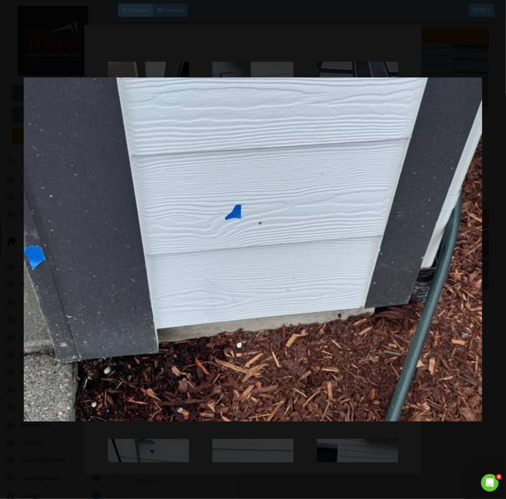
click at [311, 338] on img at bounding box center [253, 250] width 459 height 452
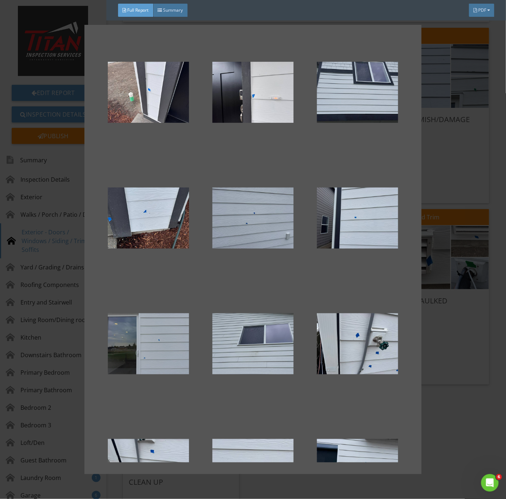
click at [165, 354] on div at bounding box center [148, 344] width 81 height 88
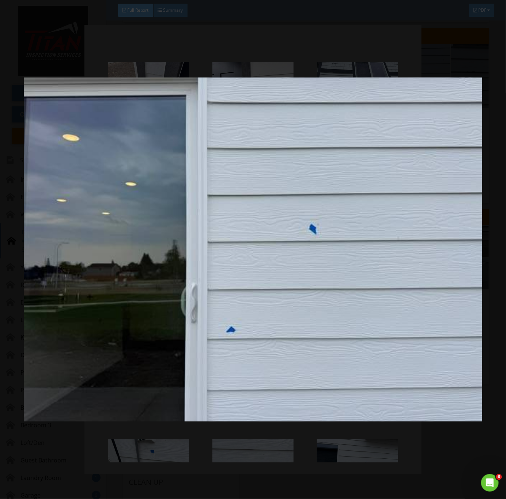
click at [382, 354] on img at bounding box center [253, 250] width 459 height 452
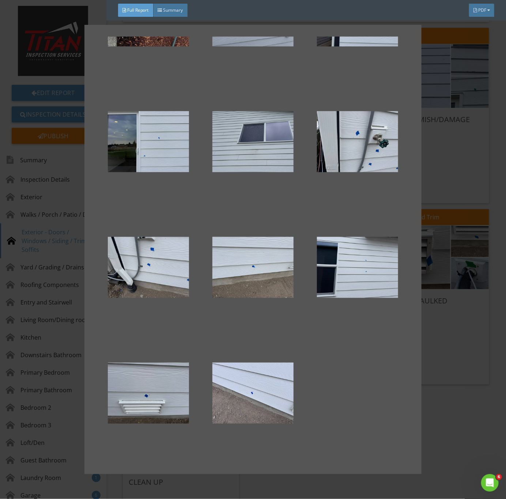
scroll to position [203, 0]
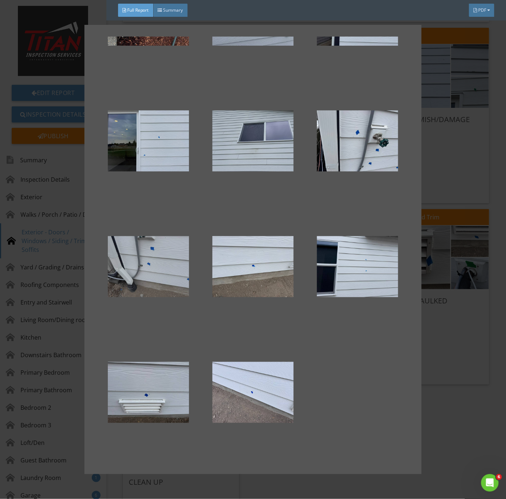
click at [144, 262] on div at bounding box center [148, 267] width 81 height 88
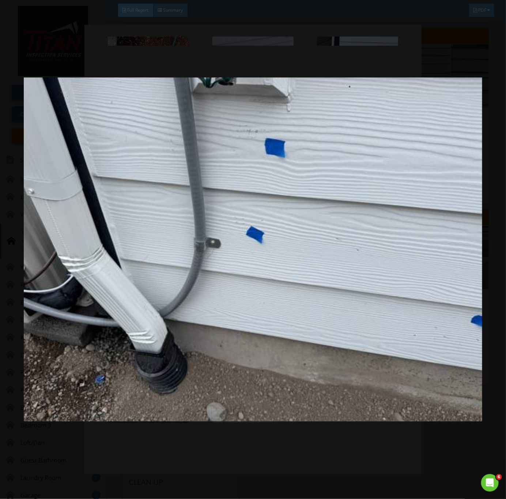
click at [310, 344] on img at bounding box center [253, 250] width 459 height 452
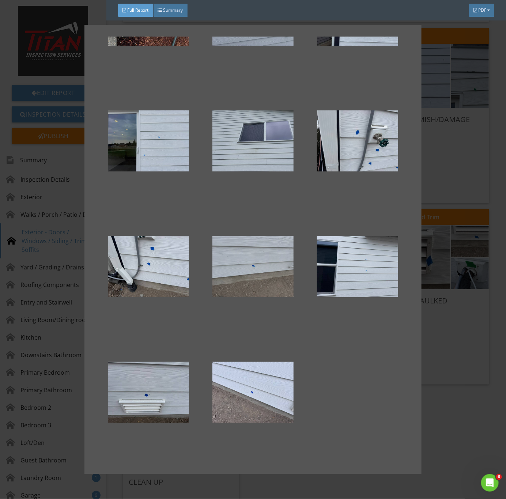
click at [243, 256] on div at bounding box center [253, 267] width 81 height 88
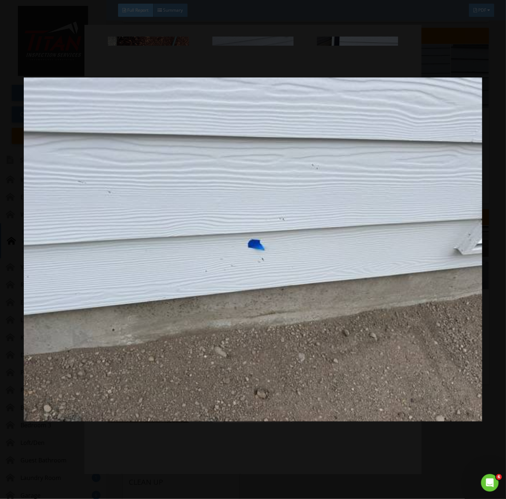
click at [353, 336] on img at bounding box center [253, 250] width 459 height 452
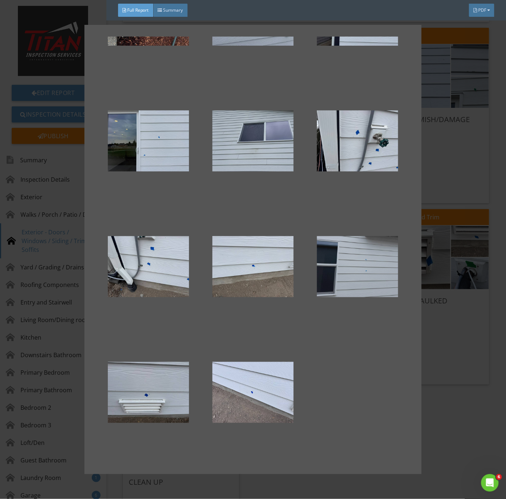
click at [367, 290] on div at bounding box center [357, 267] width 81 height 88
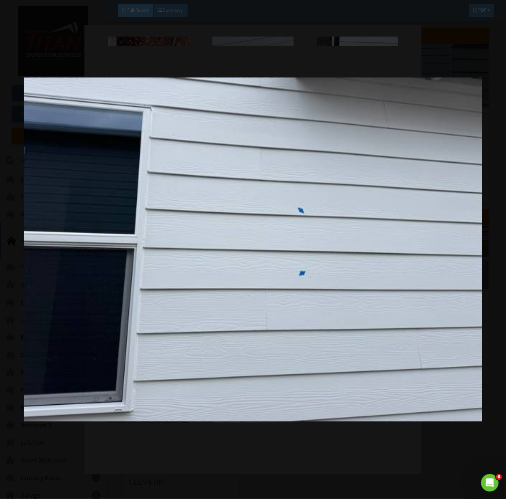
click at [356, 384] on img at bounding box center [253, 250] width 459 height 452
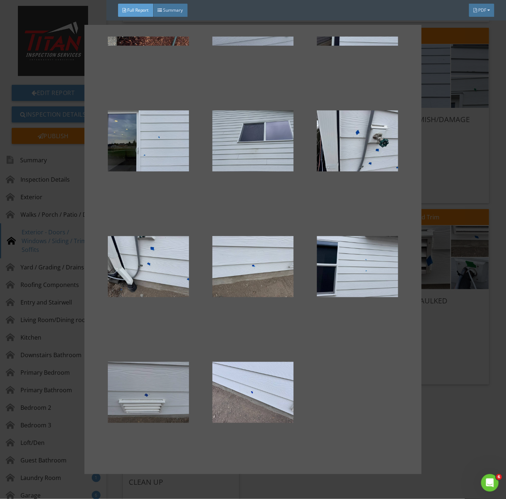
click at [166, 392] on div at bounding box center [148, 393] width 81 height 88
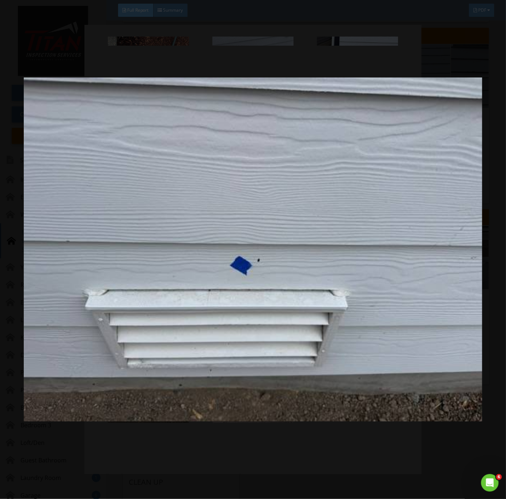
click at [290, 388] on img at bounding box center [253, 250] width 459 height 452
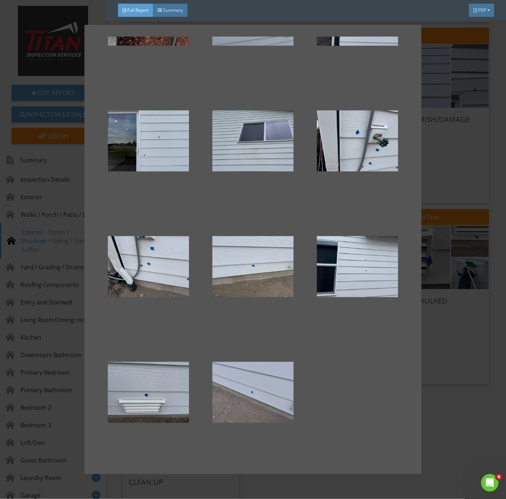
click at [278, 390] on div at bounding box center [253, 393] width 81 height 88
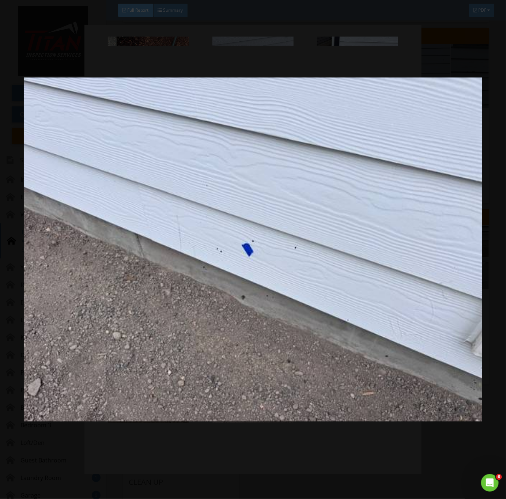
click at [296, 392] on img at bounding box center [253, 250] width 459 height 452
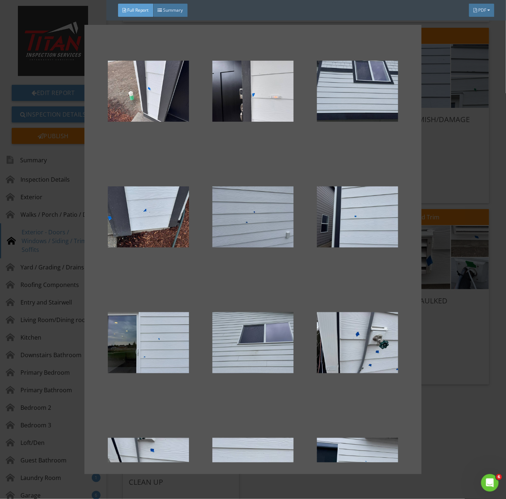
scroll to position [0, 0]
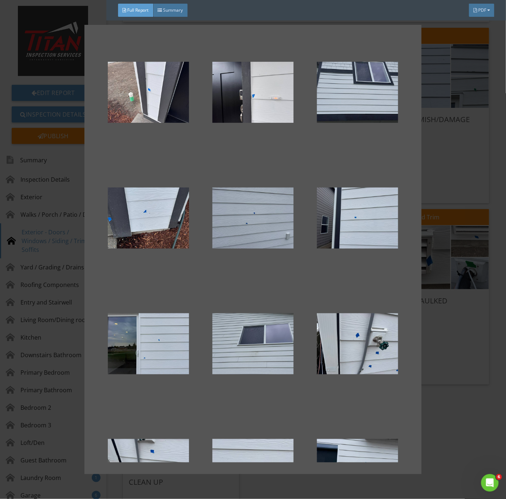
click at [457, 395] on div at bounding box center [253, 249] width 506 height 499
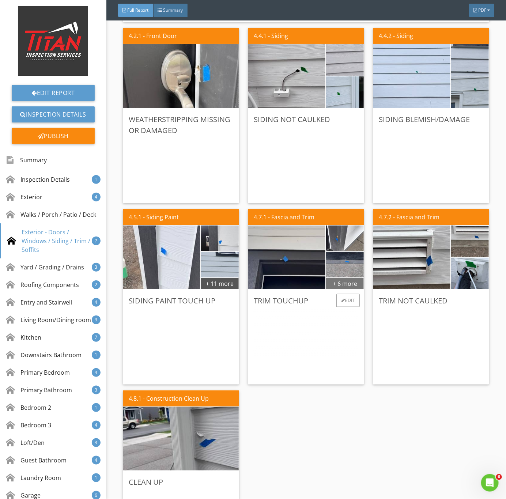
click at [342, 281] on div "+ 6 more" at bounding box center [345, 284] width 38 height 12
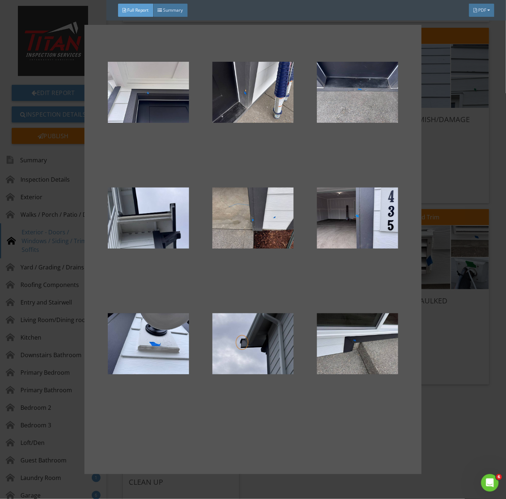
click at [446, 420] on div at bounding box center [253, 249] width 506 height 499
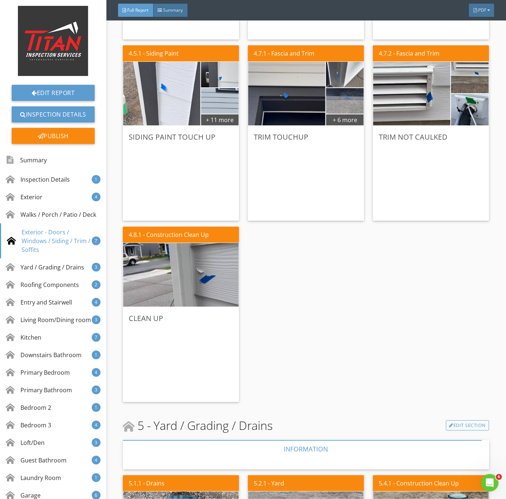
scroll to position [1207, 0]
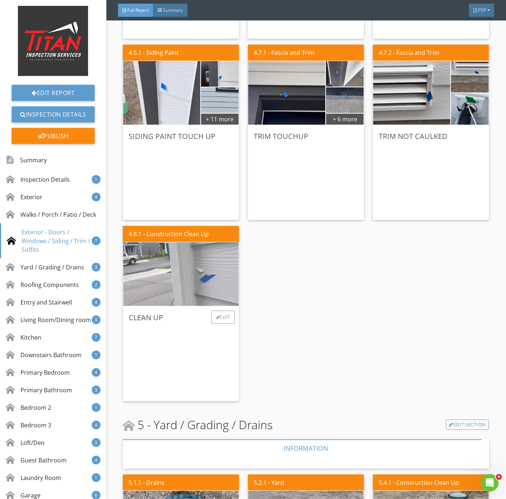
click at [208, 280] on img at bounding box center [181, 274] width 212 height 159
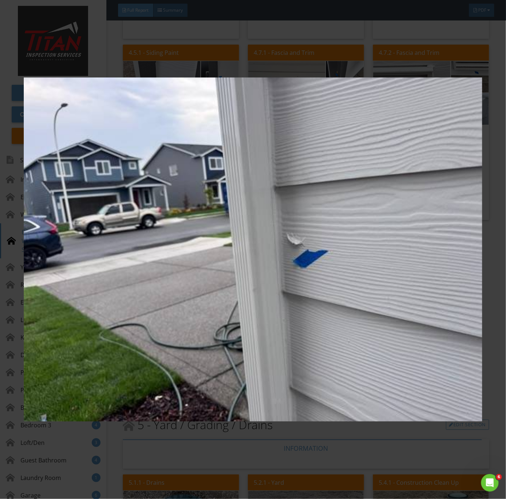
click at [355, 298] on img at bounding box center [253, 250] width 459 height 452
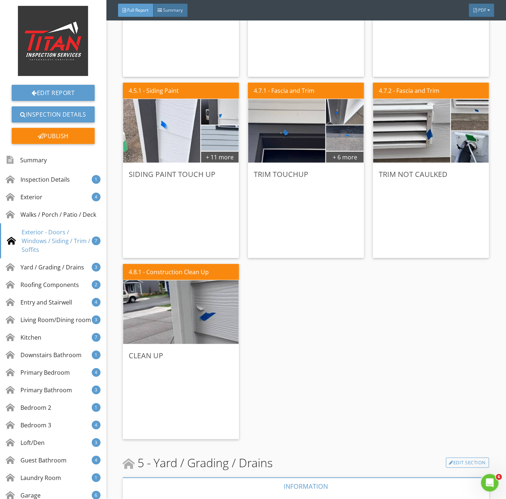
scroll to position [1152, 0]
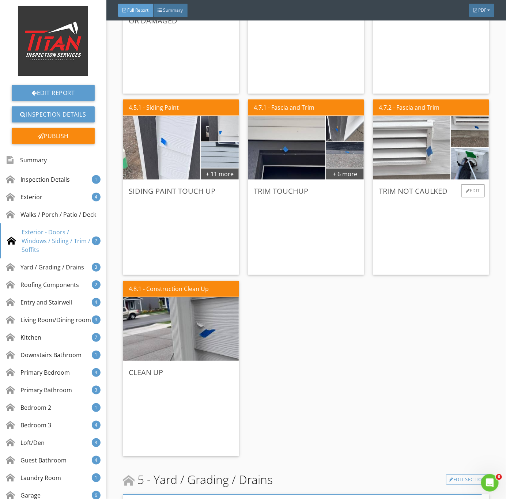
click at [416, 168] on img at bounding box center [412, 147] width 193 height 144
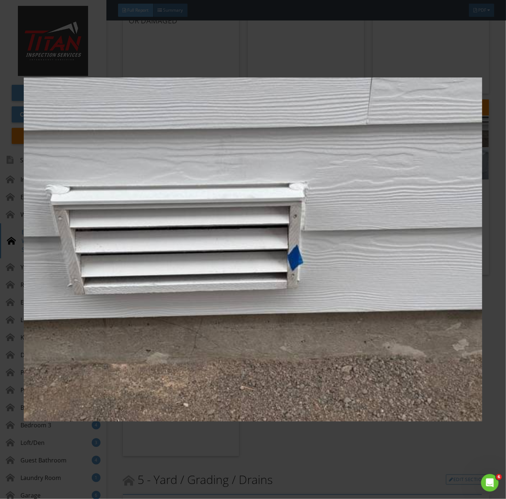
click at [311, 331] on img at bounding box center [253, 250] width 459 height 452
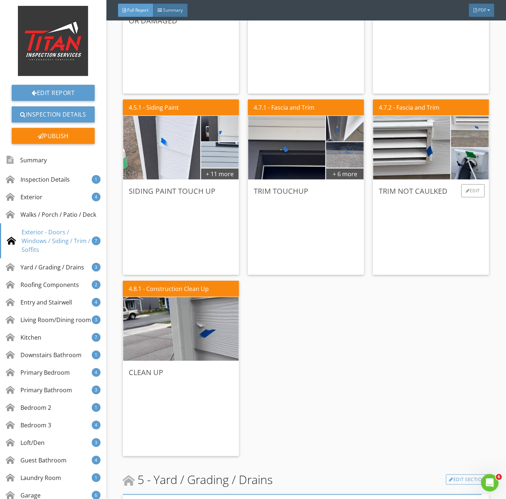
click at [461, 138] on img at bounding box center [470, 131] width 94 height 71
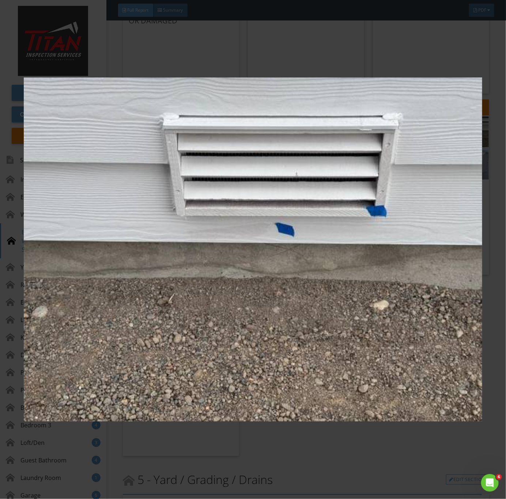
click at [337, 269] on img at bounding box center [253, 250] width 459 height 452
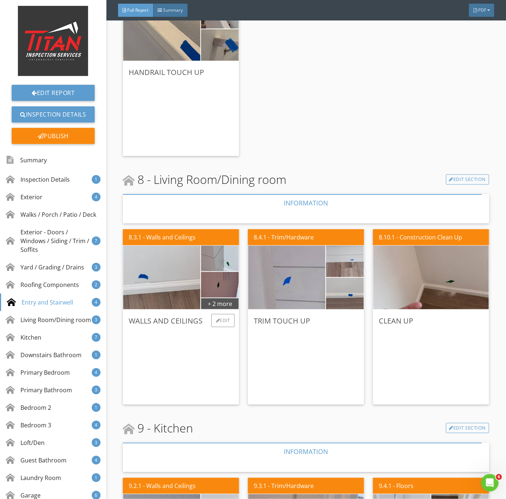
scroll to position [2414, 0]
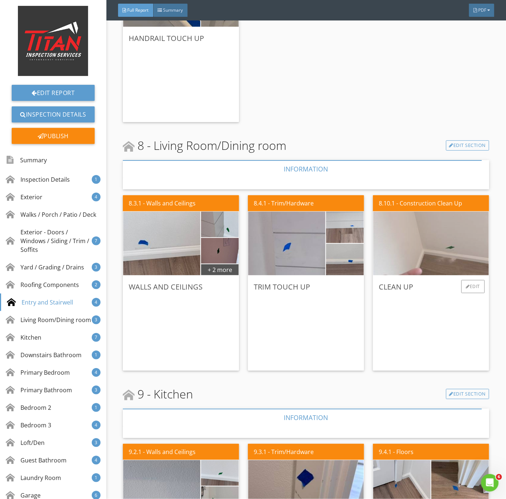
click at [428, 254] on img at bounding box center [431, 243] width 212 height 159
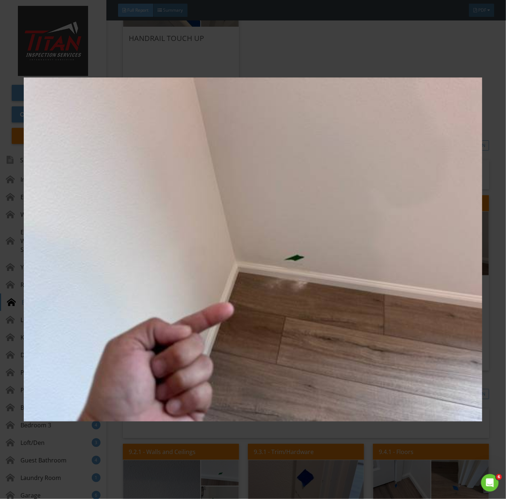
click at [384, 327] on img at bounding box center [253, 250] width 459 height 452
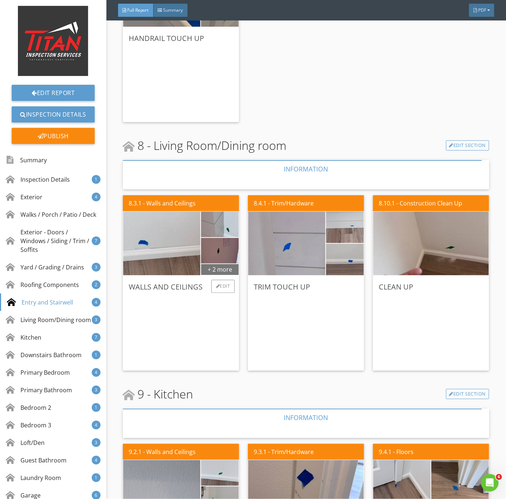
click at [213, 266] on div "+ 2 more" at bounding box center [220, 270] width 38 height 12
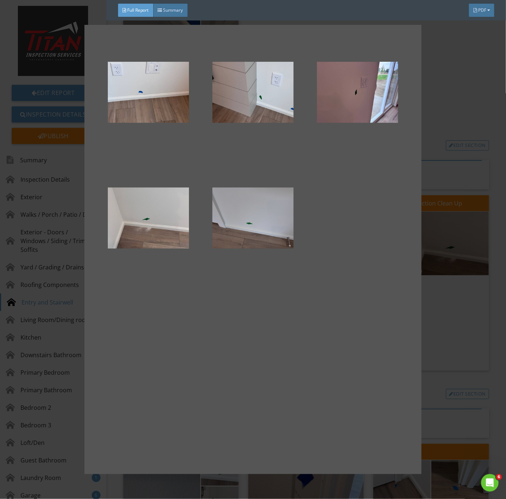
click at [245, 209] on div at bounding box center [253, 218] width 81 height 88
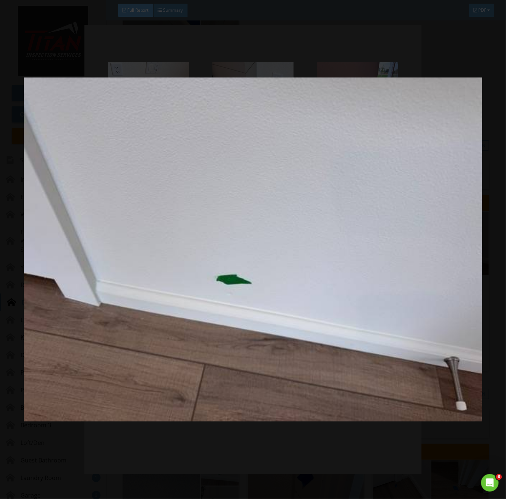
click at [209, 346] on img at bounding box center [253, 250] width 459 height 452
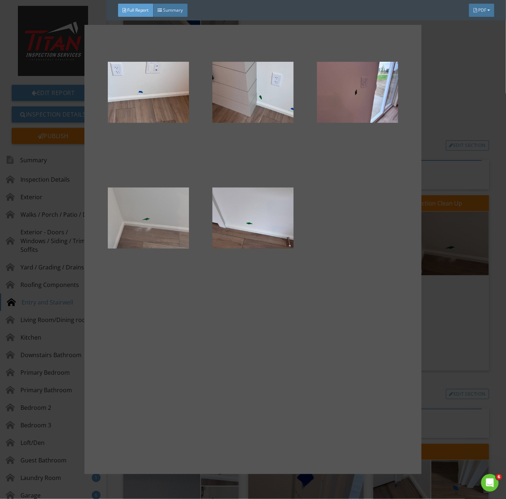
click at [159, 228] on div at bounding box center [148, 218] width 81 height 88
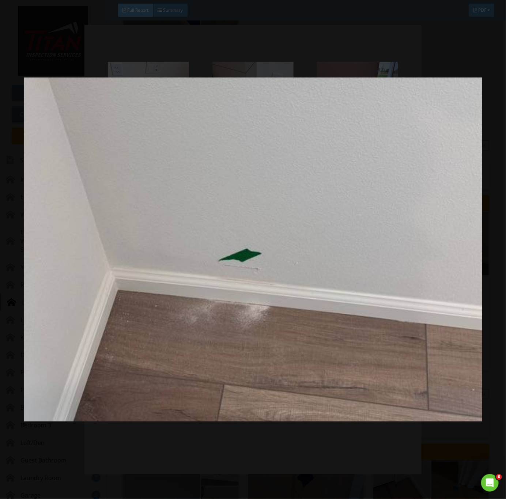
click at [388, 448] on img at bounding box center [253, 250] width 459 height 452
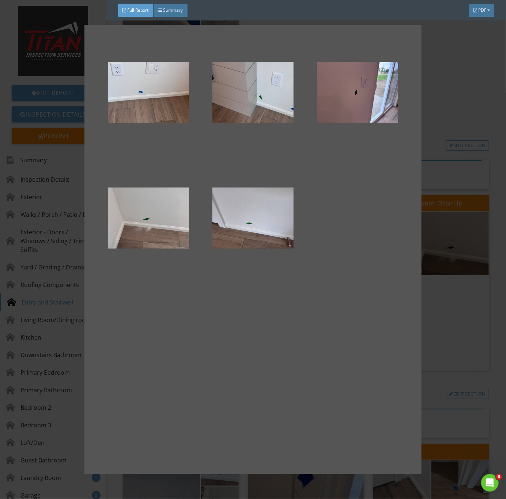
click at [446, 312] on div at bounding box center [253, 249] width 506 height 499
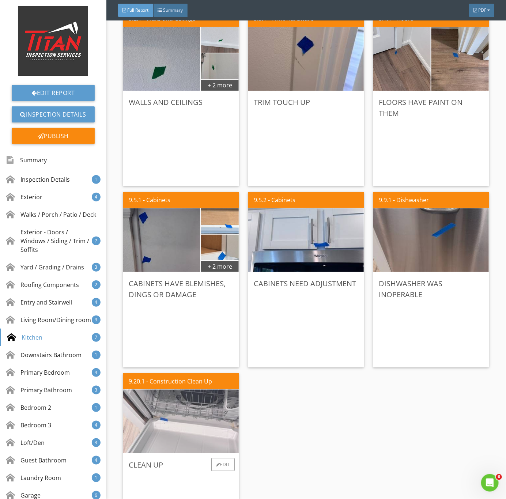
scroll to position [2853, 0]
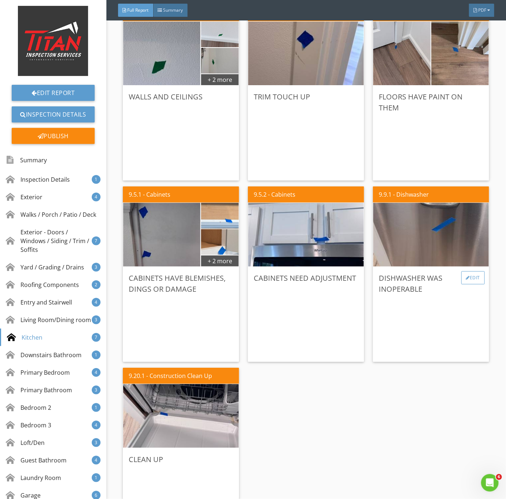
click at [472, 279] on div "Edit" at bounding box center [474, 277] width 24 height 13
click at [498, 351] on div at bounding box center [253, 249] width 506 height 499
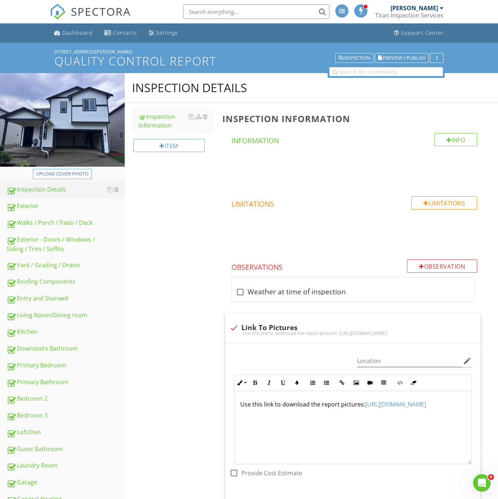
drag, startPoint x: 51, startPoint y: 237, endPoint x: 204, endPoint y: 256, distance: 154.4
click at [51, 237] on div "Exterior - Doors / Windows / Siding / Trim / Soffits" at bounding box center [66, 244] width 118 height 18
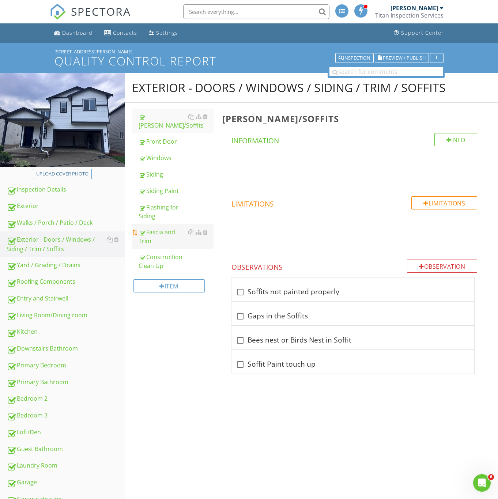
click at [152, 236] on div "Fascia and Trim" at bounding box center [176, 237] width 75 height 18
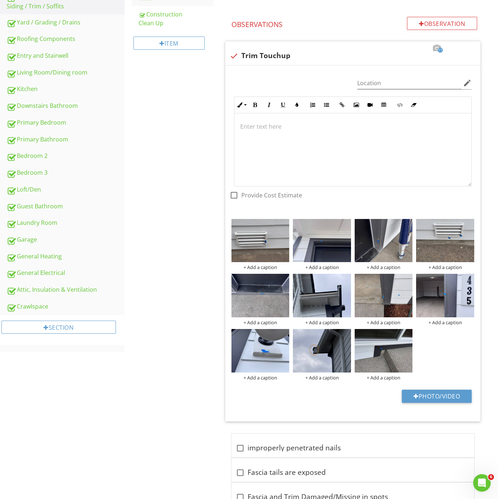
scroll to position [133, 0]
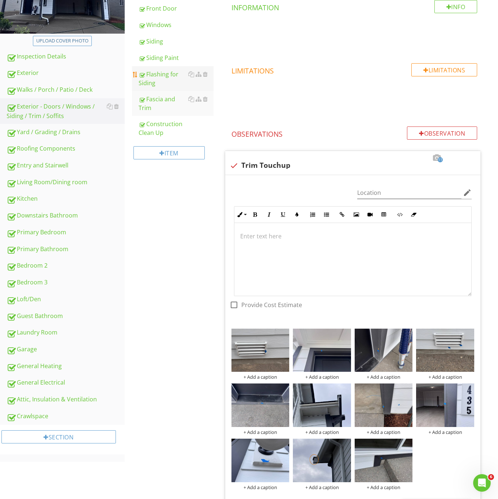
drag, startPoint x: 37, startPoint y: 77, endPoint x: 178, endPoint y: 72, distance: 140.9
click at [37, 77] on div "Exterior" at bounding box center [66, 73] width 118 height 10
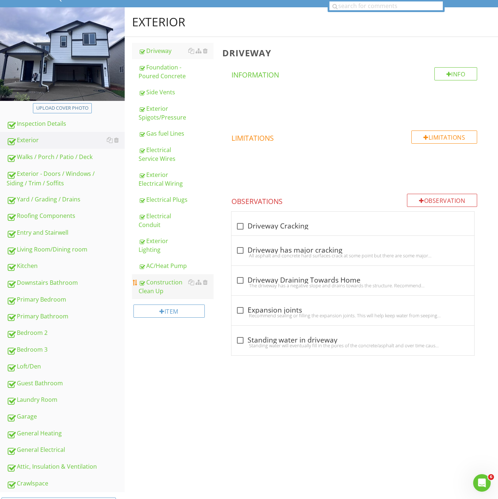
scroll to position [41, 0]
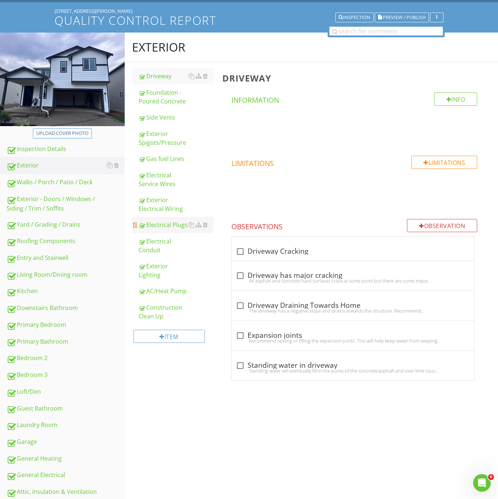
click at [163, 224] on div "Electrical Plugs" at bounding box center [176, 225] width 75 height 9
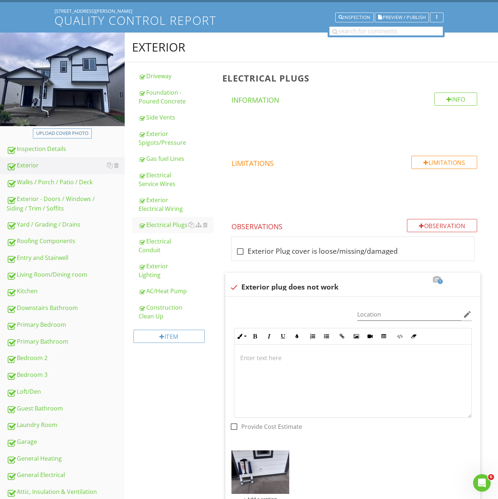
scroll to position [95, 0]
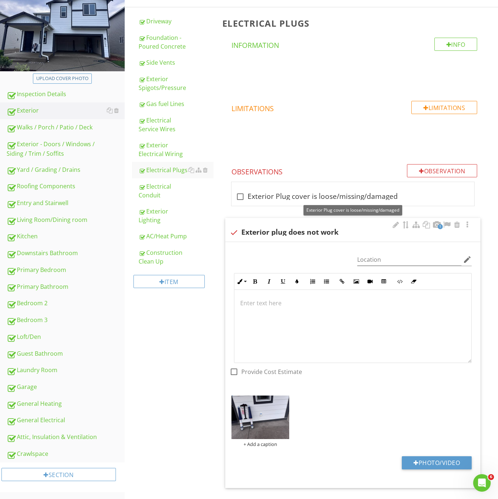
click at [234, 231] on div at bounding box center [234, 232] width 12 height 12
checkbox input "true"
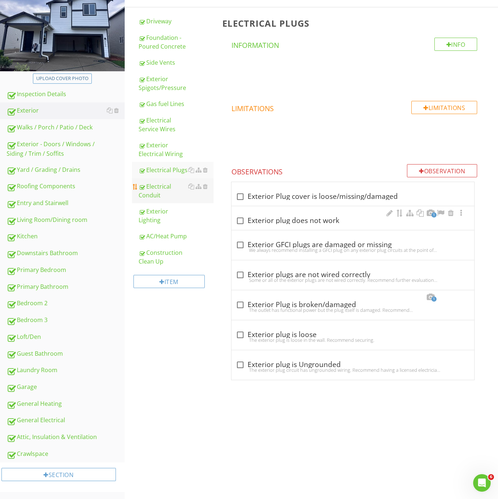
drag, startPoint x: 48, startPoint y: 221, endPoint x: 164, endPoint y: 200, distance: 117.1
click at [48, 221] on div "Living Room/Dining room" at bounding box center [66, 220] width 118 height 10
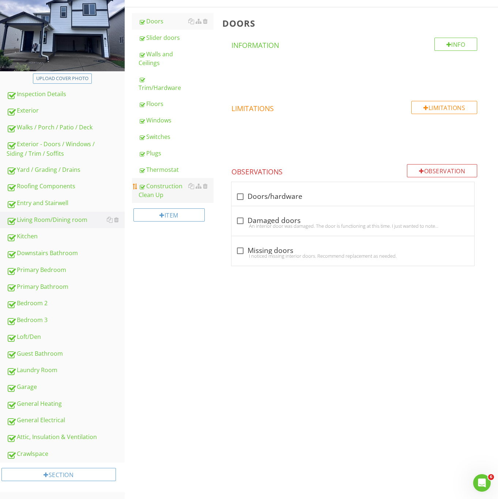
click at [165, 183] on div "Construction Clean Up" at bounding box center [176, 191] width 75 height 18
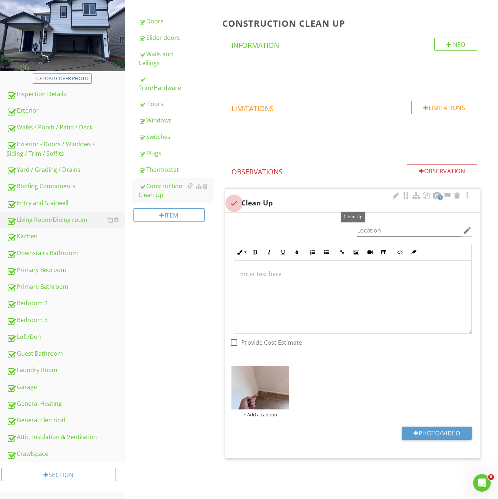
click at [230, 200] on div at bounding box center [234, 203] width 12 height 12
checkbox input "true"
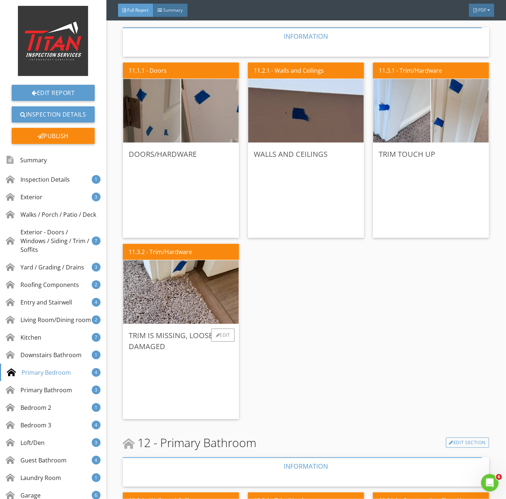
scroll to position [3476, 0]
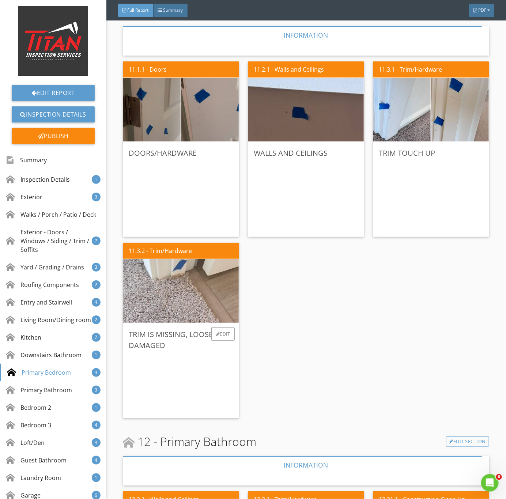
click at [176, 309] on img at bounding box center [181, 291] width 212 height 159
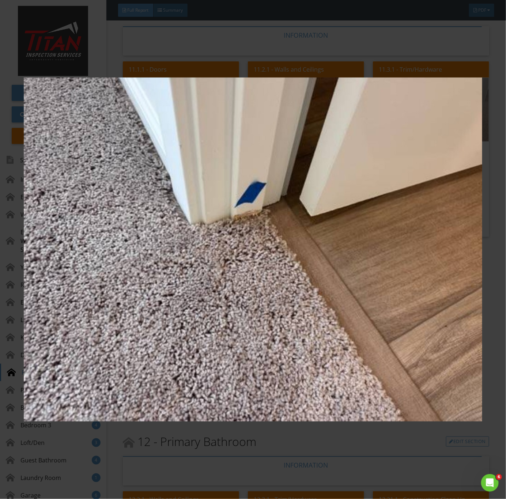
click at [256, 315] on img at bounding box center [253, 250] width 459 height 452
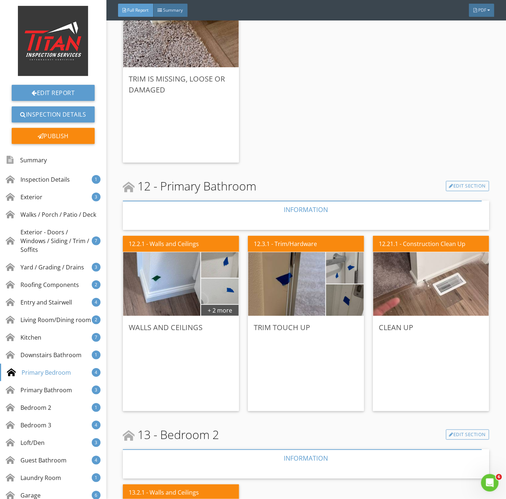
scroll to position [3805, 0]
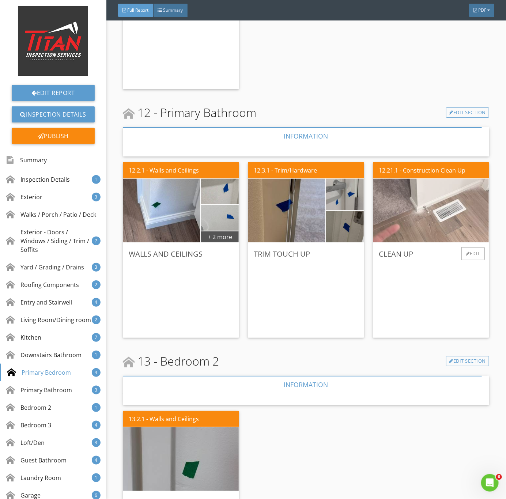
click at [442, 230] on img at bounding box center [431, 210] width 212 height 159
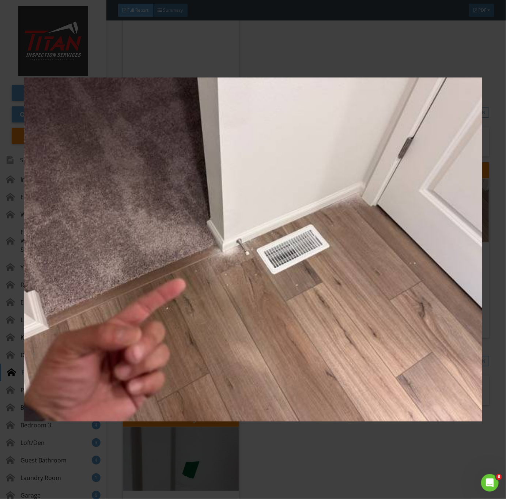
click at [297, 378] on img at bounding box center [253, 250] width 459 height 452
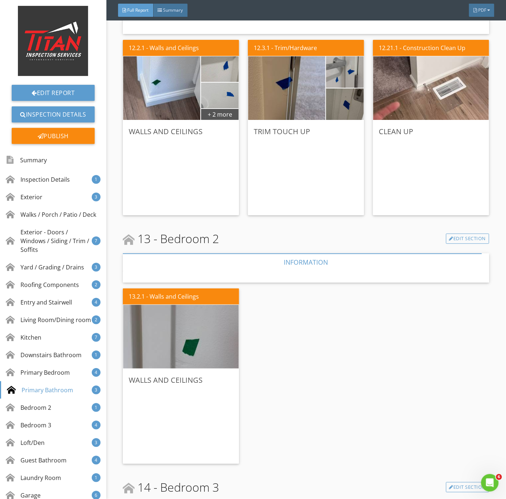
scroll to position [3970, 0]
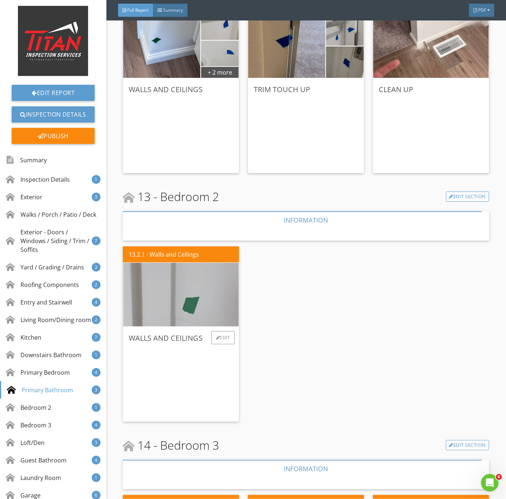
click at [161, 296] on img at bounding box center [181, 294] width 212 height 159
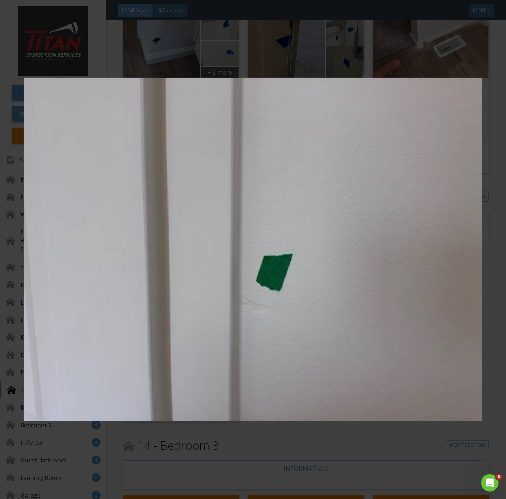
click at [336, 397] on img at bounding box center [253, 250] width 459 height 452
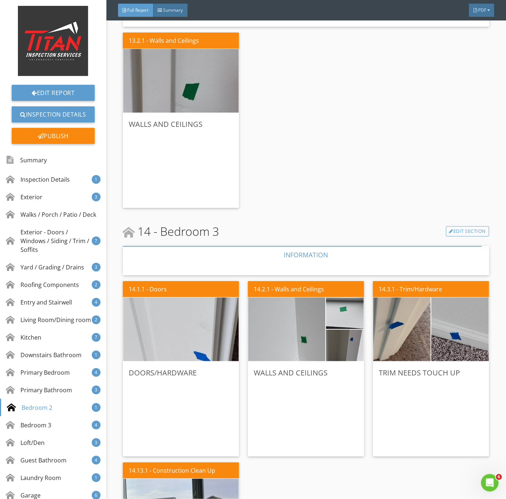
scroll to position [4189, 0]
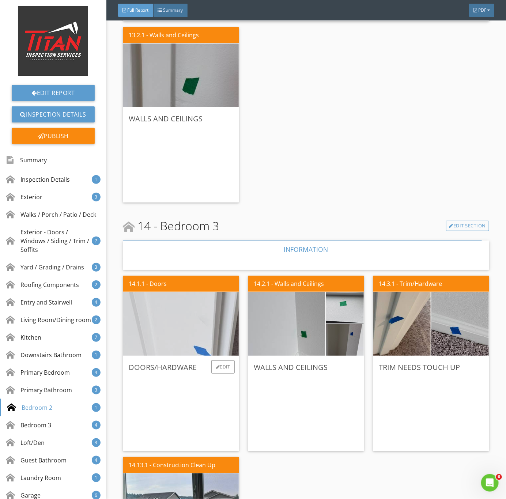
click at [177, 343] on img at bounding box center [181, 324] width 212 height 159
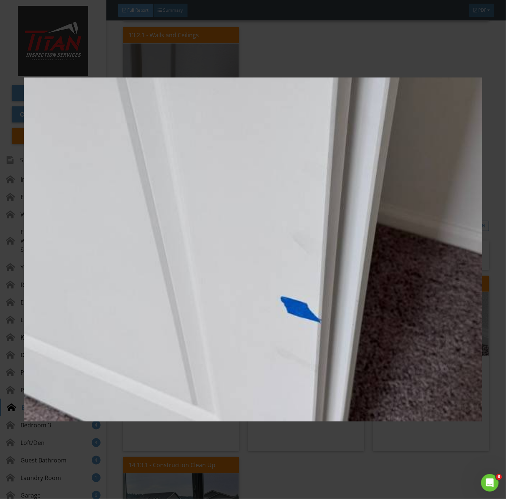
click at [312, 455] on img at bounding box center [253, 250] width 459 height 452
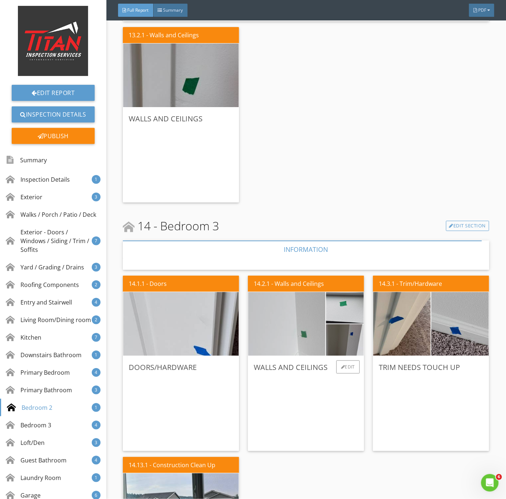
click at [267, 331] on img at bounding box center [287, 324] width 193 height 144
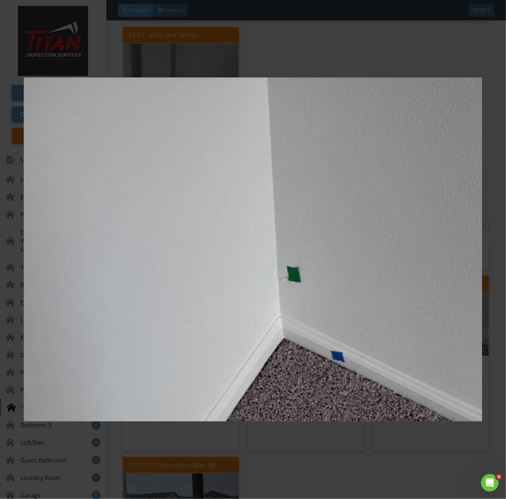
click at [358, 420] on img at bounding box center [253, 250] width 459 height 452
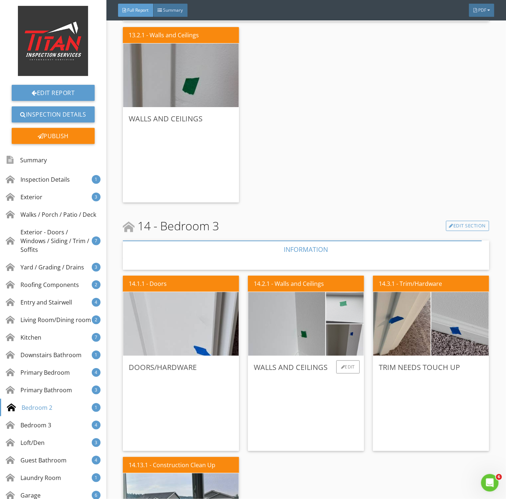
click at [346, 319] on img at bounding box center [345, 308] width 94 height 71
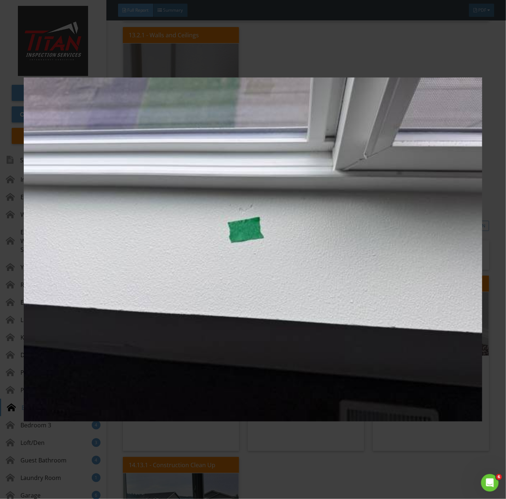
click at [347, 343] on img at bounding box center [253, 250] width 459 height 452
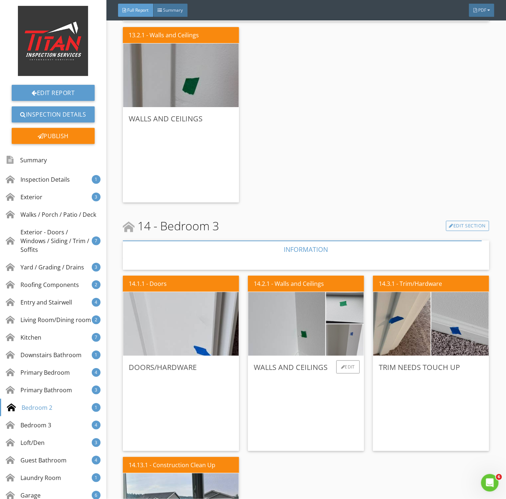
click at [358, 342] on img at bounding box center [345, 340] width 94 height 71
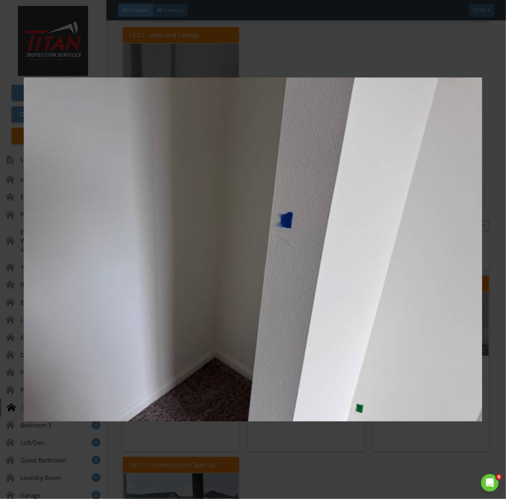
click at [338, 349] on img at bounding box center [253, 250] width 459 height 452
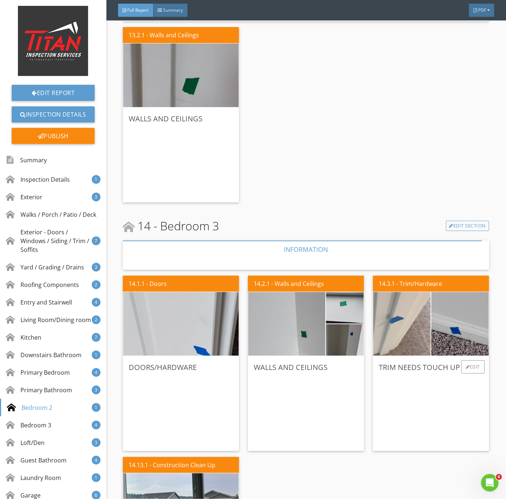
click at [410, 317] on img at bounding box center [403, 324] width 144 height 108
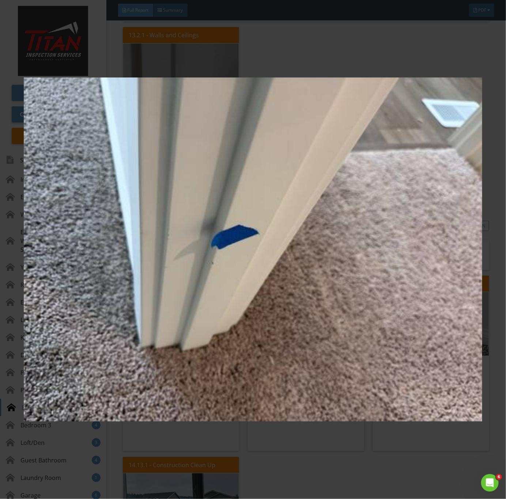
click at [255, 389] on img at bounding box center [253, 250] width 459 height 452
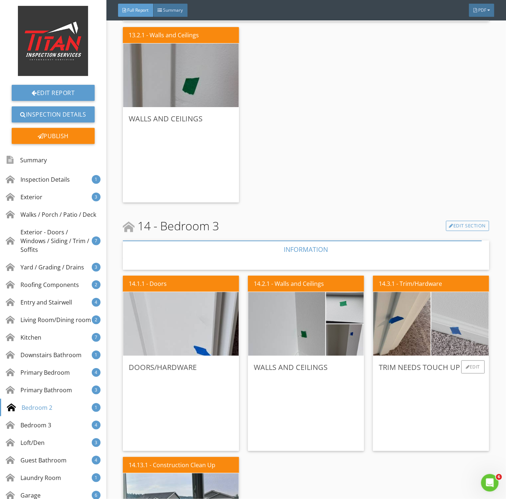
click at [457, 318] on img at bounding box center [461, 324] width 144 height 108
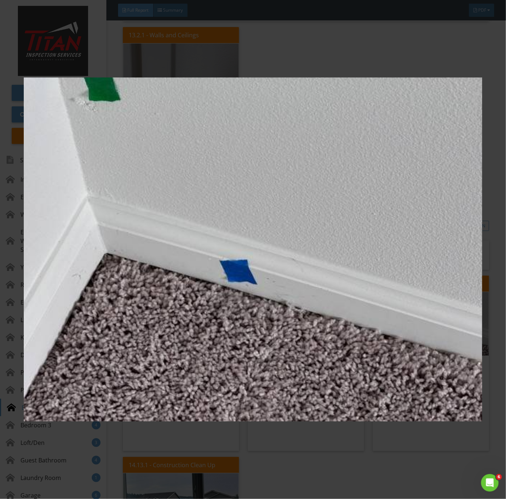
click at [335, 384] on img at bounding box center [253, 250] width 459 height 452
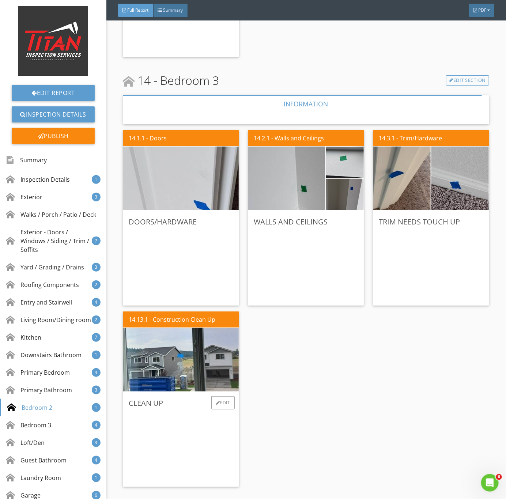
scroll to position [4354, 0]
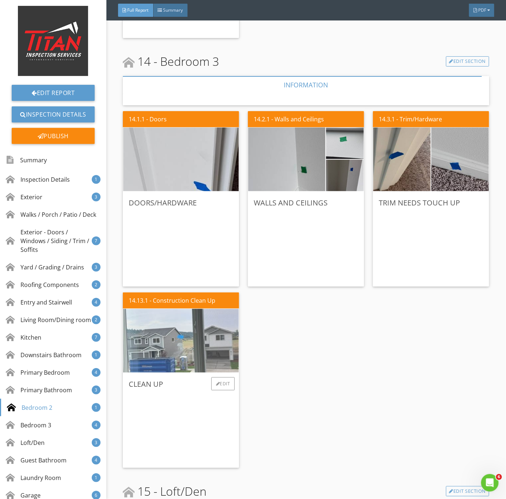
click at [170, 355] on img at bounding box center [181, 341] width 212 height 159
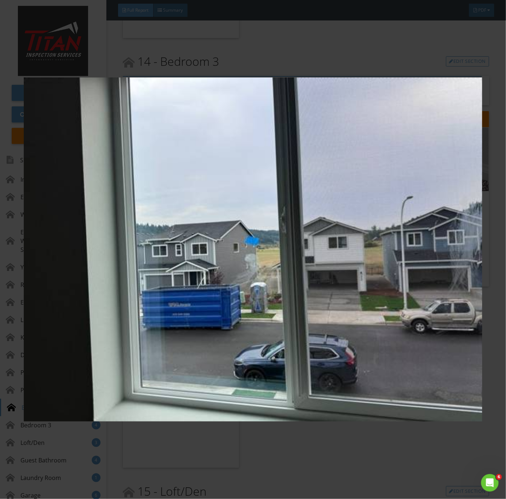
click at [292, 384] on img at bounding box center [253, 250] width 459 height 452
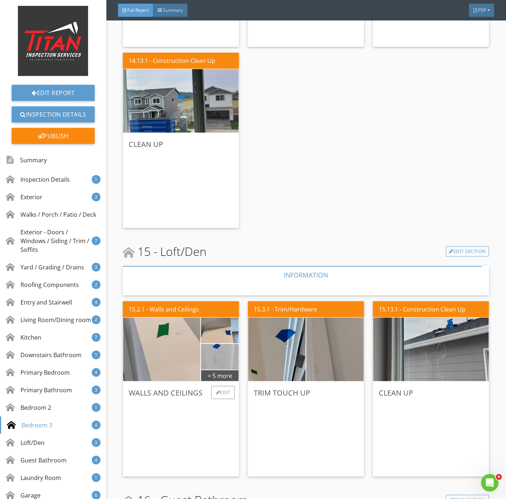
scroll to position [4628, 0]
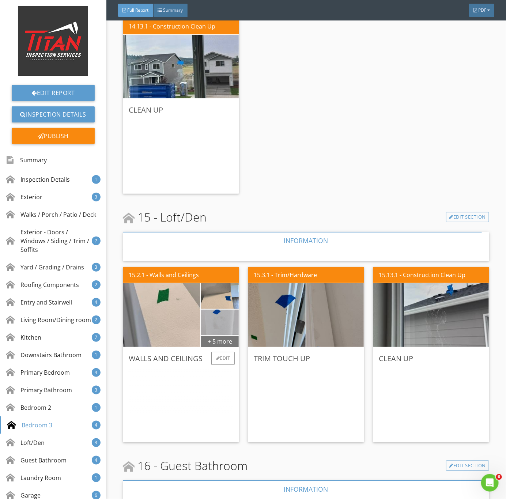
click at [211, 342] on div "+ 5 more" at bounding box center [220, 341] width 38 height 12
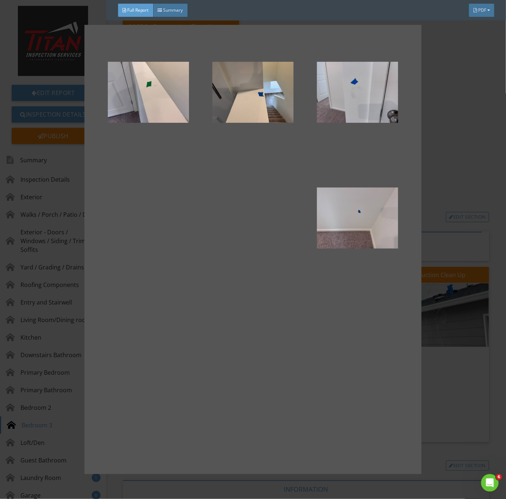
click at [447, 404] on div at bounding box center [253, 249] width 506 height 499
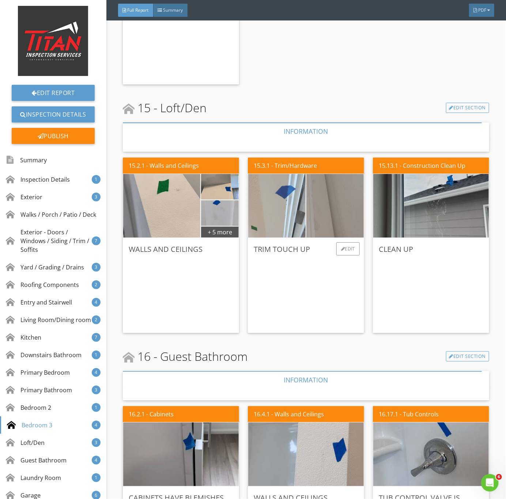
scroll to position [4738, 0]
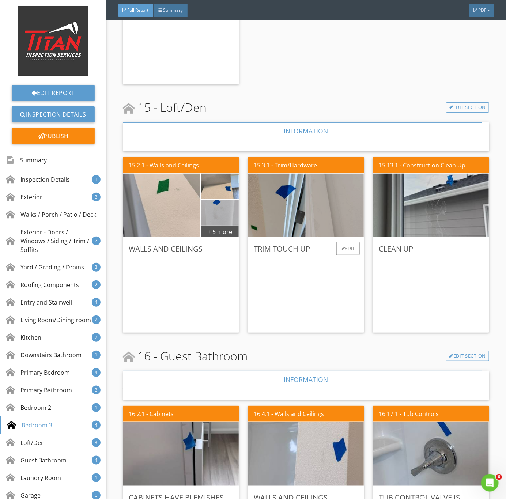
click at [329, 216] on img at bounding box center [336, 206] width 144 height 108
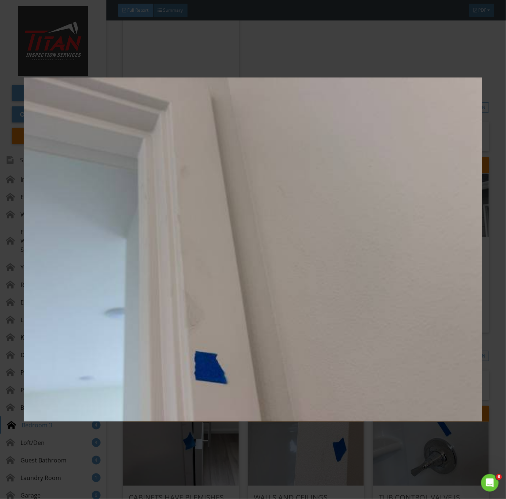
click at [261, 266] on img at bounding box center [253, 250] width 459 height 452
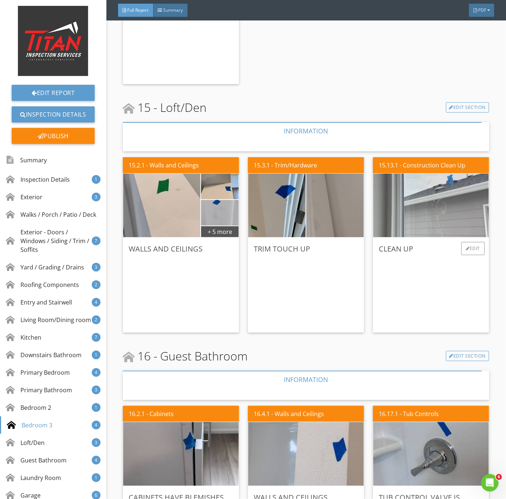
click at [441, 215] on img at bounding box center [431, 205] width 212 height 159
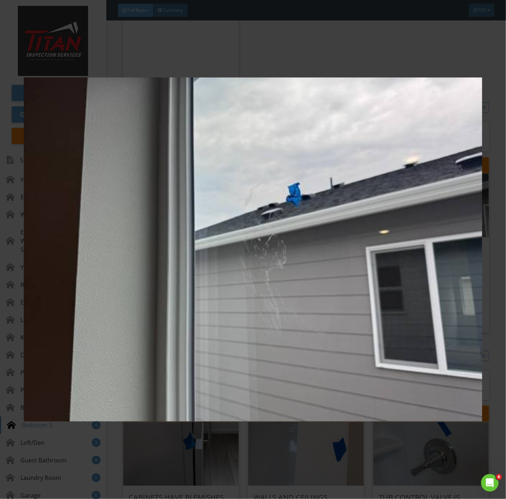
click at [296, 356] on img at bounding box center [253, 250] width 459 height 452
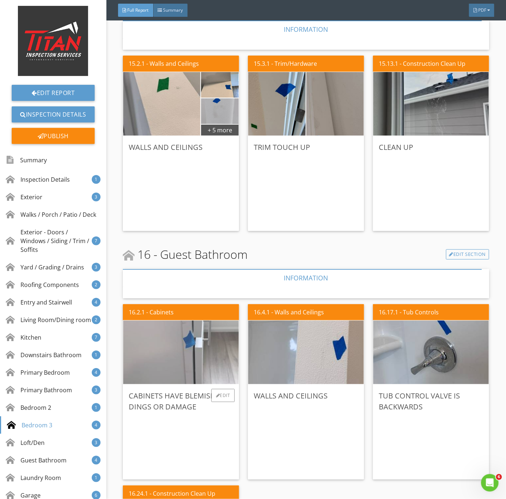
scroll to position [4848, 0]
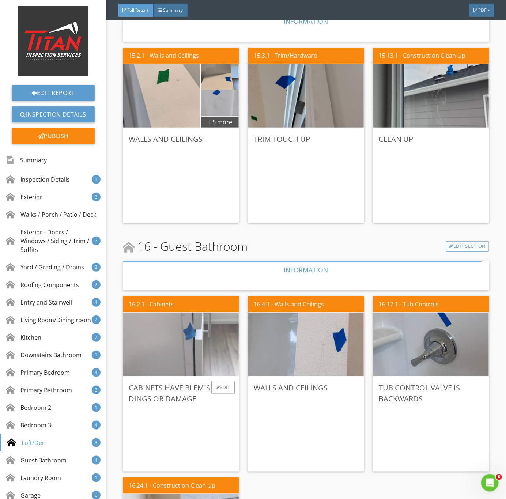
click at [168, 362] on img at bounding box center [181, 344] width 212 height 159
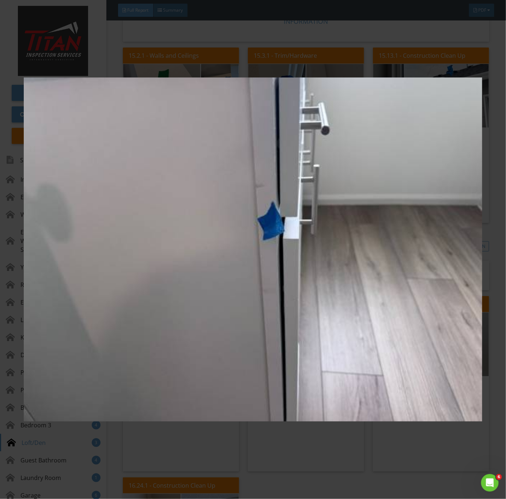
click at [267, 367] on img at bounding box center [253, 250] width 459 height 452
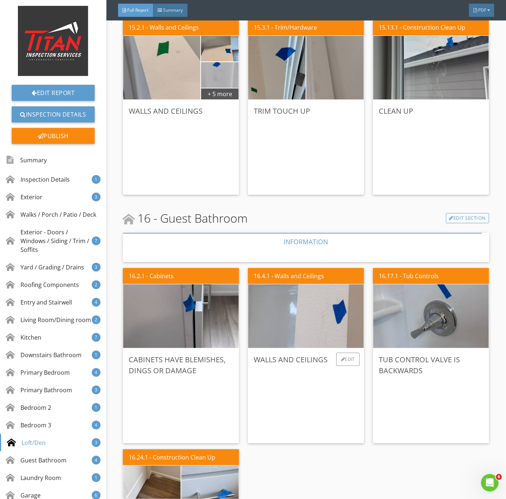
scroll to position [4957, 0]
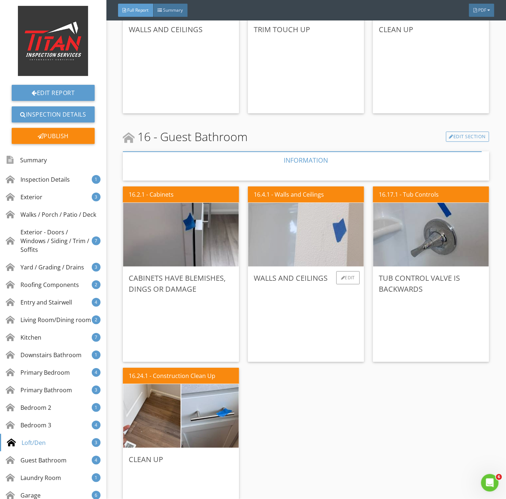
click at [280, 252] on img at bounding box center [306, 234] width 212 height 159
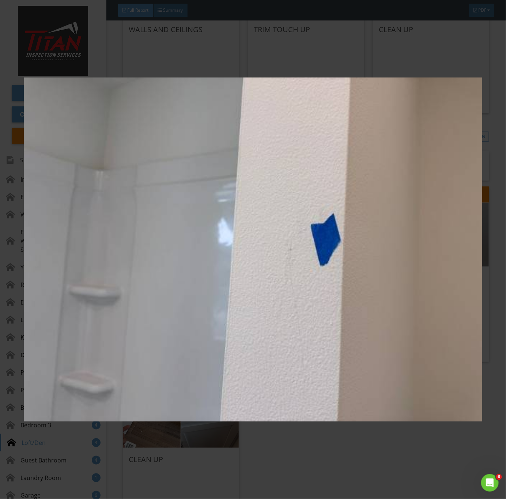
click at [328, 372] on img at bounding box center [253, 250] width 459 height 452
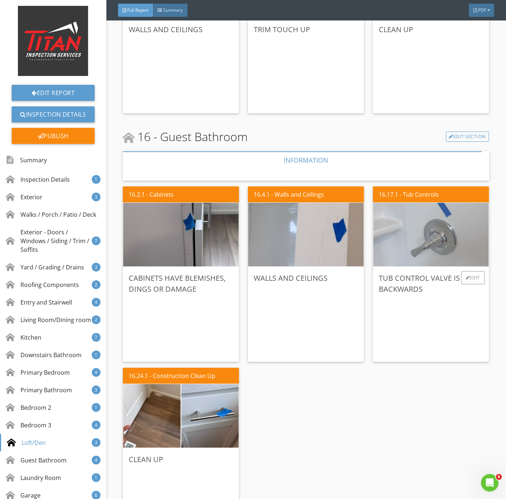
click at [415, 252] on img at bounding box center [431, 234] width 212 height 159
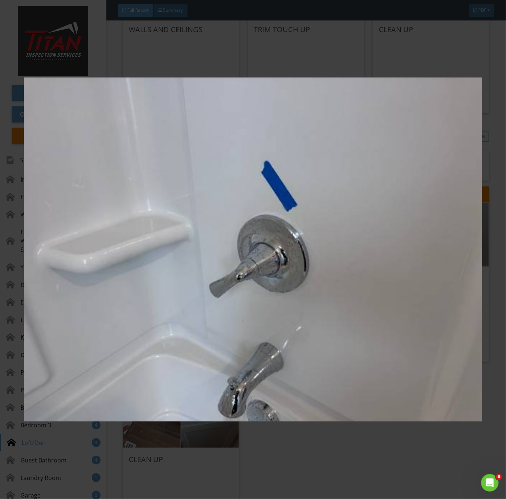
click at [400, 346] on img at bounding box center [253, 250] width 459 height 452
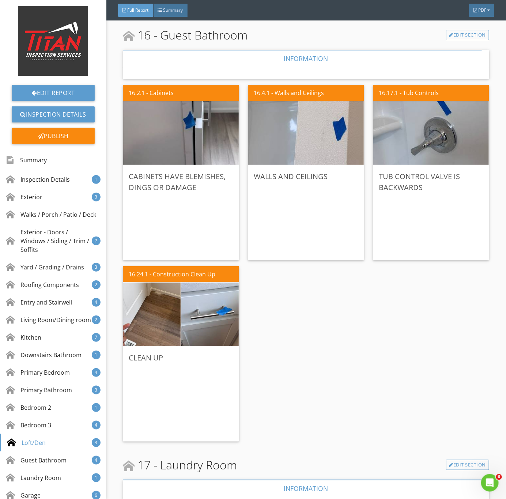
scroll to position [5067, 0]
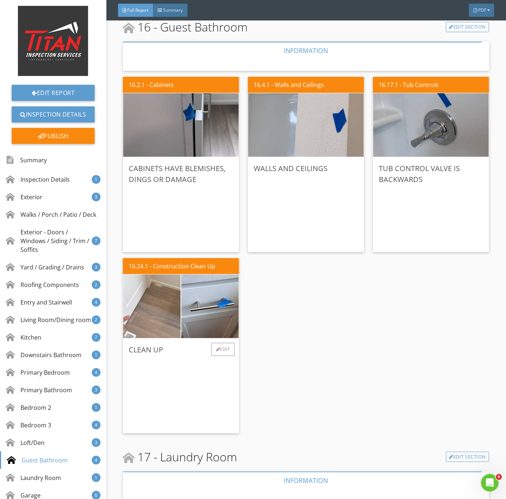
click at [147, 304] on img at bounding box center [152, 307] width 144 height 108
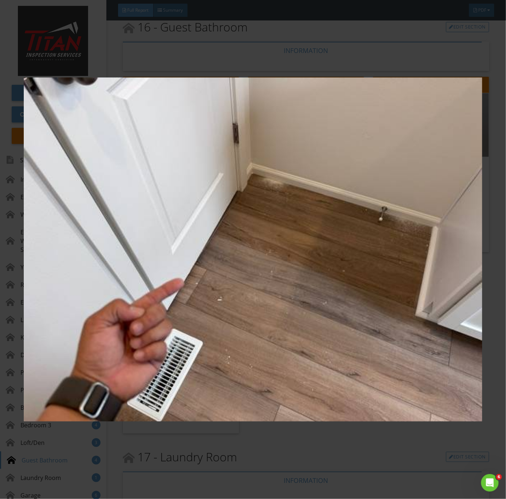
click at [347, 347] on img at bounding box center [253, 250] width 459 height 452
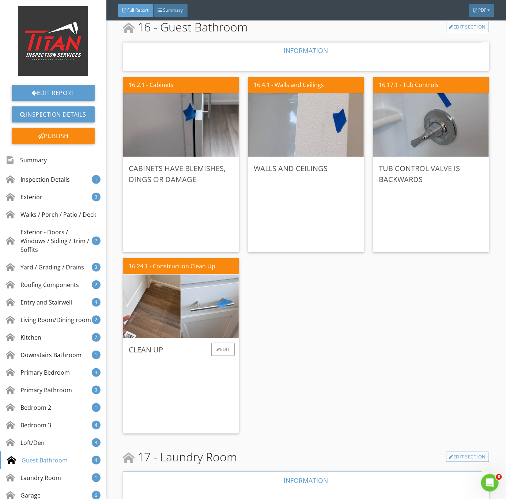
click at [207, 308] on img at bounding box center [210, 307] width 144 height 108
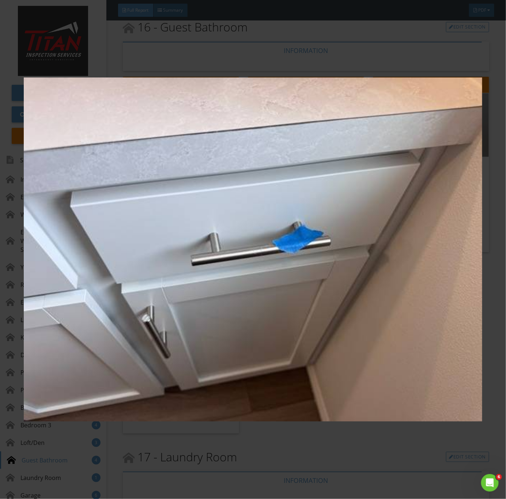
click at [332, 349] on img at bounding box center [253, 250] width 459 height 452
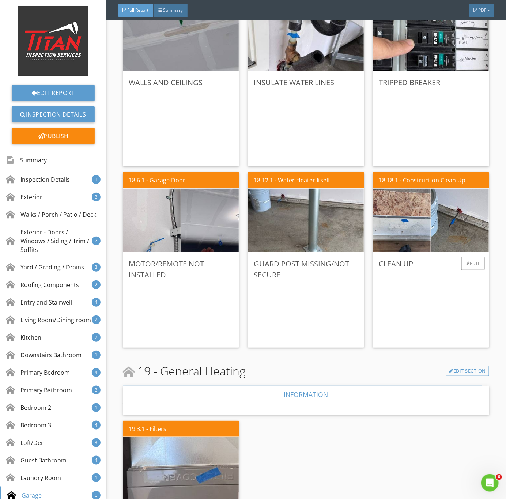
scroll to position [5835, 0]
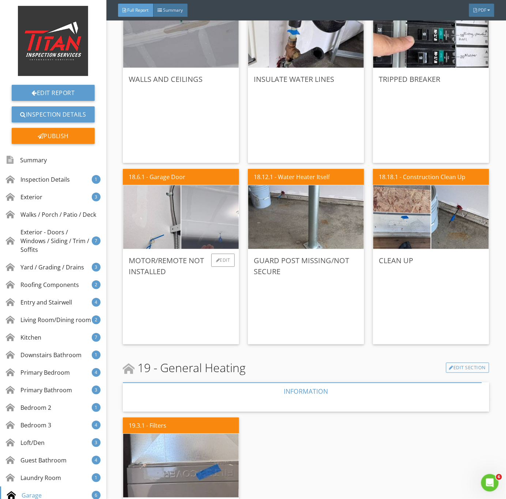
click at [220, 239] on img at bounding box center [210, 218] width 144 height 108
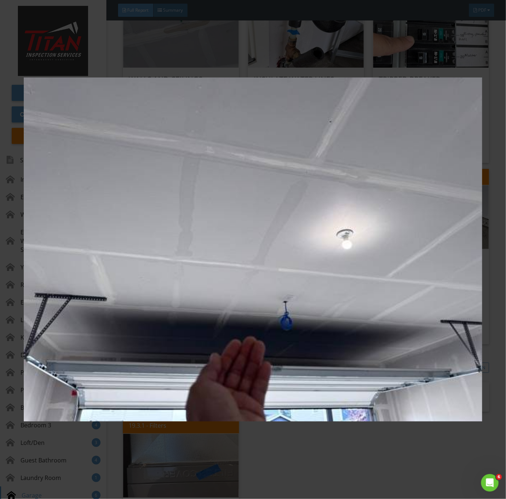
click at [263, 362] on img at bounding box center [253, 250] width 459 height 452
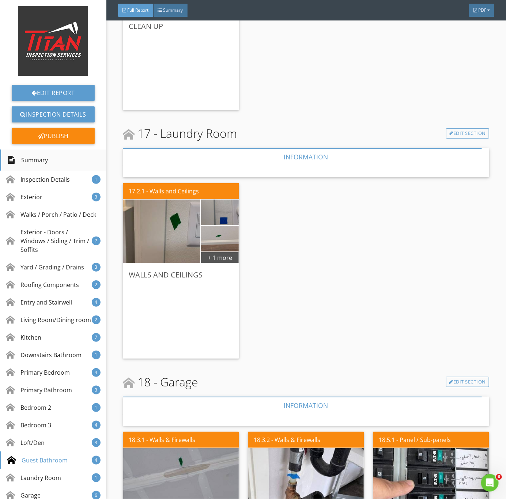
scroll to position [5390, 0]
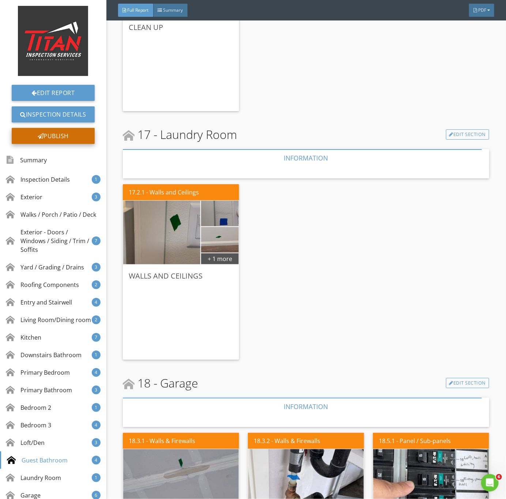
click at [52, 137] on div "Publish" at bounding box center [53, 136] width 83 height 16
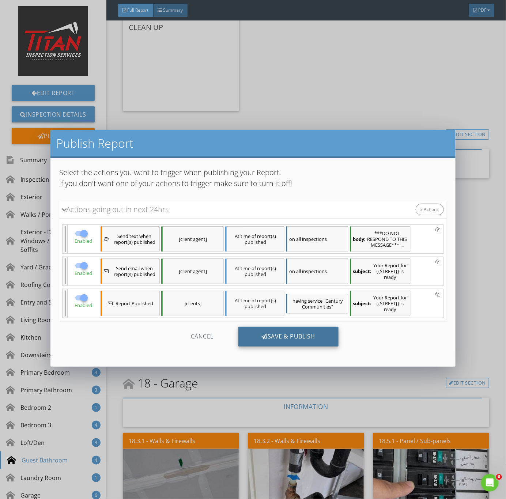
click at [297, 341] on div "Save & Publish" at bounding box center [289, 337] width 101 height 20
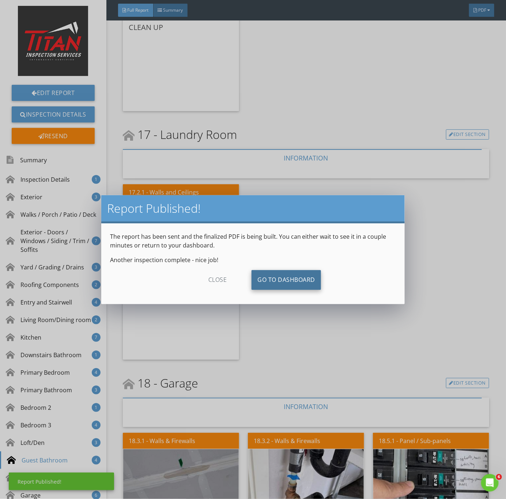
click at [272, 274] on link "Go To Dashboard" at bounding box center [287, 280] width 70 height 20
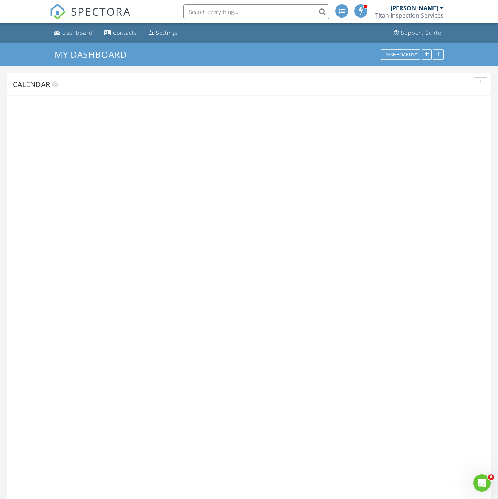
scroll to position [1104, 516]
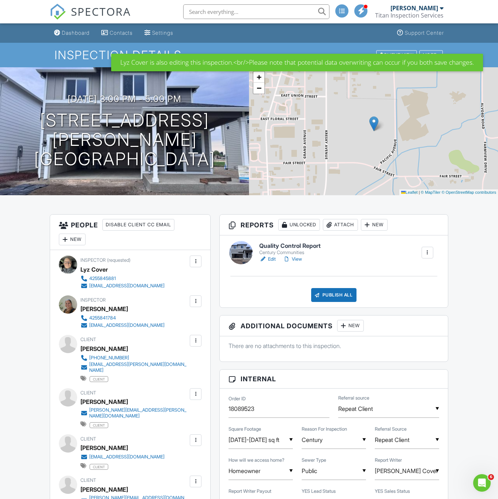
click at [298, 259] on link "View" at bounding box center [292, 259] width 19 height 7
click at [266, 260] on div at bounding box center [262, 259] width 7 height 7
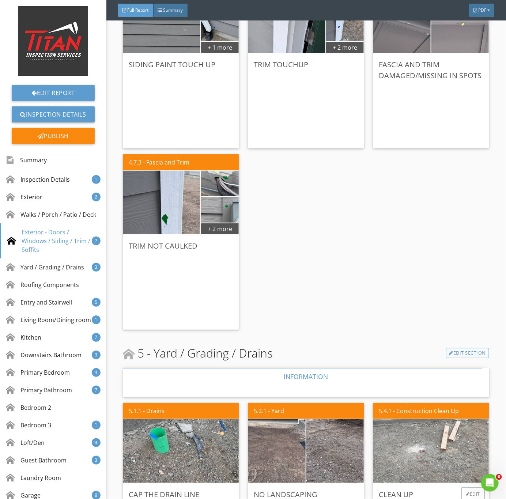
scroll to position [1262, 0]
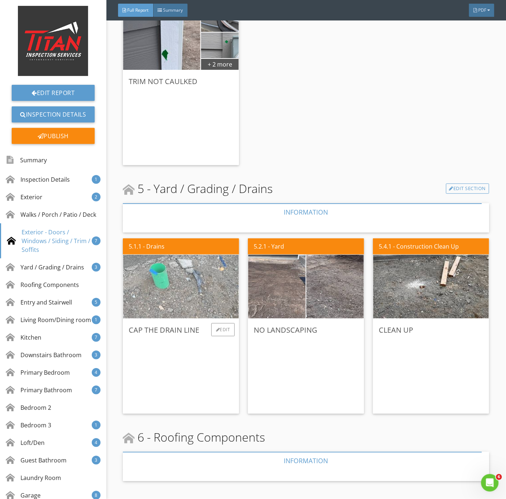
click at [153, 297] on img at bounding box center [181, 286] width 212 height 159
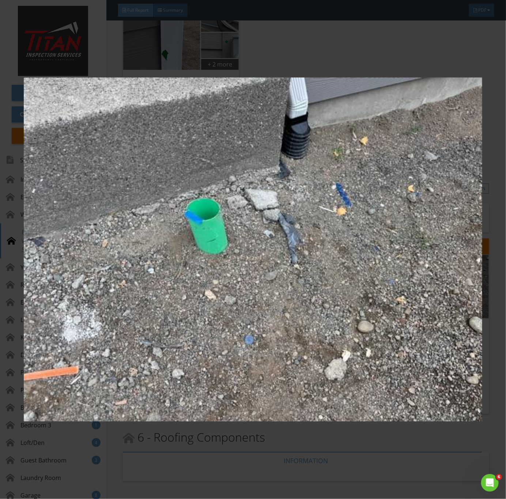
click at [301, 303] on img at bounding box center [253, 250] width 459 height 452
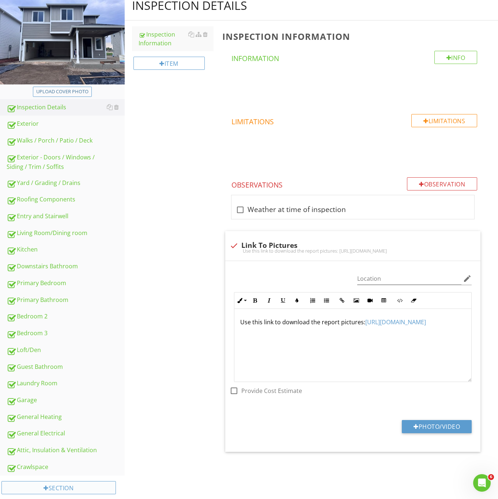
scroll to position [95, 0]
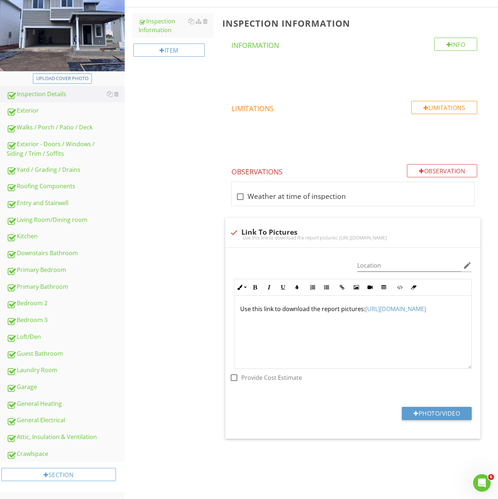
drag, startPoint x: 31, startPoint y: 390, endPoint x: 216, endPoint y: 339, distance: 191.9
click at [31, 390] on div "Garage" at bounding box center [66, 388] width 118 height 10
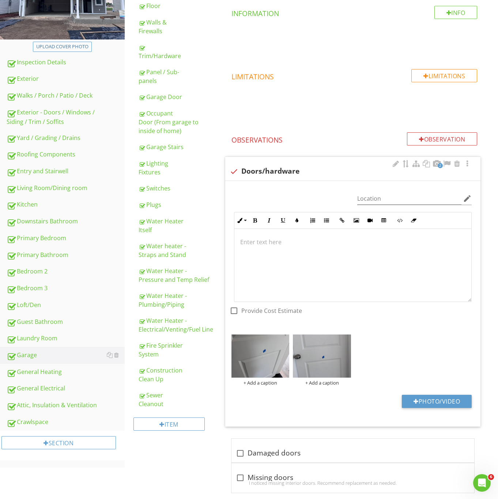
scroll to position [142, 0]
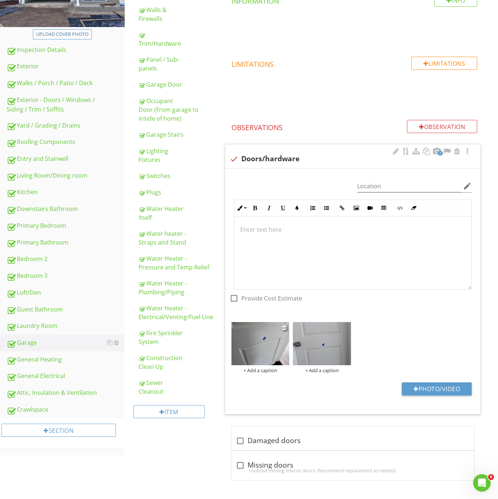
click at [285, 324] on div at bounding box center [285, 327] width 6 height 9
click at [281, 325] on img at bounding box center [261, 344] width 58 height 44
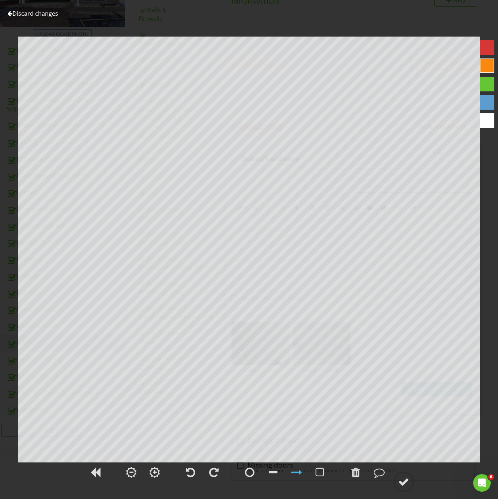
click at [11, 9] on div "Discard changes" at bounding box center [32, 13] width 51 height 9
click at [9, 15] on div at bounding box center [9, 14] width 5 height 6
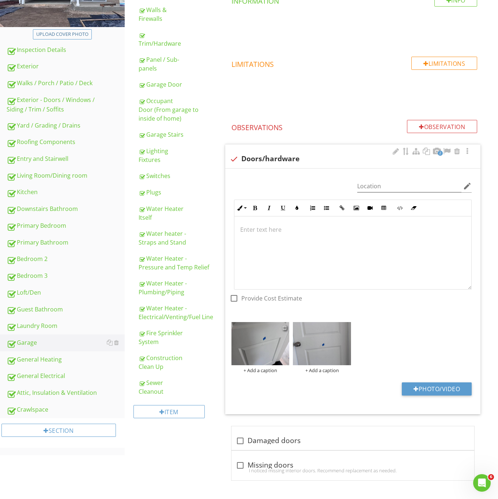
click at [286, 327] on div at bounding box center [284, 328] width 5 height 6
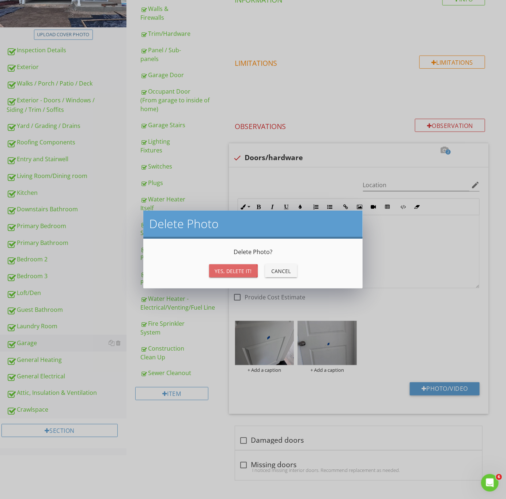
click at [239, 274] on div "Yes, Delete it!" at bounding box center [233, 271] width 37 height 8
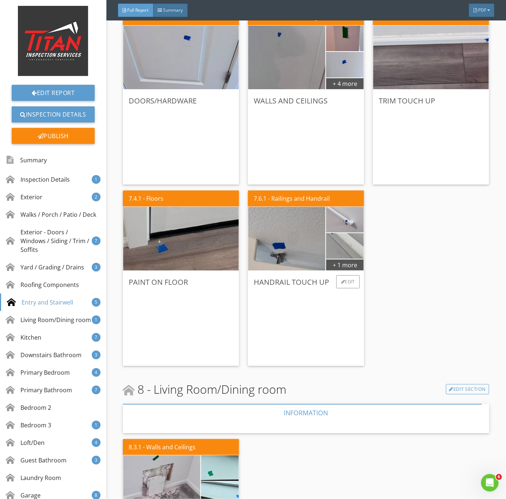
scroll to position [1811, 0]
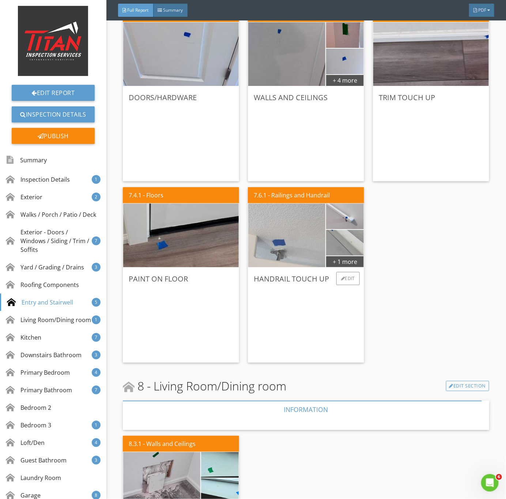
click at [291, 251] on img at bounding box center [287, 235] width 193 height 144
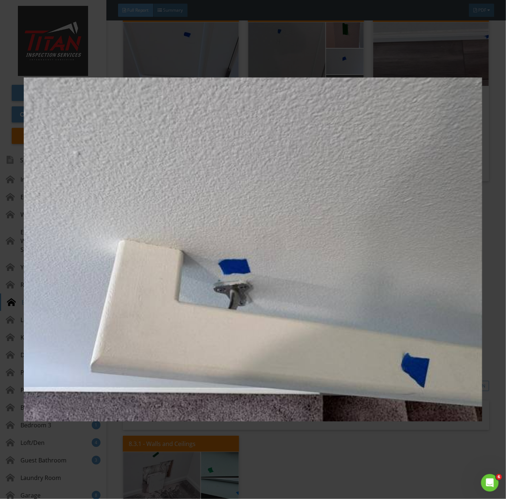
click at [334, 372] on img at bounding box center [253, 250] width 459 height 452
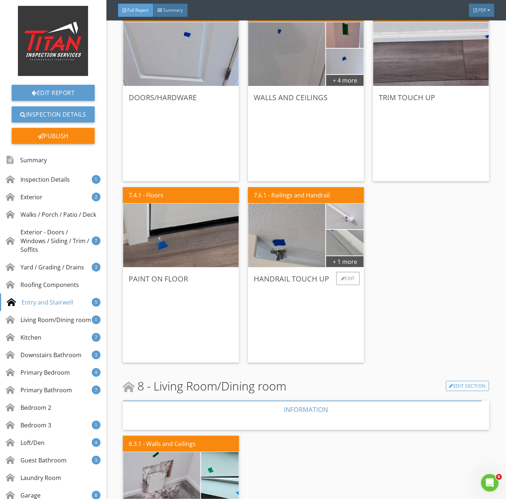
click at [345, 217] on img at bounding box center [345, 217] width 85 height 64
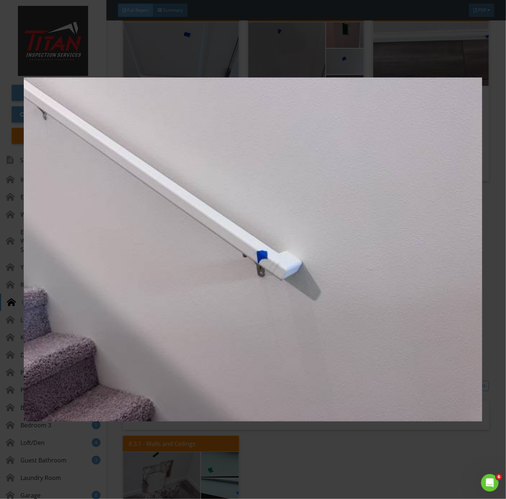
click at [317, 306] on img at bounding box center [253, 250] width 459 height 452
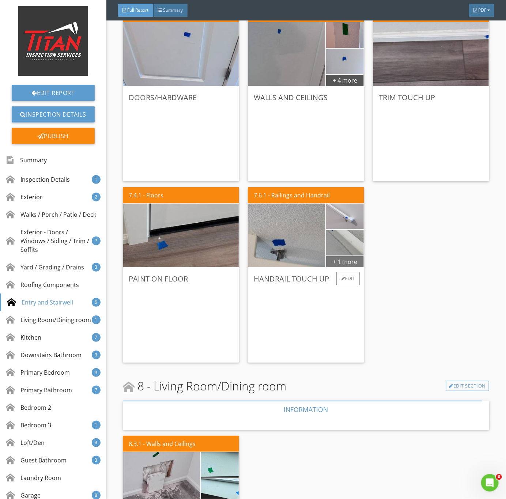
click at [330, 259] on div "+ 1 more" at bounding box center [345, 262] width 38 height 12
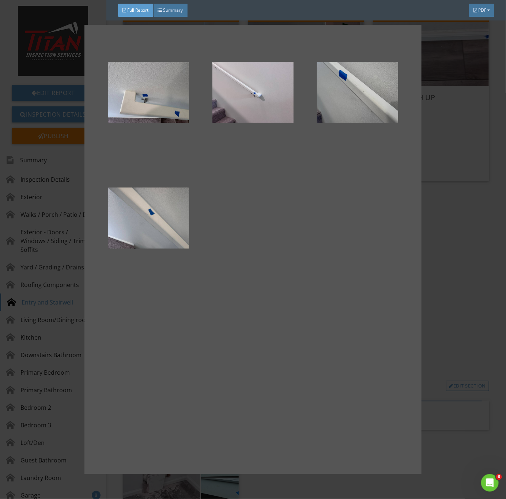
click at [496, 306] on div at bounding box center [253, 249] width 506 height 499
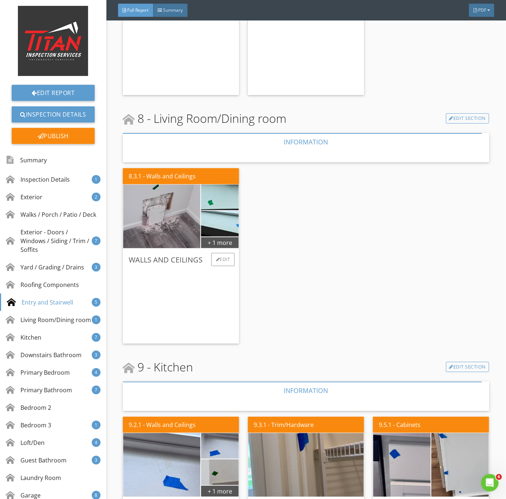
scroll to position [2085, 0]
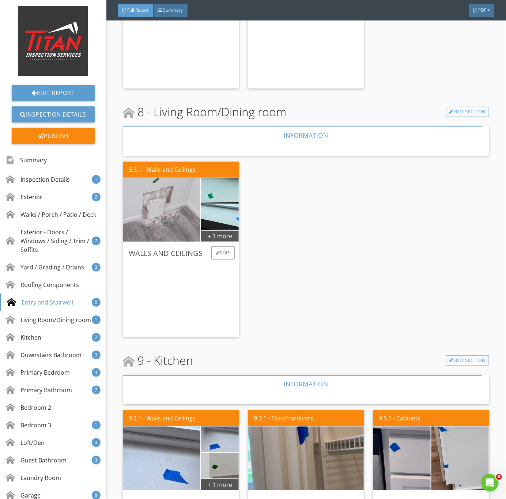
click at [185, 210] on img at bounding box center [161, 210] width 193 height 144
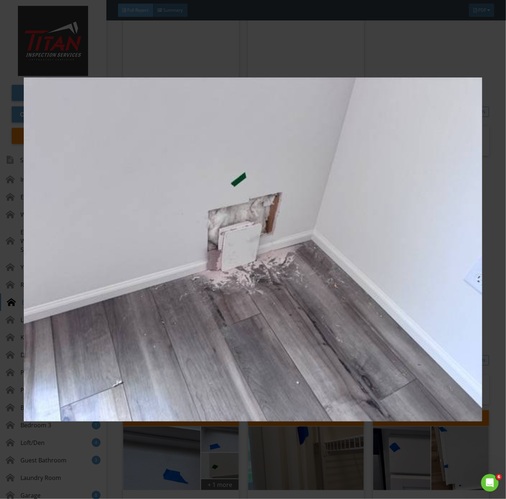
click at [298, 328] on img at bounding box center [253, 250] width 459 height 452
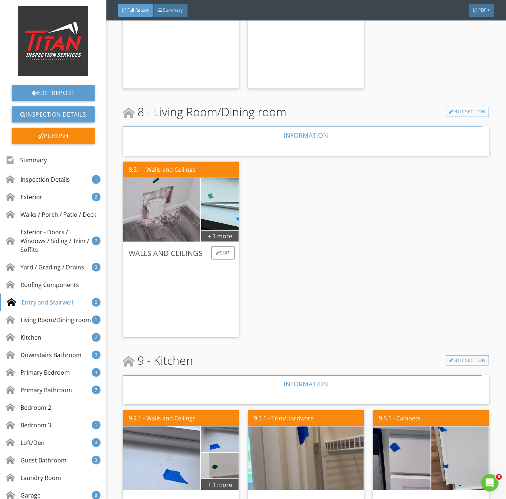
click at [221, 196] on img at bounding box center [219, 191] width 85 height 64
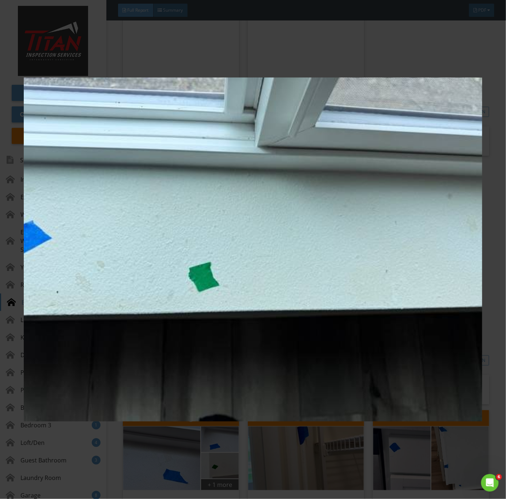
click at [318, 314] on img at bounding box center [253, 250] width 459 height 452
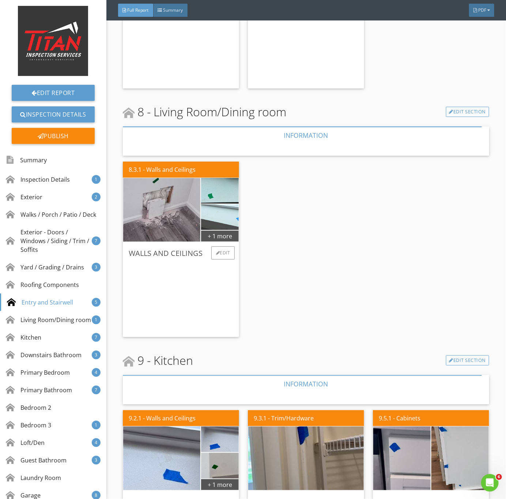
click at [230, 212] on img at bounding box center [219, 217] width 85 height 64
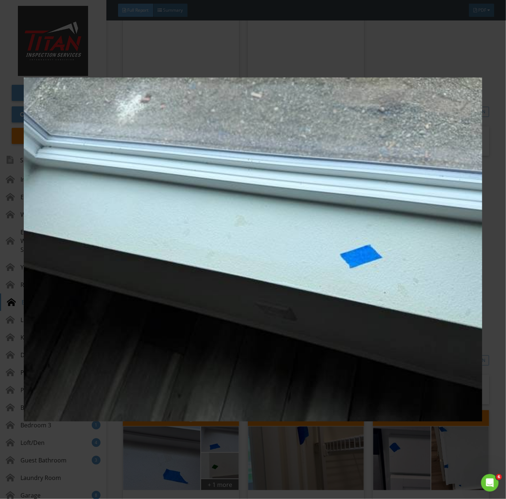
click at [233, 226] on img at bounding box center [253, 250] width 459 height 452
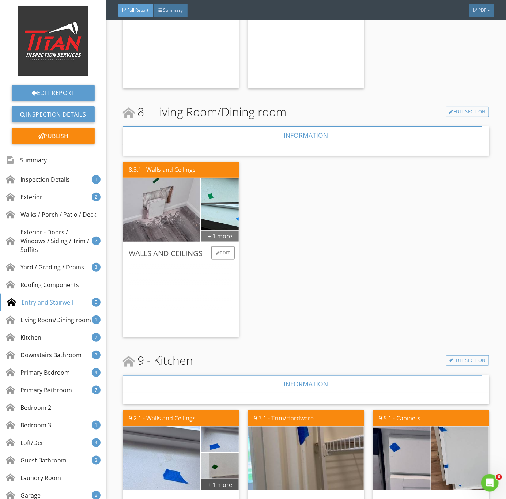
click at [211, 232] on div "+ 1 more" at bounding box center [220, 236] width 38 height 12
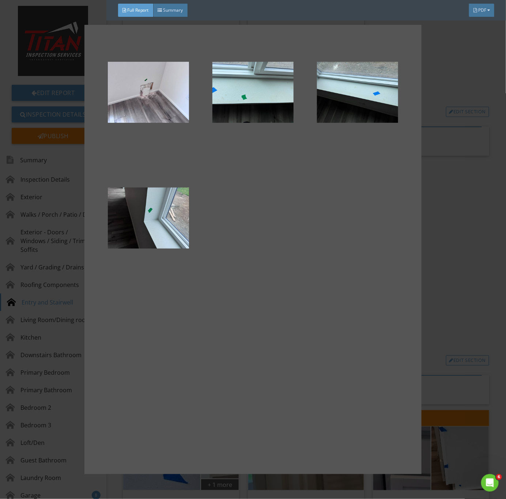
click at [178, 285] on div at bounding box center [148, 225] width 105 height 126
click at [459, 277] on div at bounding box center [253, 249] width 506 height 499
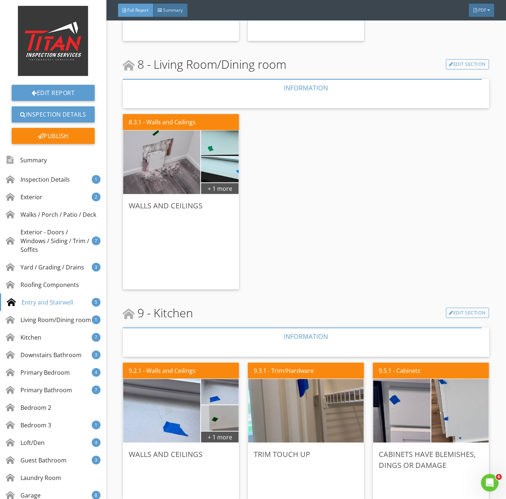
scroll to position [2195, 0]
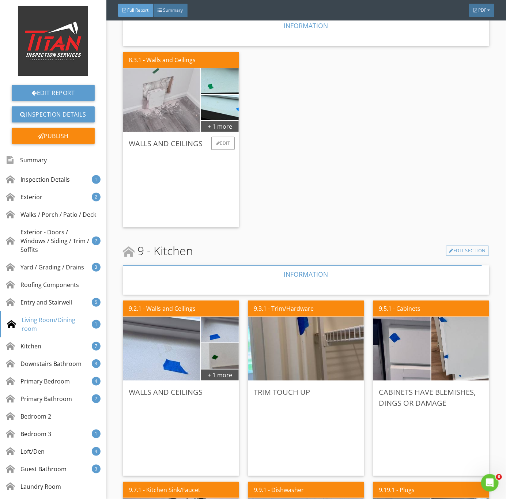
click at [171, 98] on img at bounding box center [161, 100] width 193 height 144
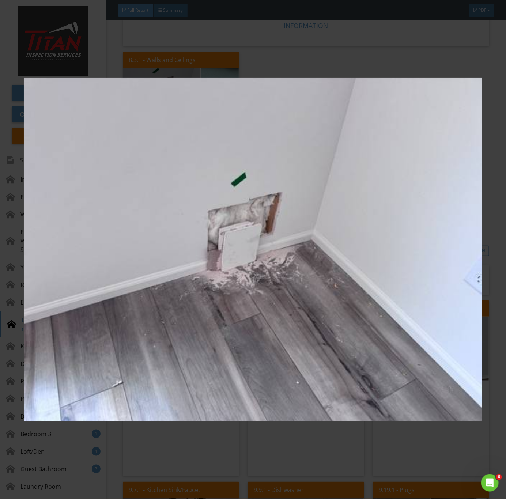
click at [198, 341] on img at bounding box center [253, 250] width 459 height 452
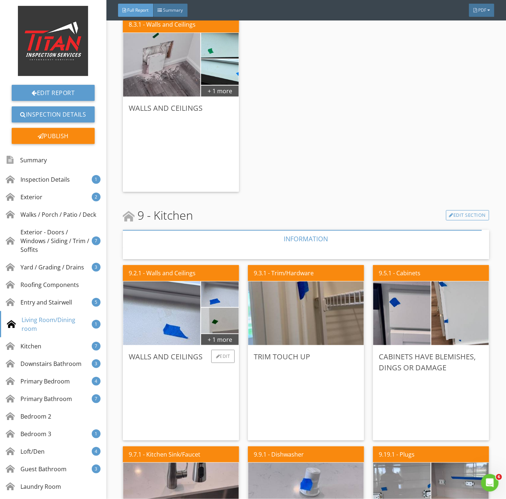
scroll to position [2250, 0]
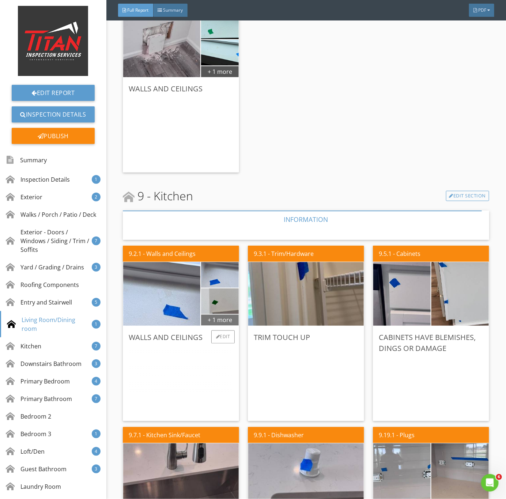
click at [203, 316] on div "+ 1 more" at bounding box center [220, 320] width 38 height 12
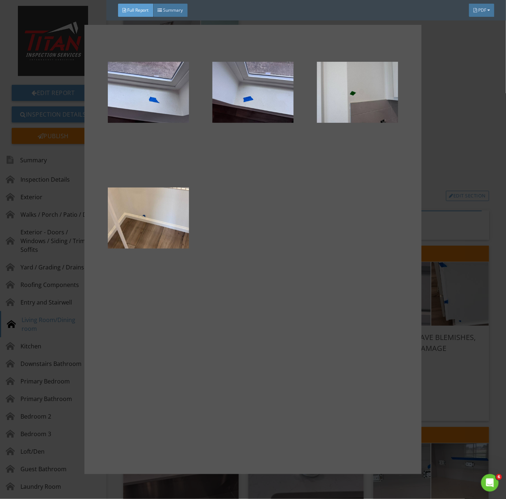
click at [434, 265] on div at bounding box center [253, 249] width 506 height 499
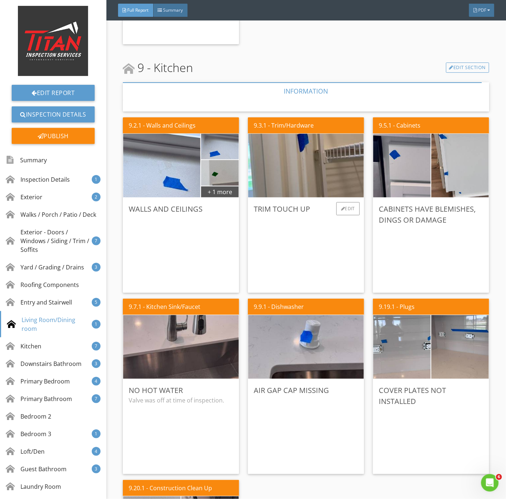
scroll to position [2414, 0]
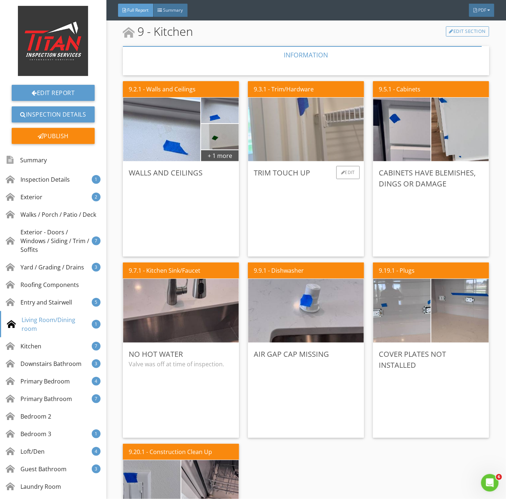
click at [304, 148] on img at bounding box center [306, 129] width 212 height 159
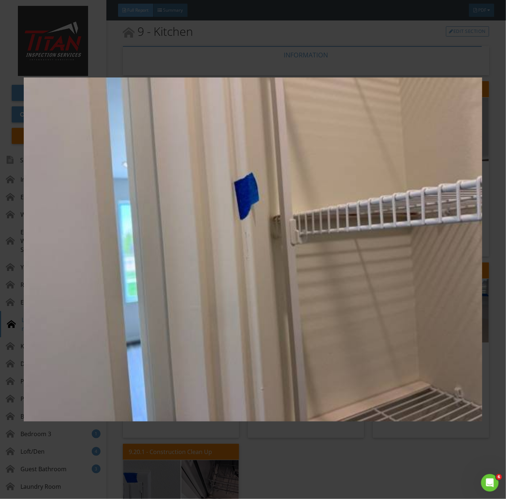
click at [294, 257] on img at bounding box center [253, 250] width 459 height 452
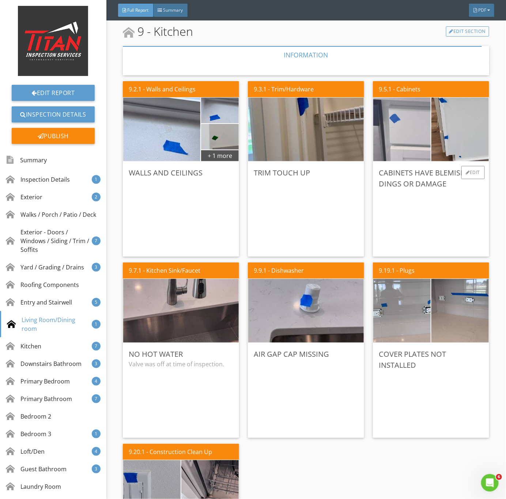
click at [419, 143] on img at bounding box center [403, 130] width 144 height 108
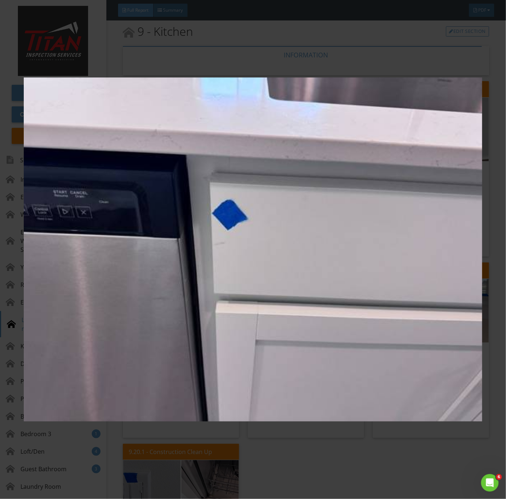
click at [366, 203] on img at bounding box center [253, 250] width 459 height 452
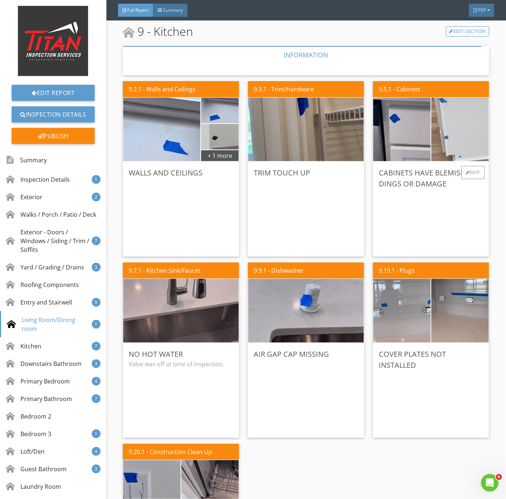
click at [453, 127] on img at bounding box center [461, 130] width 144 height 108
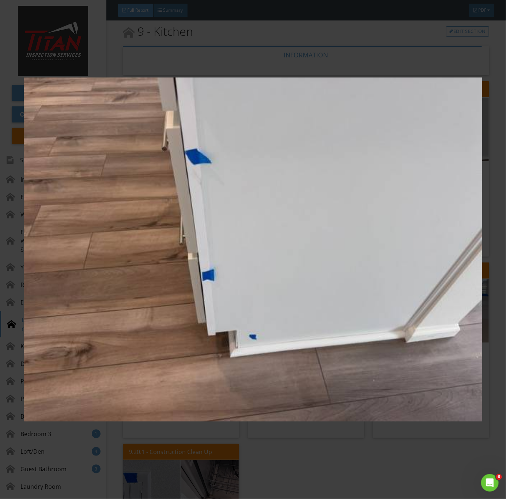
click at [365, 202] on img at bounding box center [253, 250] width 459 height 452
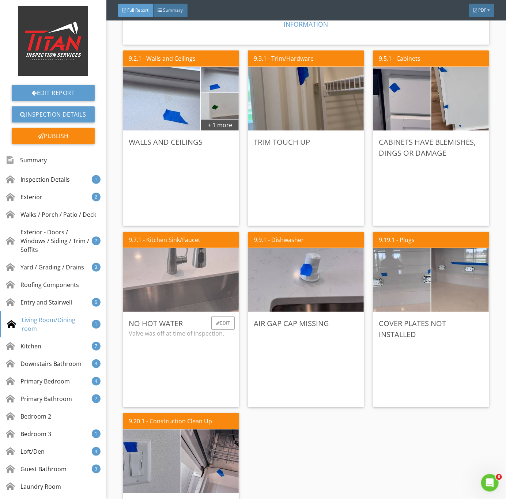
scroll to position [2469, 0]
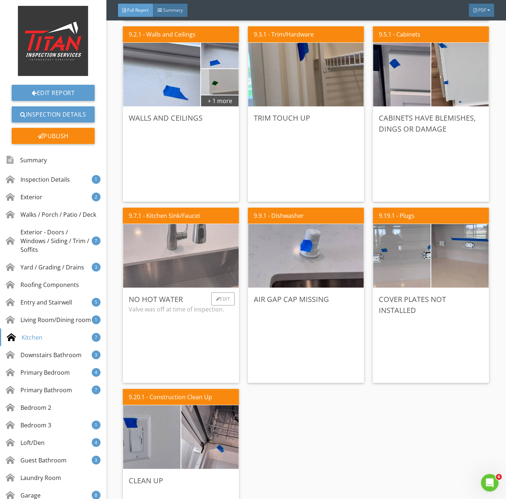
click at [181, 274] on img at bounding box center [181, 256] width 212 height 159
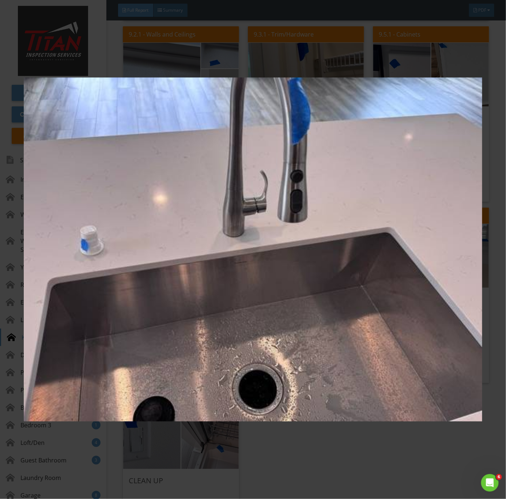
click at [311, 305] on img at bounding box center [253, 250] width 459 height 452
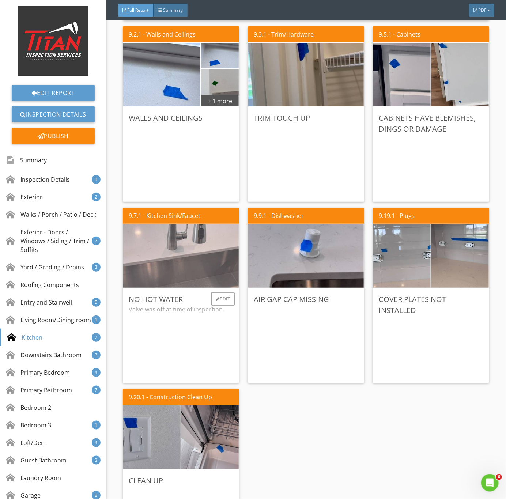
click at [176, 267] on img at bounding box center [181, 256] width 212 height 159
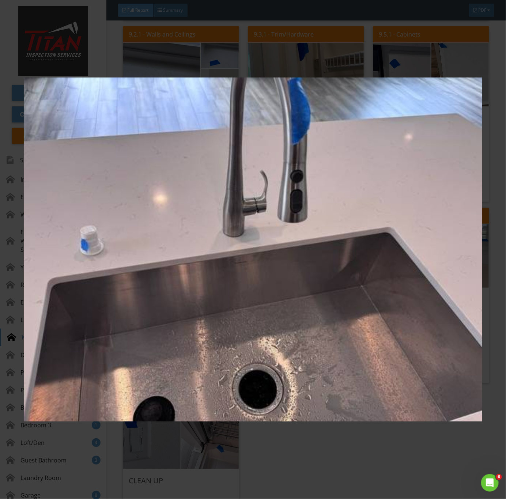
click at [198, 302] on img at bounding box center [253, 250] width 459 height 452
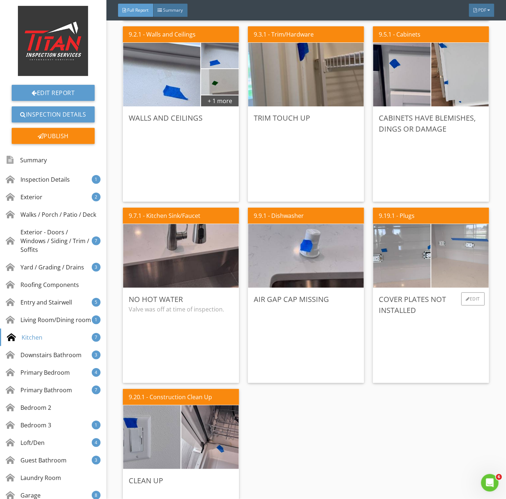
click at [453, 263] on img at bounding box center [461, 256] width 144 height 108
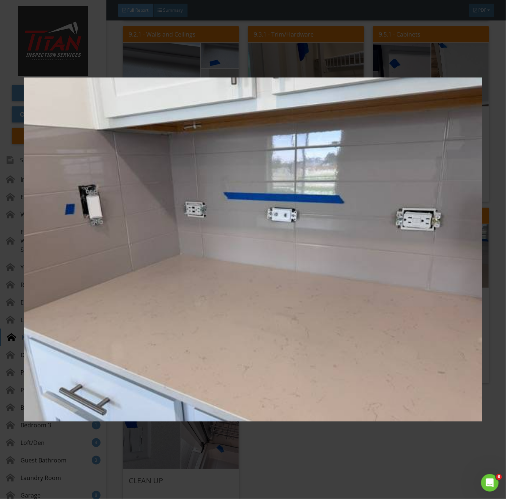
click at [171, 328] on img at bounding box center [253, 250] width 459 height 452
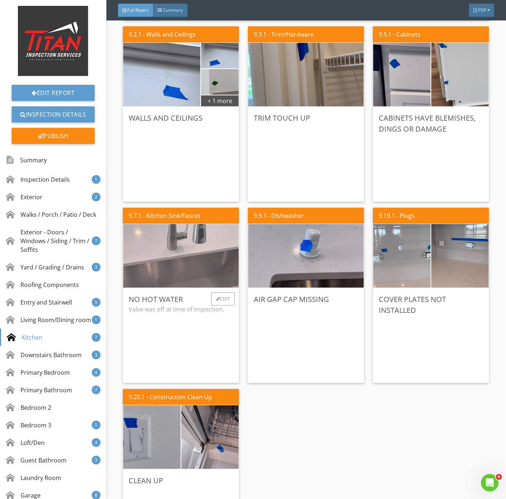
click at [184, 263] on img at bounding box center [181, 256] width 212 height 159
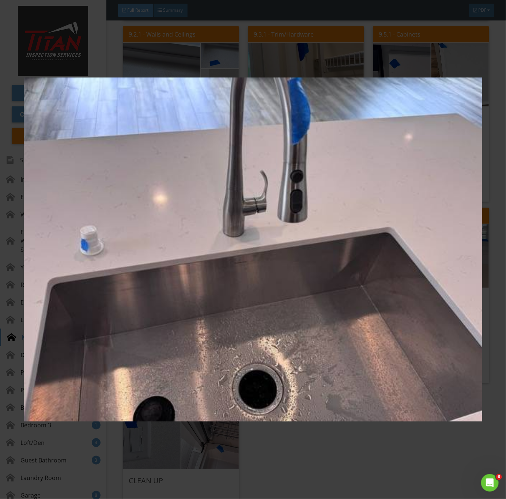
click at [259, 394] on img at bounding box center [253, 250] width 459 height 452
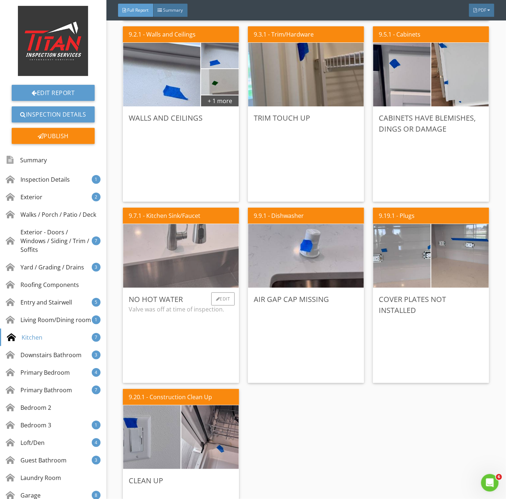
click at [196, 247] on img at bounding box center [181, 256] width 212 height 159
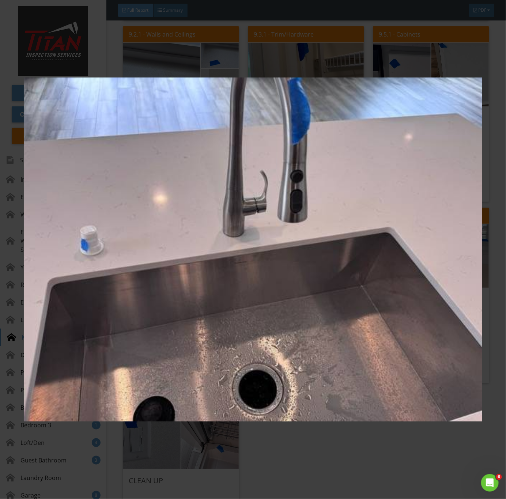
click at [368, 394] on img at bounding box center [253, 250] width 459 height 452
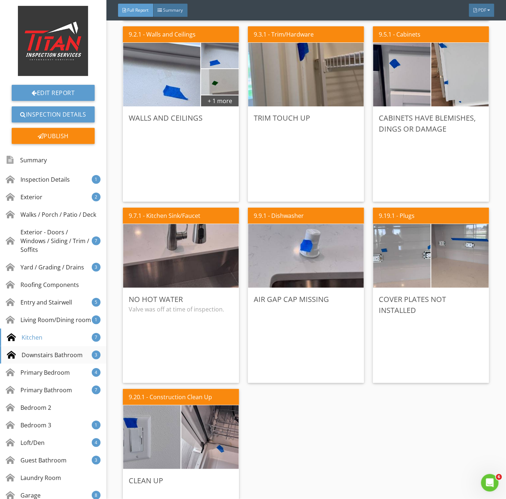
click at [36, 360] on div "Downstairs Bathroom" at bounding box center [45, 355] width 76 height 9
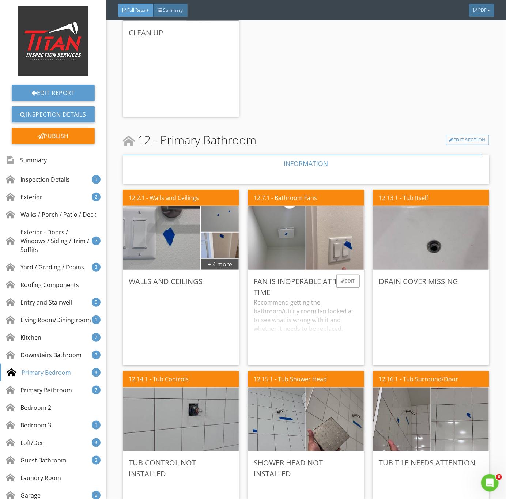
scroll to position [3597, 0]
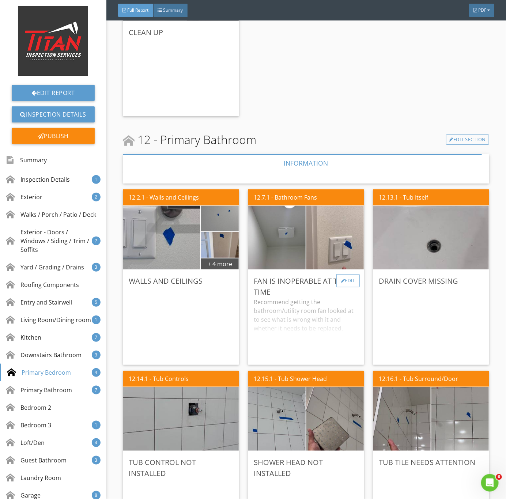
click at [343, 281] on div "Edit" at bounding box center [349, 280] width 24 height 13
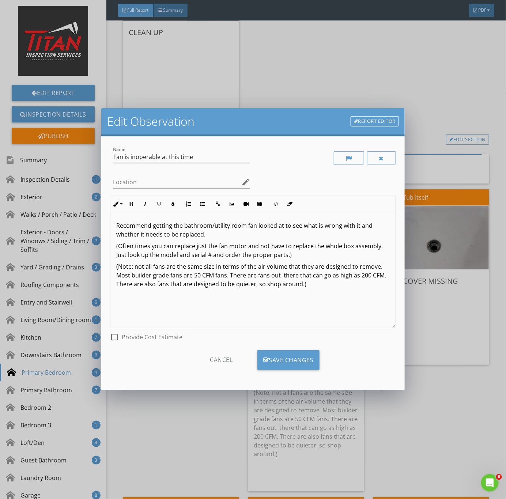
click at [454, 413] on div "Edit Observation Report Editor Name Fan is inoperable at this time Location edi…" at bounding box center [253, 249] width 506 height 499
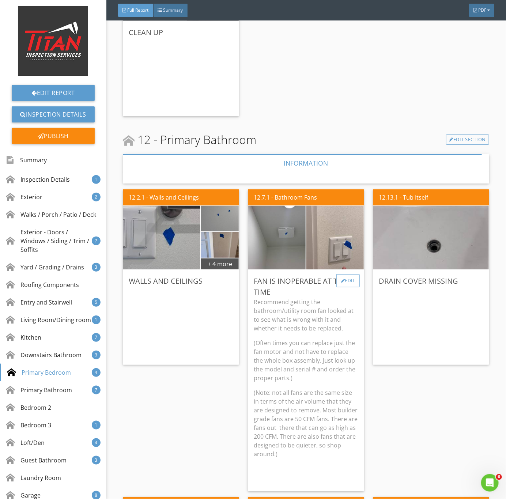
click at [344, 279] on div "Edit" at bounding box center [349, 280] width 24 height 13
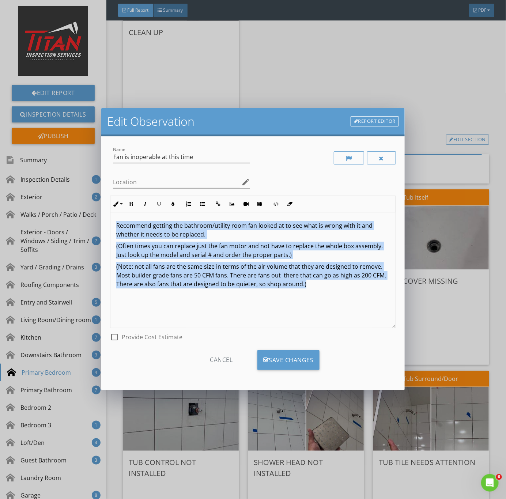
drag, startPoint x: 347, startPoint y: 293, endPoint x: 99, endPoint y: 217, distance: 259.5
click at [99, 217] on div "Edit Observation Report Editor Name Fan is inoperable at this time Location edi…" at bounding box center [253, 249] width 506 height 499
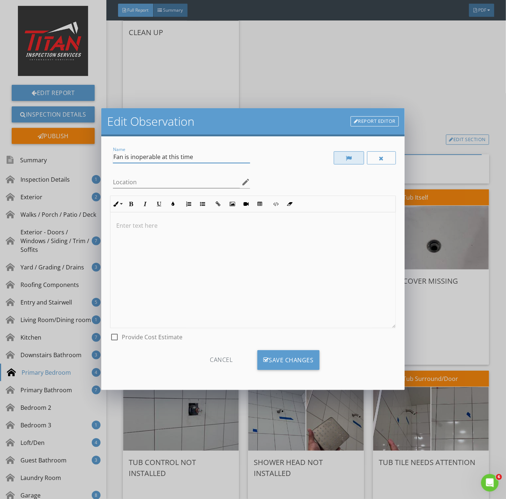
drag, startPoint x: 161, startPoint y: 156, endPoint x: 347, endPoint y: 163, distance: 186.7
click at [347, 163] on div "Name Fan is inoperable at this time Location edit Inline Style XLarge Large Nor…" at bounding box center [253, 244] width 286 height 199
type input "Fan is inoperable"
click at [278, 353] on div "Save Changes" at bounding box center [289, 360] width 62 height 20
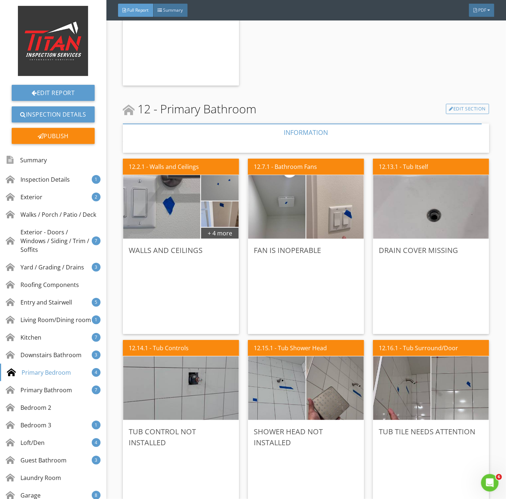
scroll to position [3651, 0]
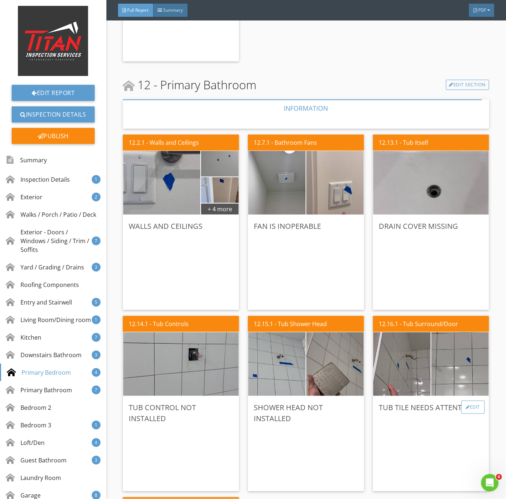
click at [462, 407] on div "Edit" at bounding box center [474, 407] width 24 height 13
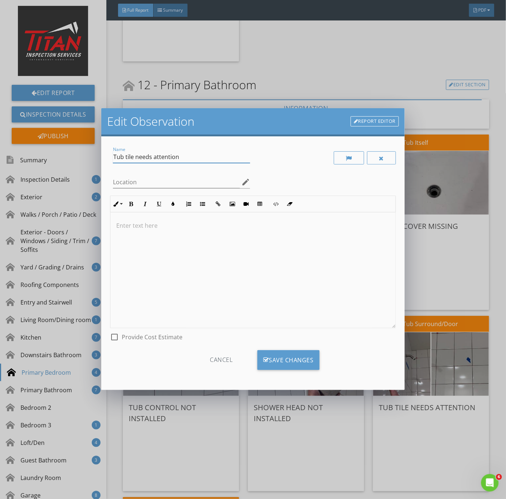
drag, startPoint x: 153, startPoint y: 155, endPoint x: 557, endPoint y: 158, distance: 404.2
click at [506, 158] on html "Summary Full Report Refresh PDFs WA Inspector #2445 Construction Clean Up Kitch…" at bounding box center [253, 249] width 506 height 499
click at [466, 274] on div "Edit Observation Report Editor Name Tub tile needs attention Location edit Inli…" at bounding box center [253, 249] width 506 height 499
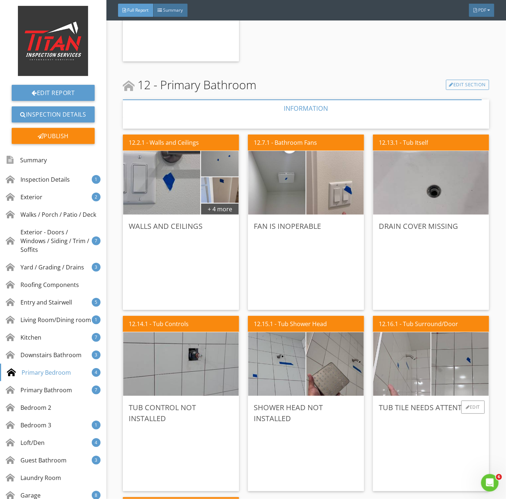
click at [403, 381] on img at bounding box center [403, 365] width 144 height 108
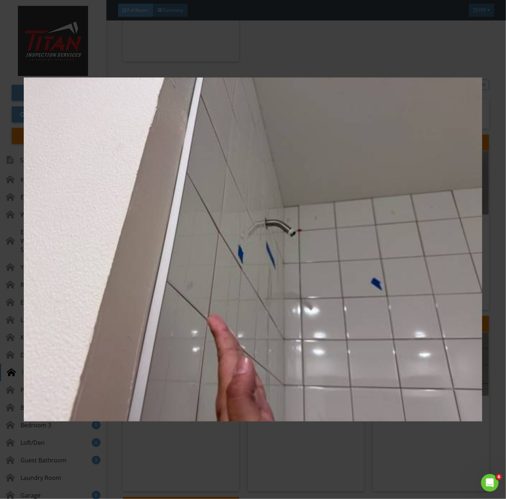
click at [324, 415] on img at bounding box center [253, 250] width 459 height 452
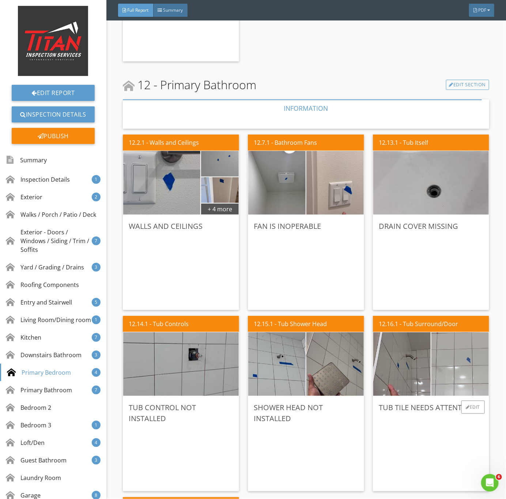
click at [458, 381] on img at bounding box center [461, 365] width 144 height 108
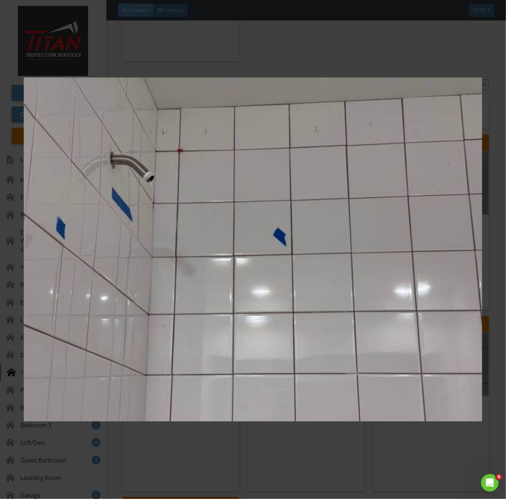
click at [371, 331] on img at bounding box center [253, 250] width 459 height 452
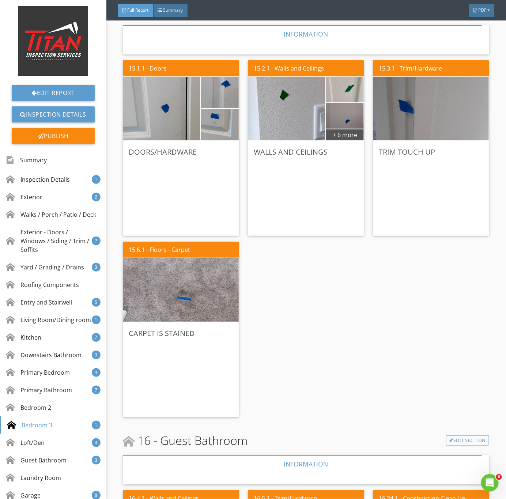
scroll to position [4584, 0]
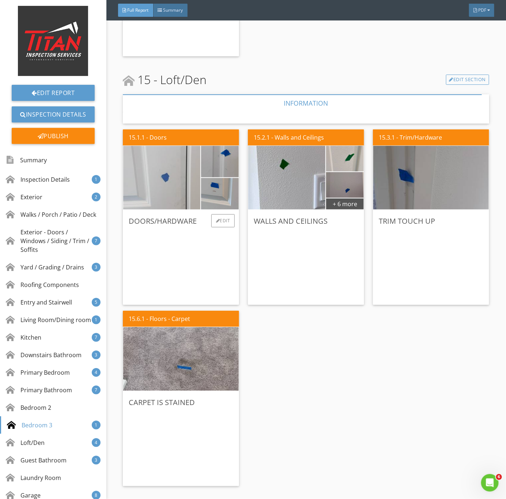
click at [157, 193] on img at bounding box center [161, 177] width 193 height 144
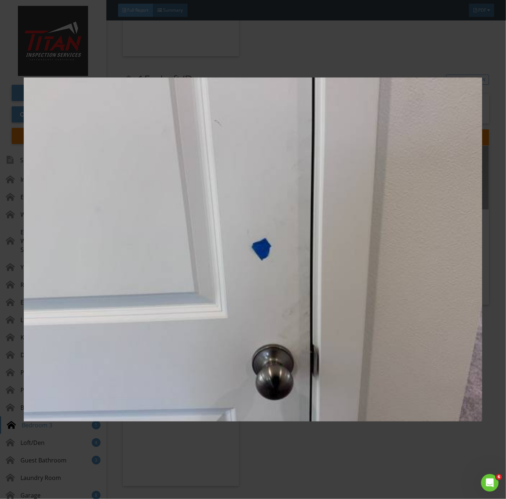
click at [288, 272] on img at bounding box center [253, 250] width 459 height 452
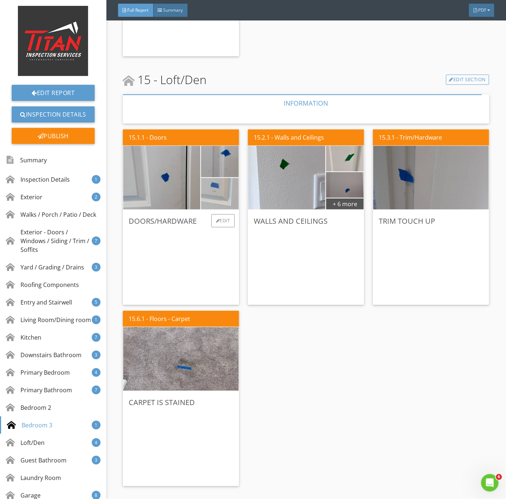
click at [215, 202] on img at bounding box center [220, 193] width 94 height 71
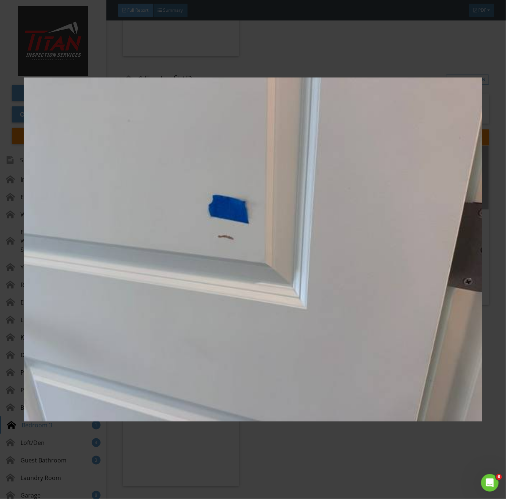
click at [270, 215] on img at bounding box center [253, 250] width 459 height 452
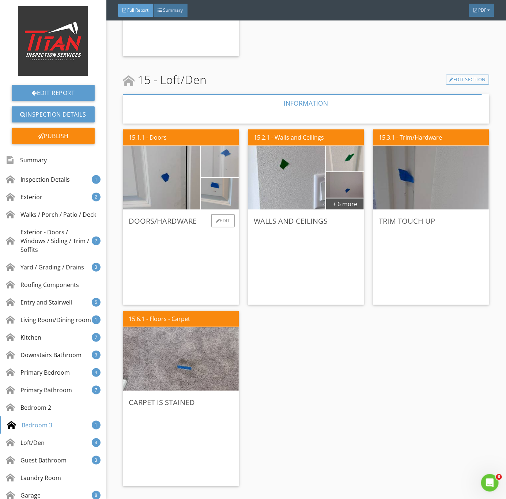
click at [230, 163] on img at bounding box center [220, 161] width 94 height 71
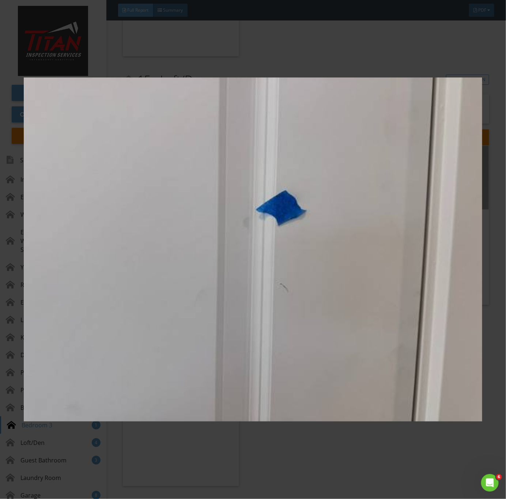
click at [352, 300] on img at bounding box center [253, 250] width 459 height 452
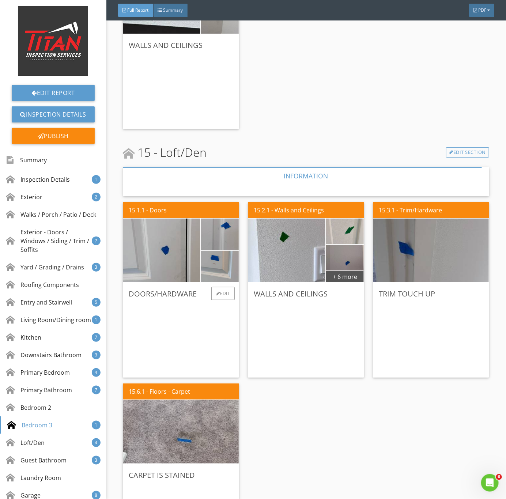
scroll to position [4529, 0]
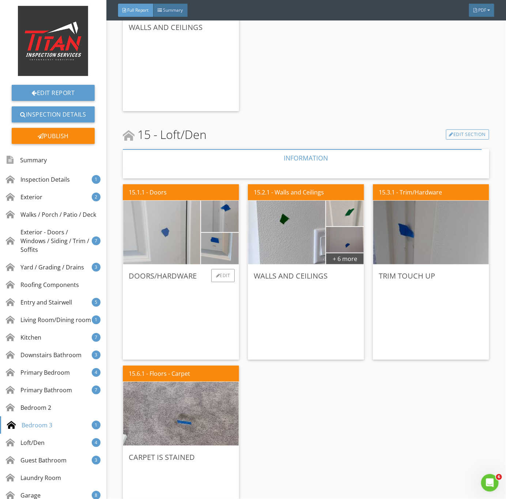
click at [174, 258] on img at bounding box center [161, 232] width 193 height 144
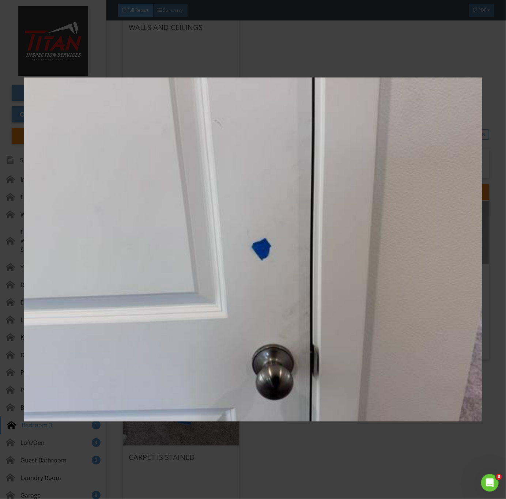
click at [247, 359] on img at bounding box center [253, 250] width 459 height 452
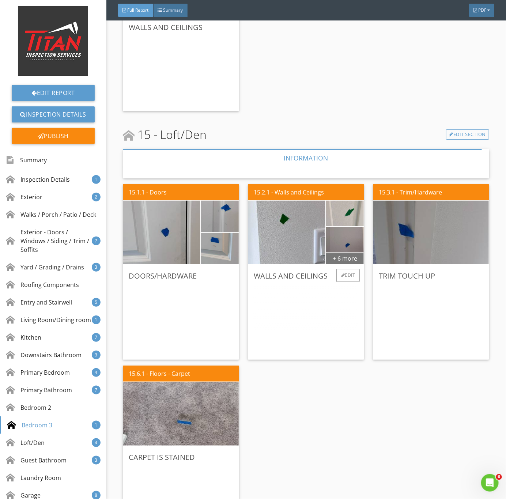
click at [338, 256] on div "+ 6 more" at bounding box center [345, 259] width 38 height 12
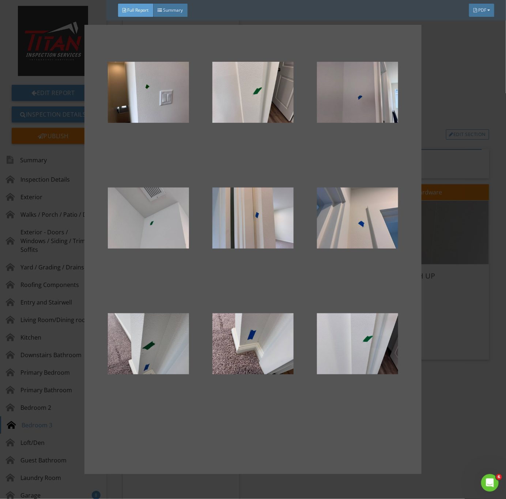
click at [432, 433] on div at bounding box center [253, 249] width 506 height 499
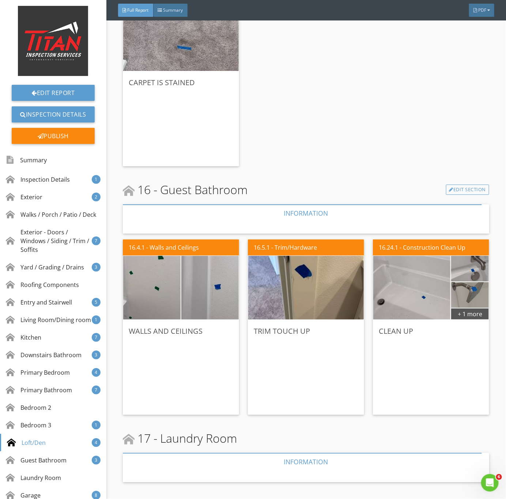
scroll to position [4913, 0]
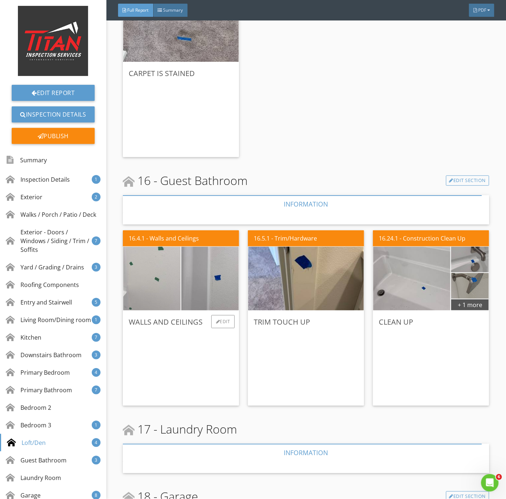
click at [157, 287] on img at bounding box center [152, 279] width 144 height 108
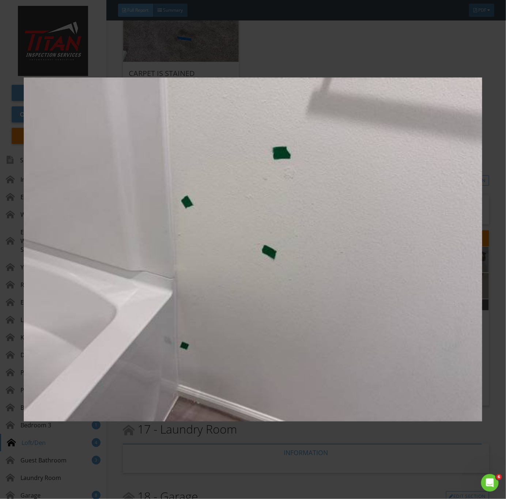
click at [255, 405] on img at bounding box center [253, 250] width 459 height 452
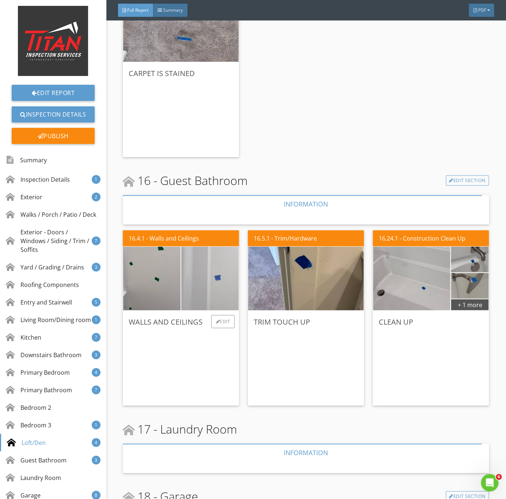
click at [218, 288] on img at bounding box center [210, 279] width 144 height 108
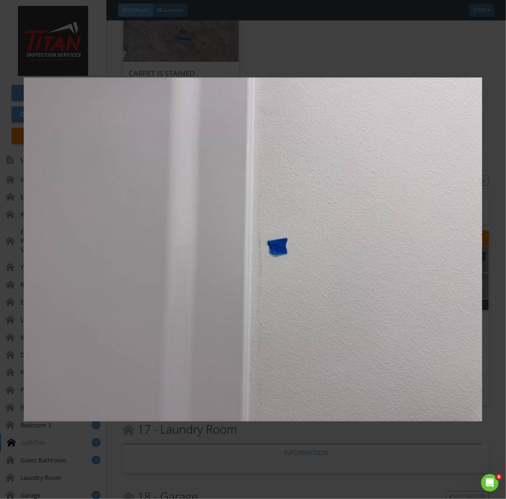
click at [240, 346] on img at bounding box center [253, 250] width 459 height 452
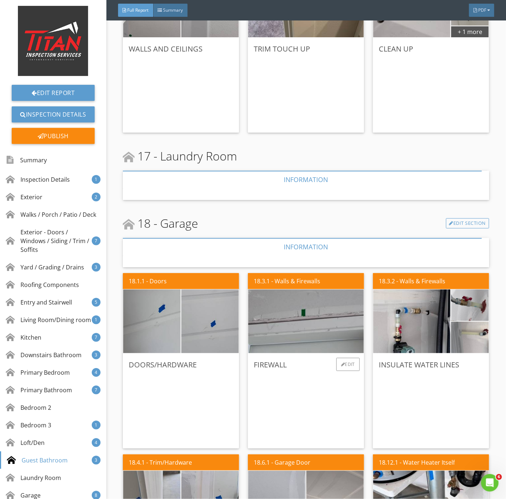
scroll to position [5243, 0]
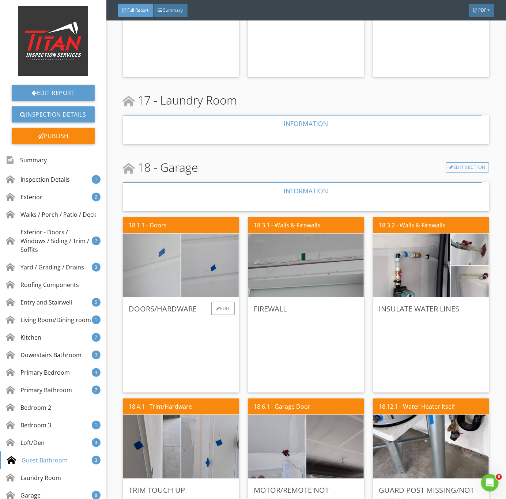
click at [142, 277] on img at bounding box center [152, 266] width 144 height 108
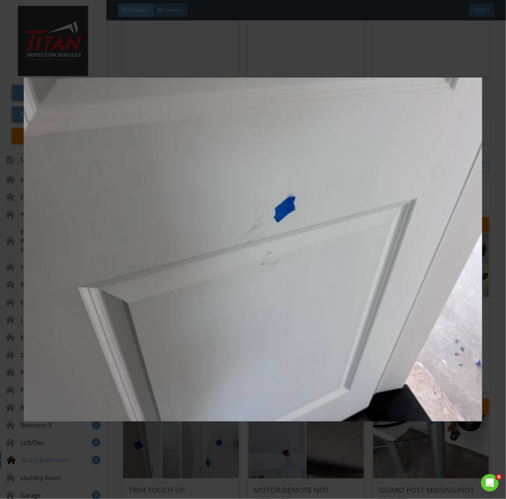
click at [300, 346] on img at bounding box center [253, 250] width 459 height 452
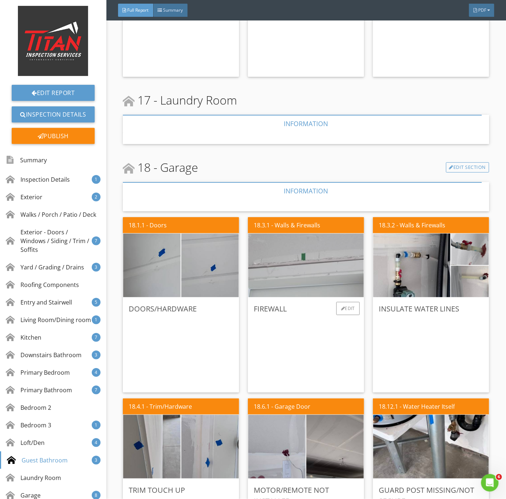
click at [271, 269] on img at bounding box center [306, 265] width 212 height 159
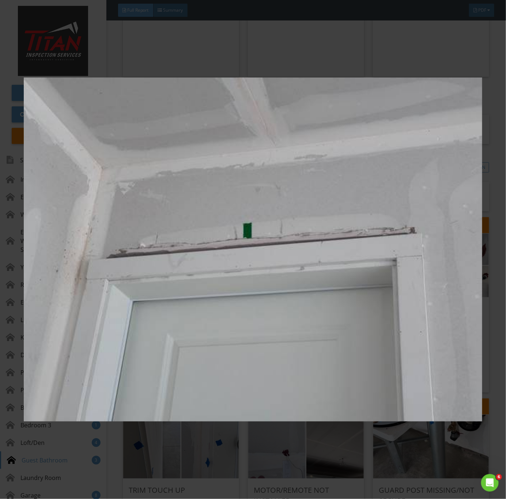
click at [304, 354] on img at bounding box center [253, 250] width 459 height 452
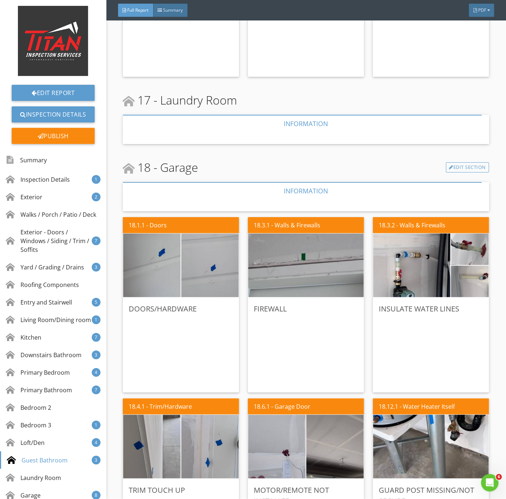
scroll to position [5352, 0]
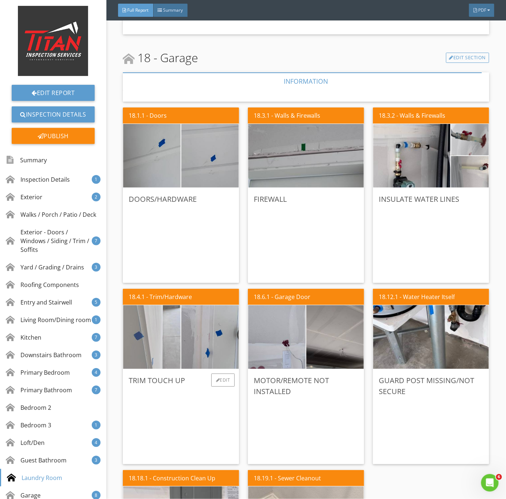
click at [134, 339] on img at bounding box center [152, 337] width 144 height 108
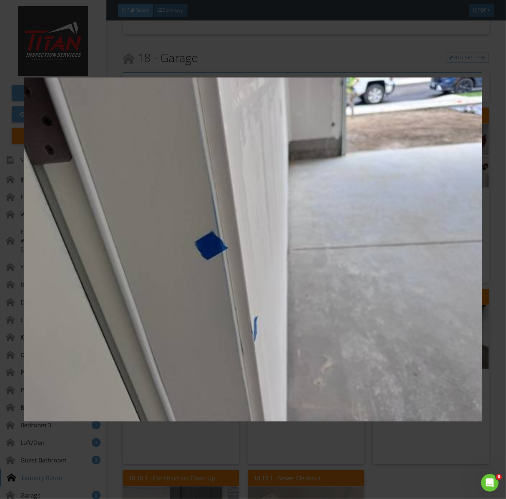
click at [159, 336] on img at bounding box center [253, 250] width 459 height 452
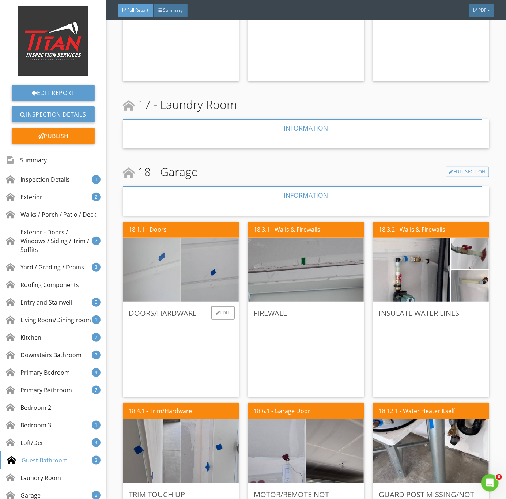
scroll to position [5243, 0]
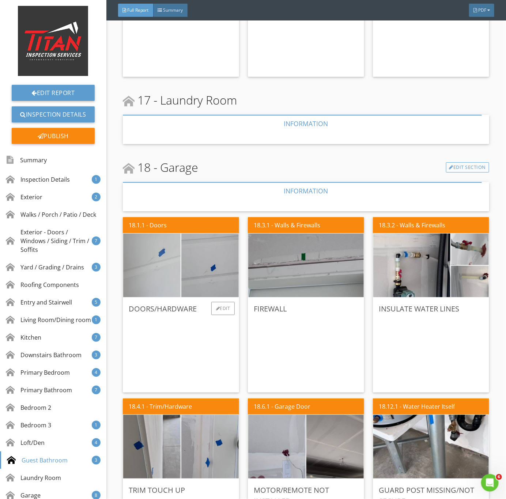
click at [160, 290] on img at bounding box center [152, 266] width 144 height 108
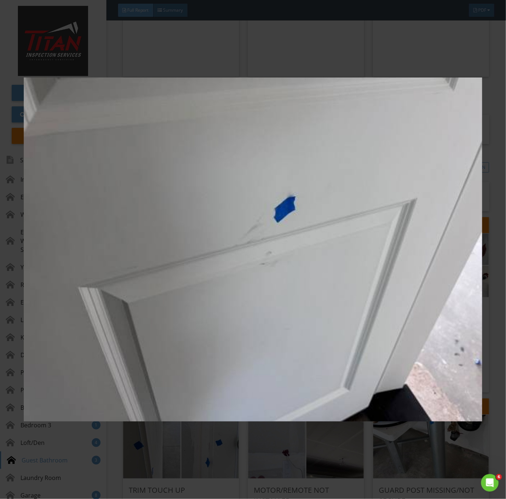
click at [346, 373] on img at bounding box center [253, 250] width 459 height 452
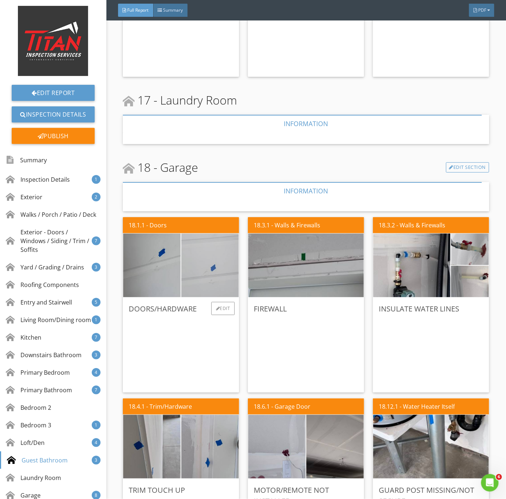
click at [214, 275] on img at bounding box center [210, 266] width 144 height 108
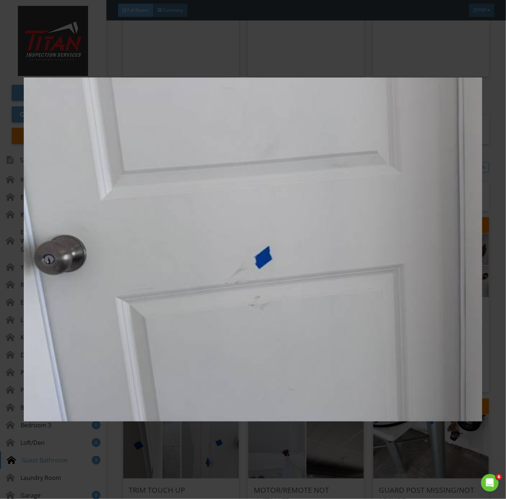
click at [191, 341] on img at bounding box center [253, 250] width 459 height 452
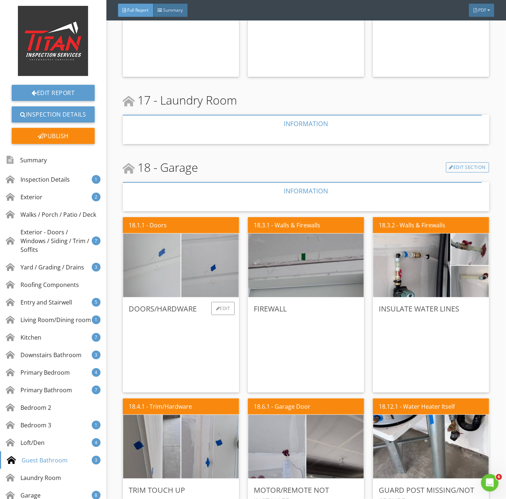
click at [142, 271] on img at bounding box center [152, 266] width 144 height 108
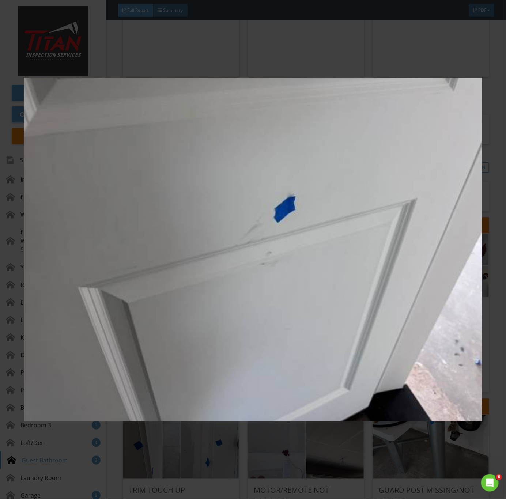
click at [244, 338] on img at bounding box center [253, 250] width 459 height 452
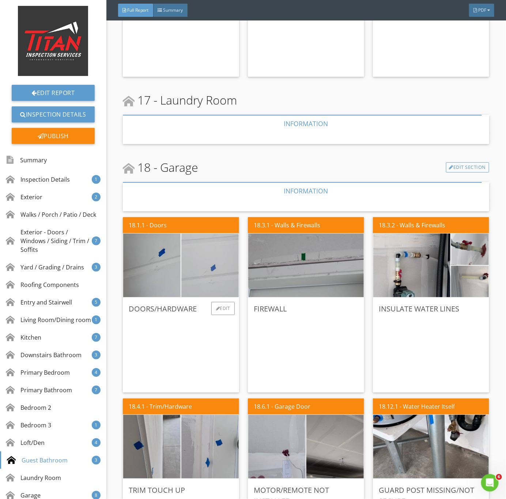
click at [197, 265] on img at bounding box center [210, 266] width 144 height 108
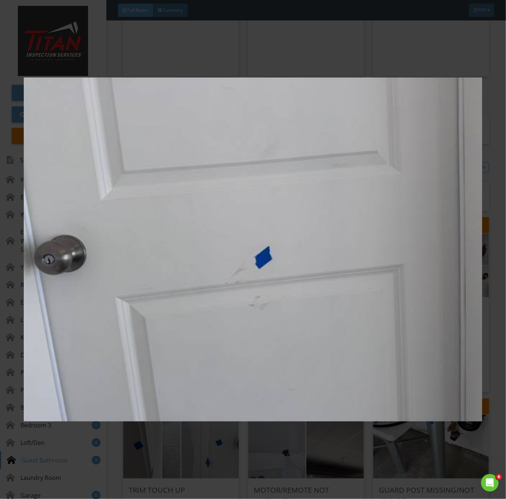
click at [251, 309] on img at bounding box center [253, 250] width 459 height 452
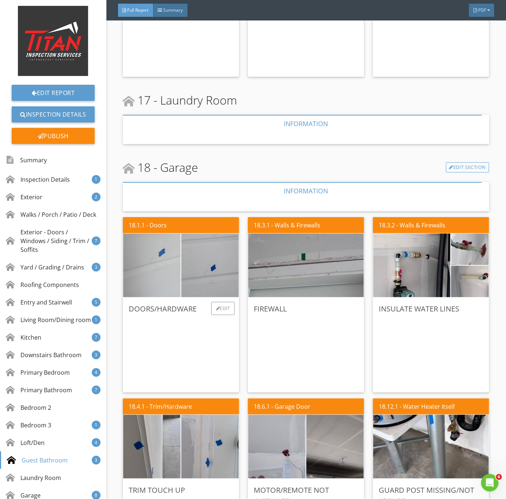
click at [146, 272] on img at bounding box center [152, 266] width 144 height 108
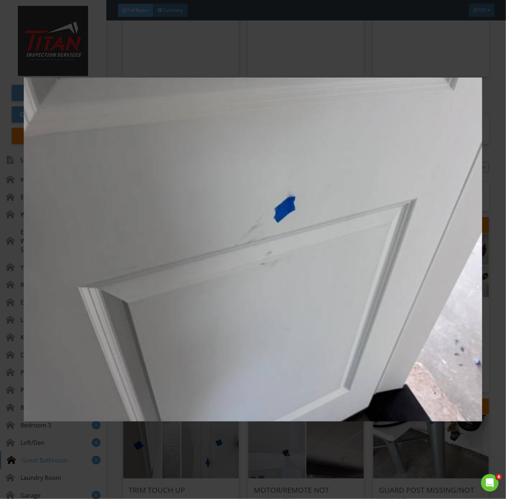
click at [288, 284] on img at bounding box center [253, 250] width 459 height 452
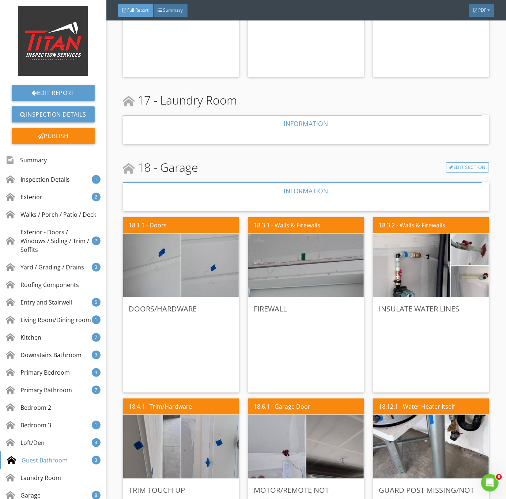
click at [245, 263] on div "18.3.1 - Walls & Firewalls Firewall Edit" at bounding box center [306, 304] width 122 height 181
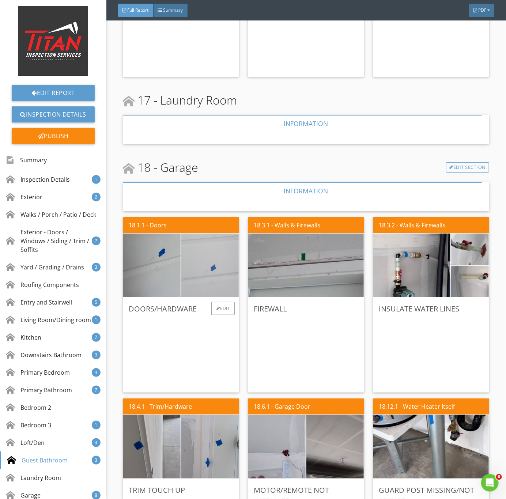
click at [194, 269] on img at bounding box center [210, 266] width 144 height 108
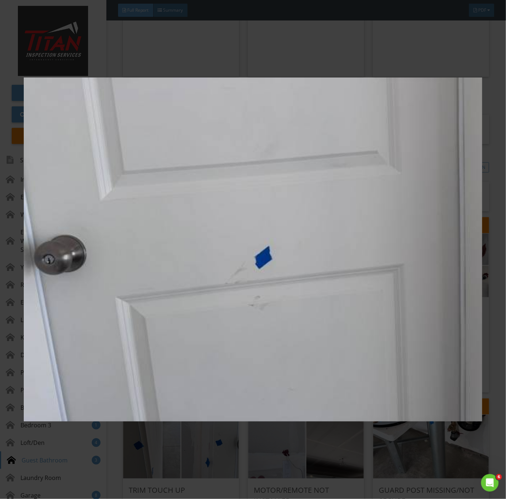
drag, startPoint x: 311, startPoint y: 328, endPoint x: 325, endPoint y: 325, distance: 14.6
click at [311, 328] on img at bounding box center [253, 250] width 459 height 452
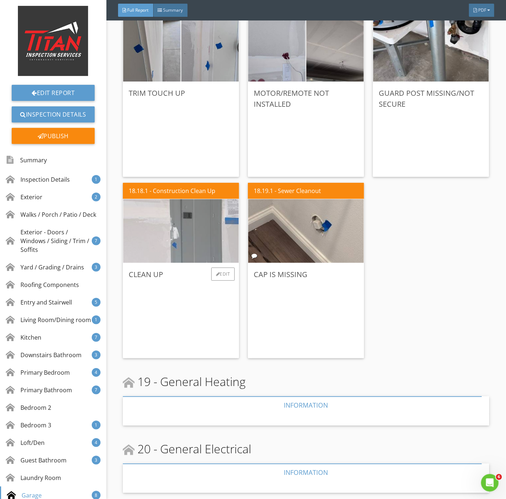
scroll to position [5737, 0]
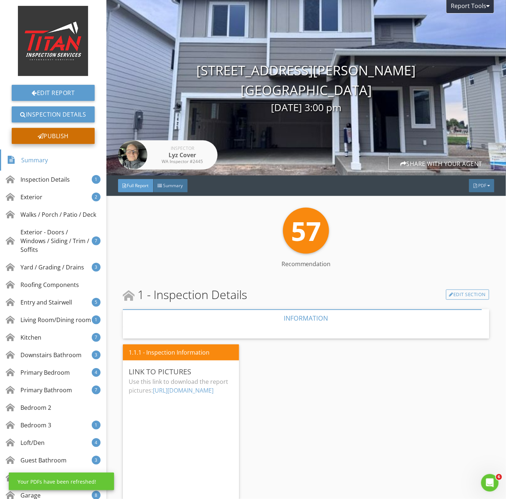
click at [40, 133] on div "Publish" at bounding box center [53, 136] width 83 height 16
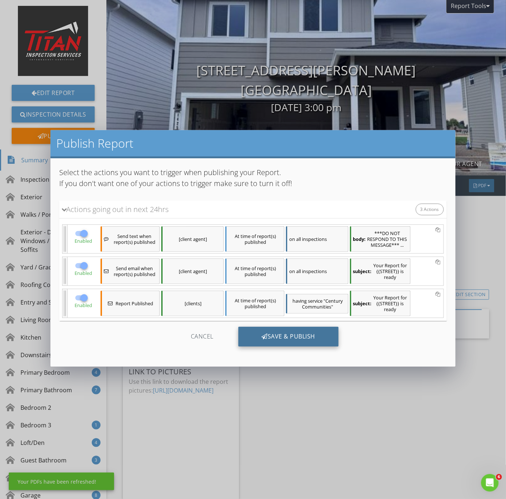
click at [300, 336] on div "Save & Publish" at bounding box center [289, 337] width 101 height 20
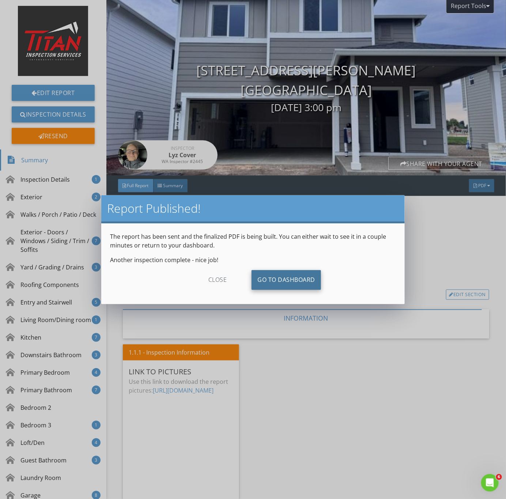
click at [280, 274] on link "Go To Dashboard" at bounding box center [287, 280] width 70 height 20
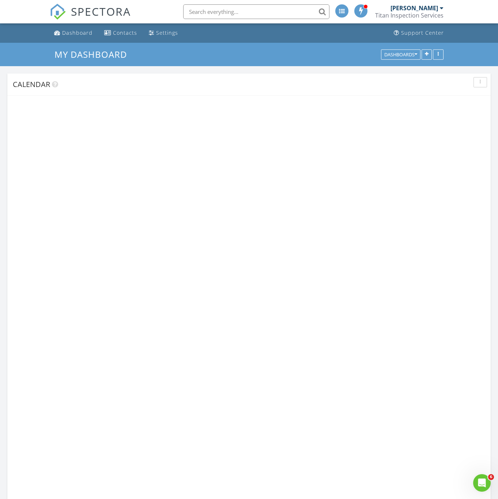
scroll to position [1104, 516]
